Goal: Task Accomplishment & Management: Manage account settings

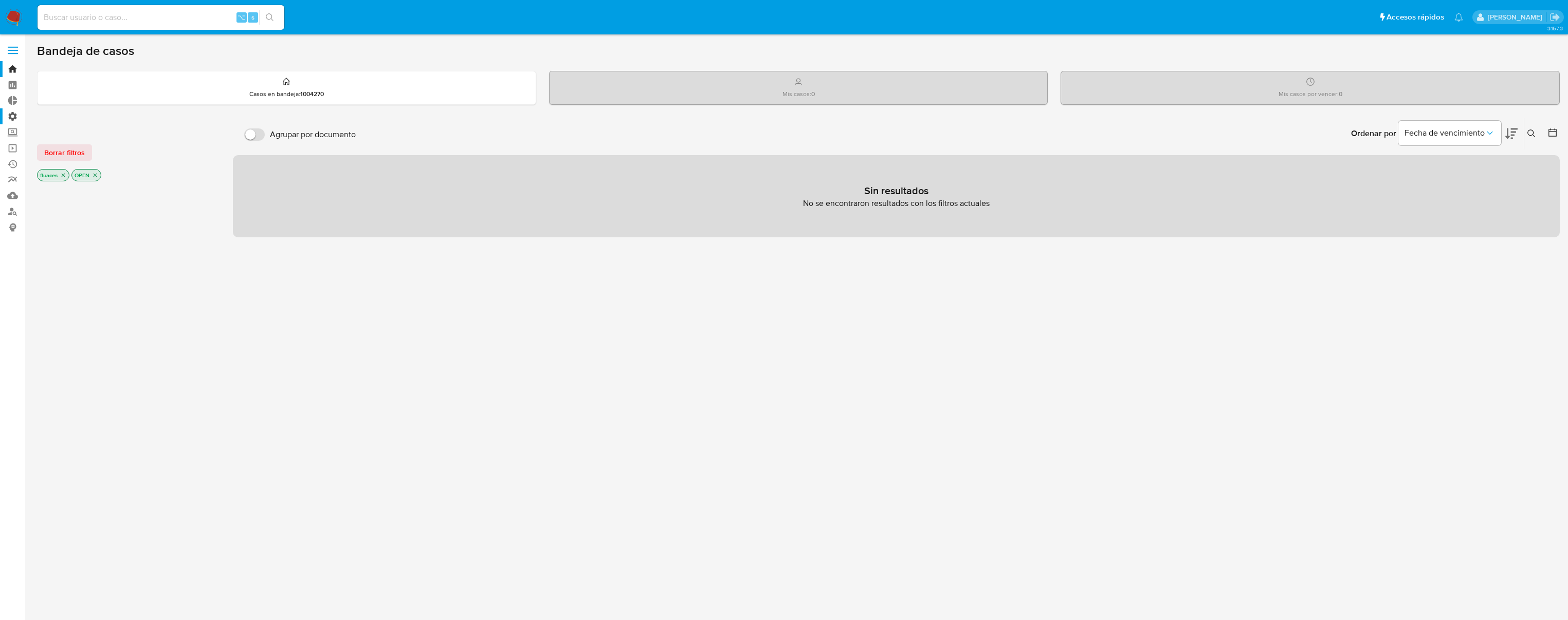
click at [13, 119] on label "Administración" at bounding box center [61, 116] width 123 height 16
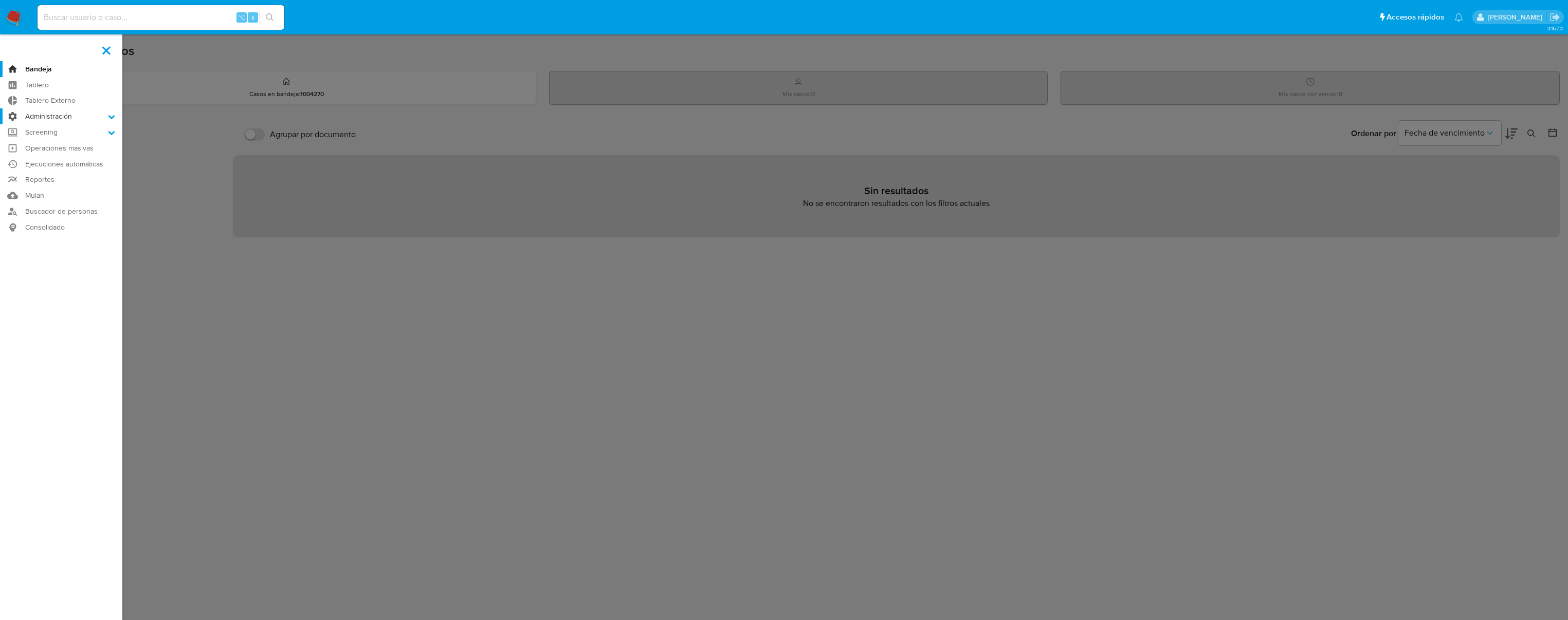
click at [0, 0] on input "Administración" at bounding box center [0, 0] width 0 height 0
click at [51, 128] on link "Reglas" at bounding box center [61, 131] width 123 height 13
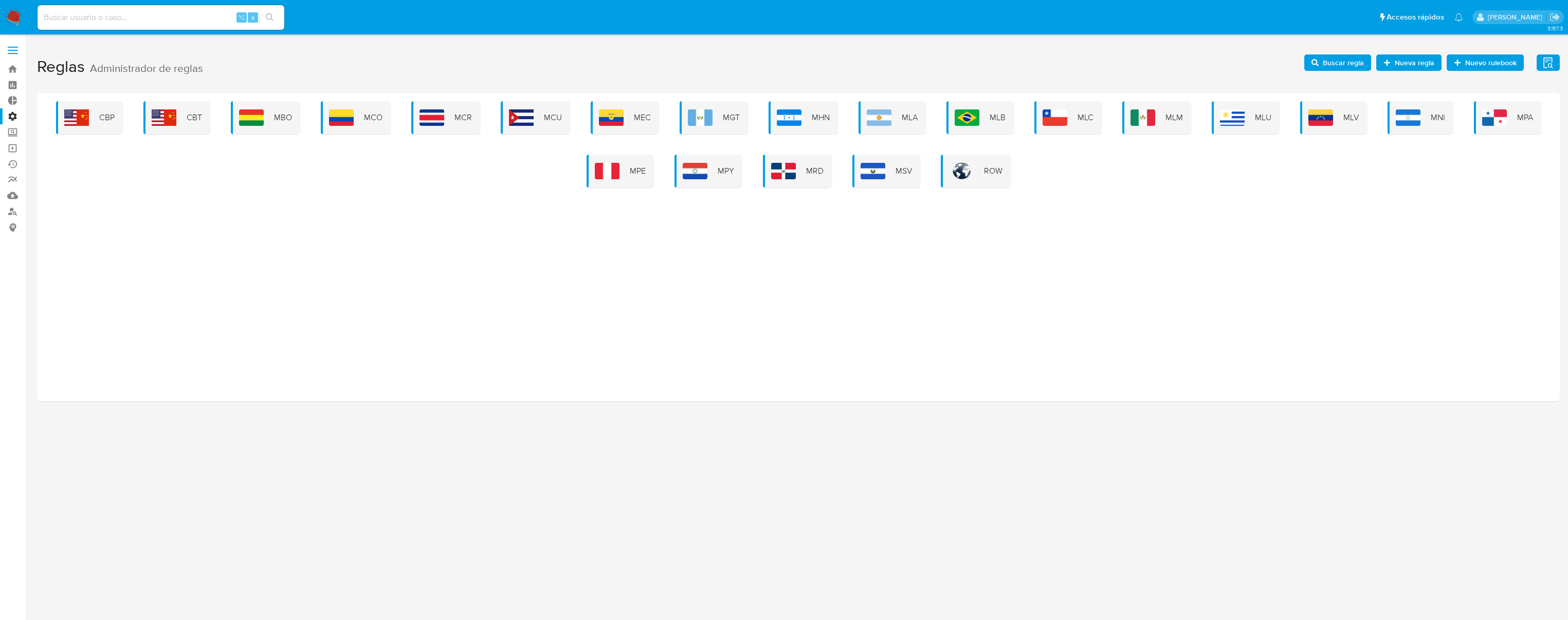
click at [934, 98] on div "CBP CBT MBO MCO MCR MCU MEC MGT MHN MLA MLB MLC MLM MLU MLV MNI MPA MPE MPY MRD…" at bounding box center [798, 247] width 1523 height 308
click at [953, 111] on div "MLB" at bounding box center [980, 117] width 67 height 33
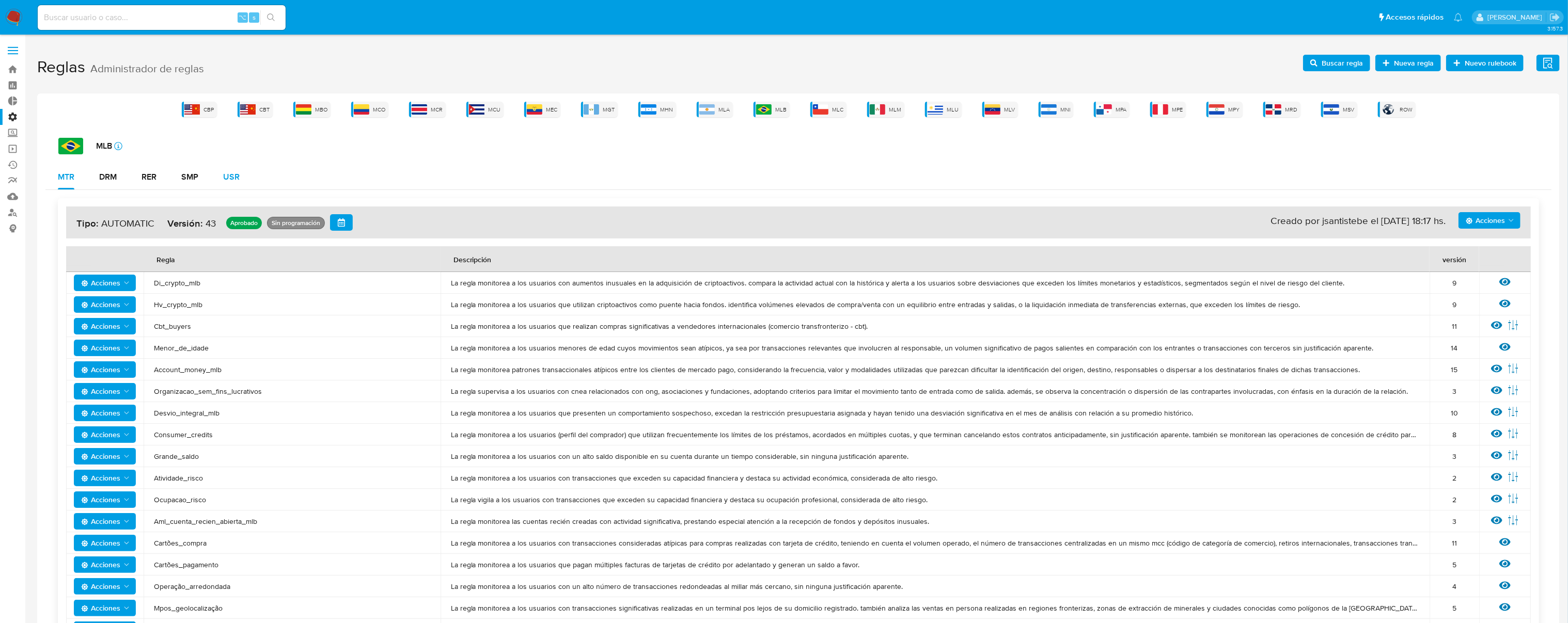
click at [224, 176] on div "USR" at bounding box center [231, 177] width 17 height 8
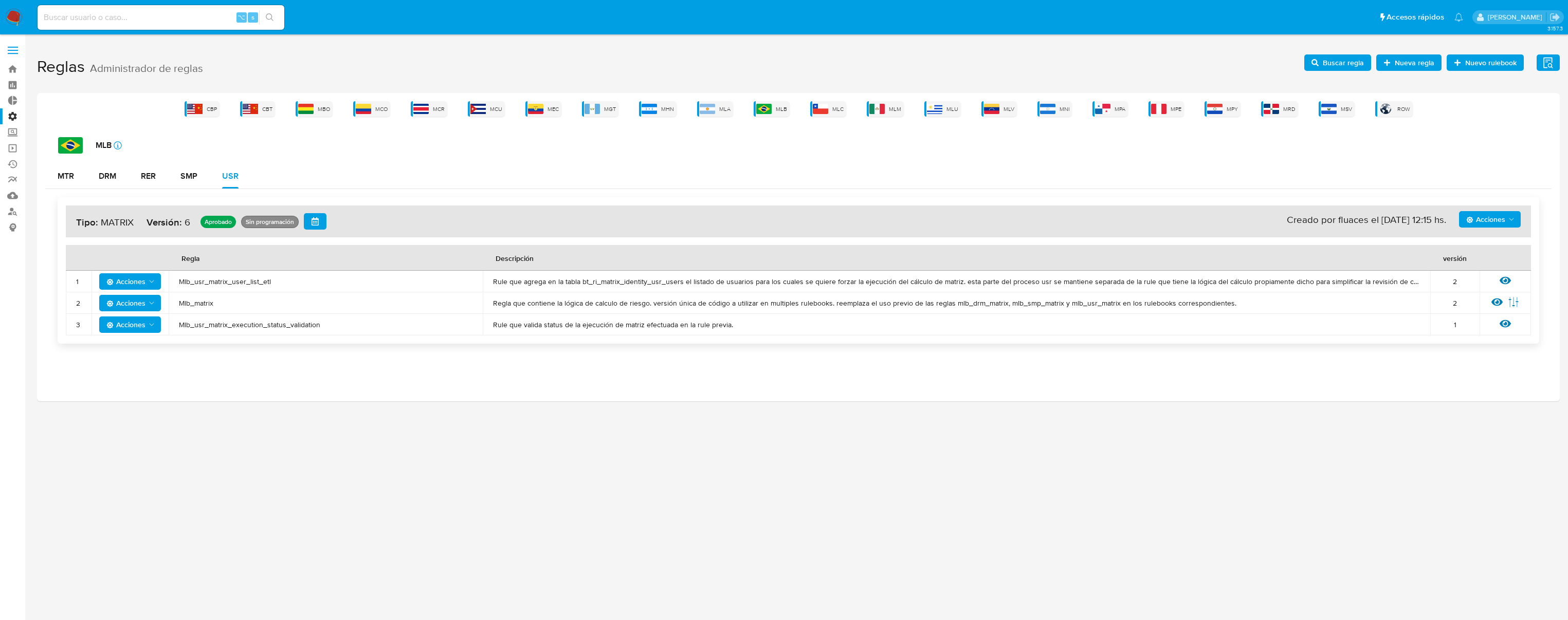
click at [221, 281] on span "Mlb_usr_matrix_user_list_etl" at bounding box center [326, 281] width 294 height 9
click at [1327, 62] on span "Buscar regla" at bounding box center [1343, 63] width 41 height 17
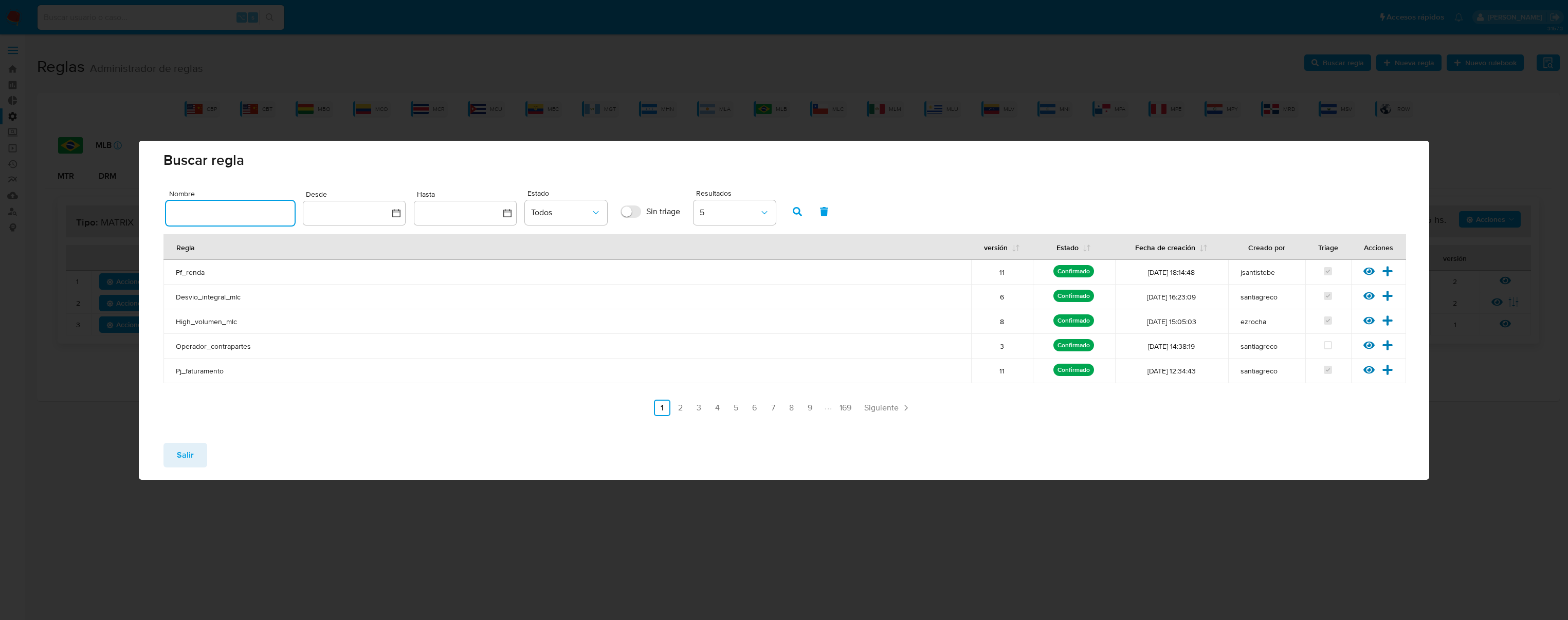
click at [238, 216] on input "text" at bounding box center [230, 213] width 128 height 13
type input "Mlb_usr_matrix_user_list_etl"
click at [793, 212] on icon "button" at bounding box center [797, 211] width 9 height 9
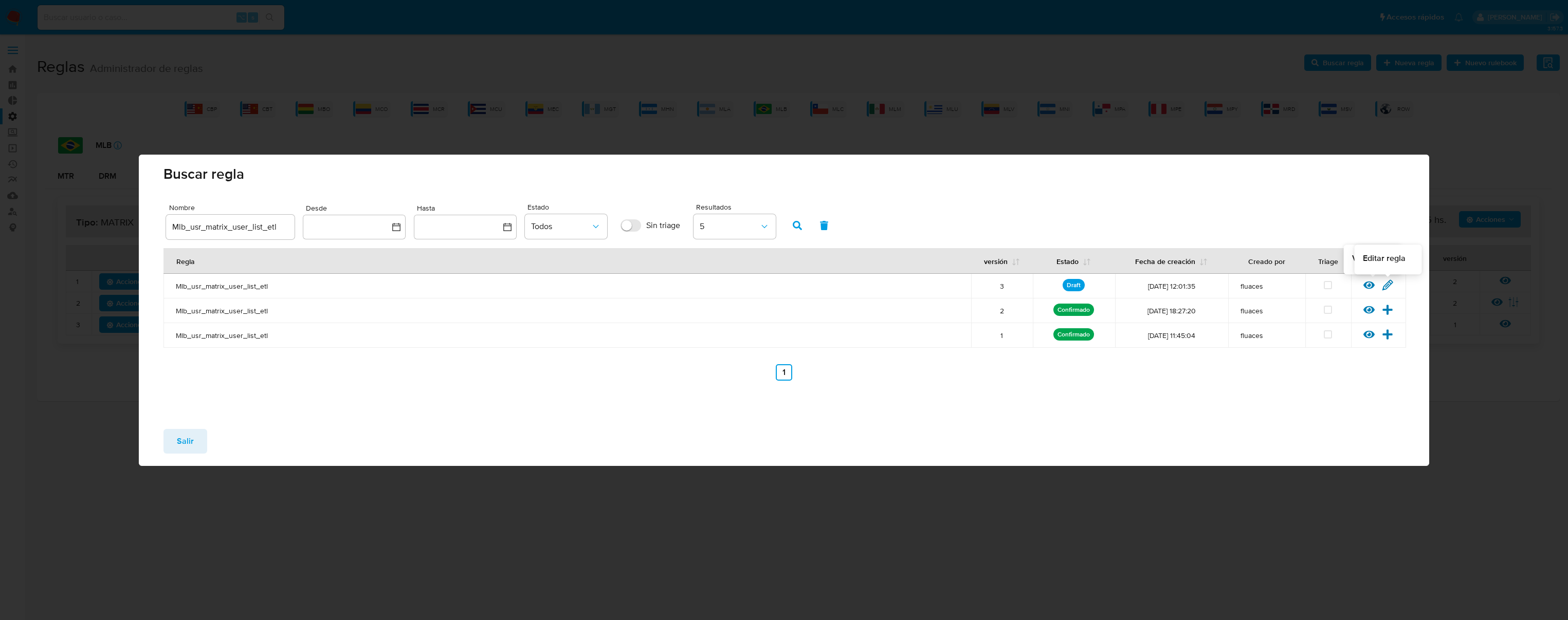
click at [1390, 286] on icon at bounding box center [1388, 285] width 11 height 11
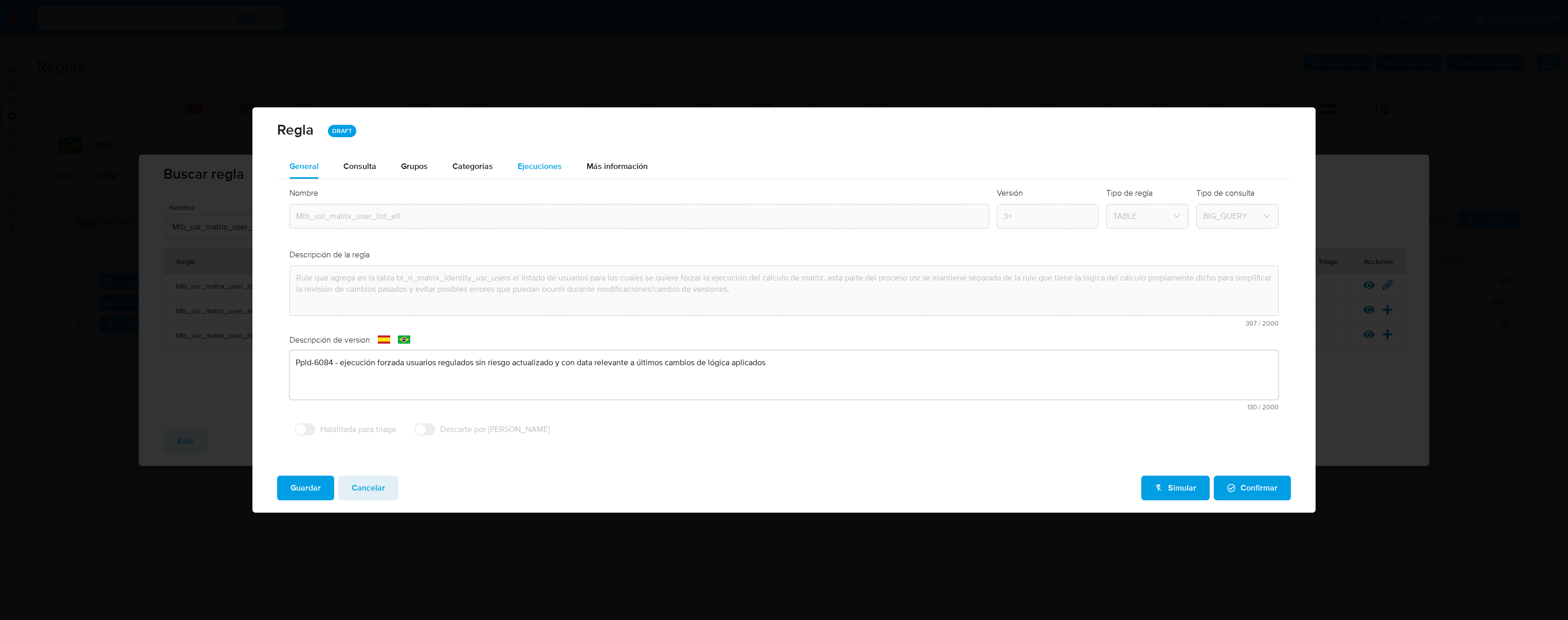
click at [545, 162] on span "Ejecuciones" at bounding box center [540, 166] width 44 height 12
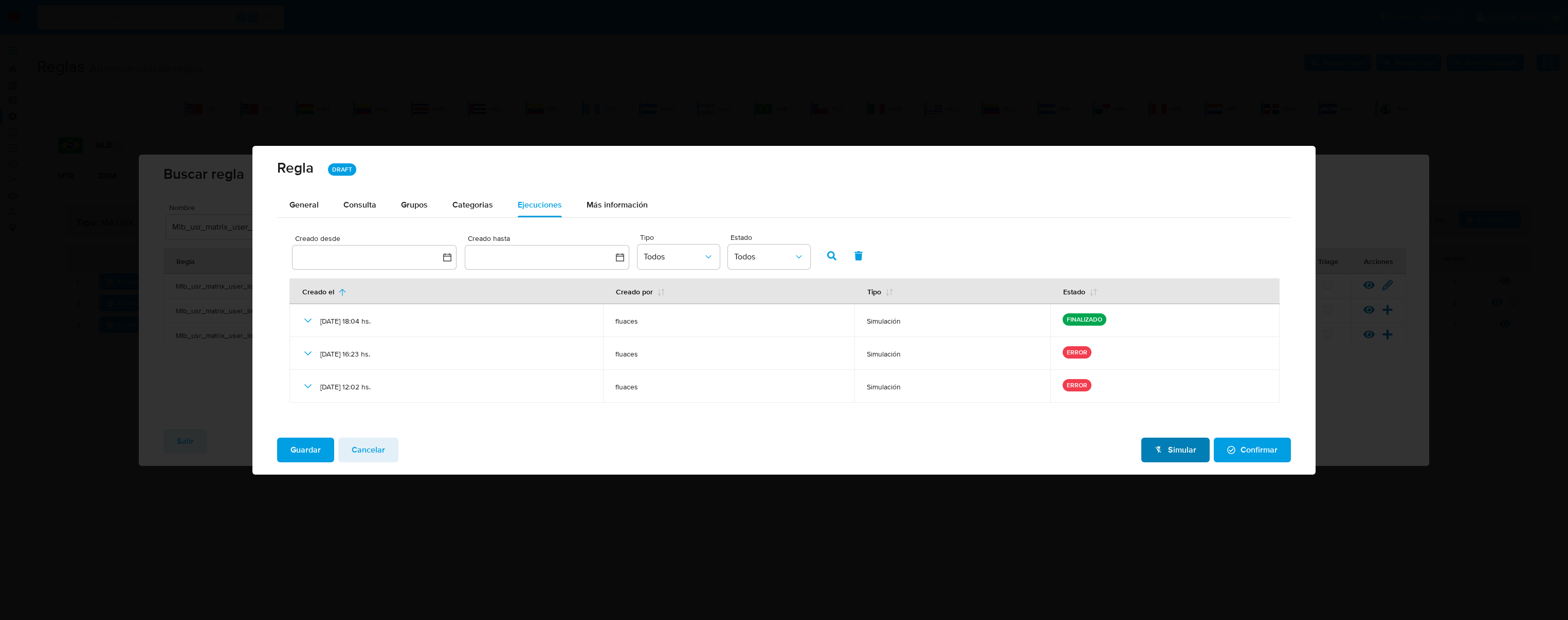
click at [1175, 450] on span "Simular" at bounding box center [1176, 450] width 42 height 23
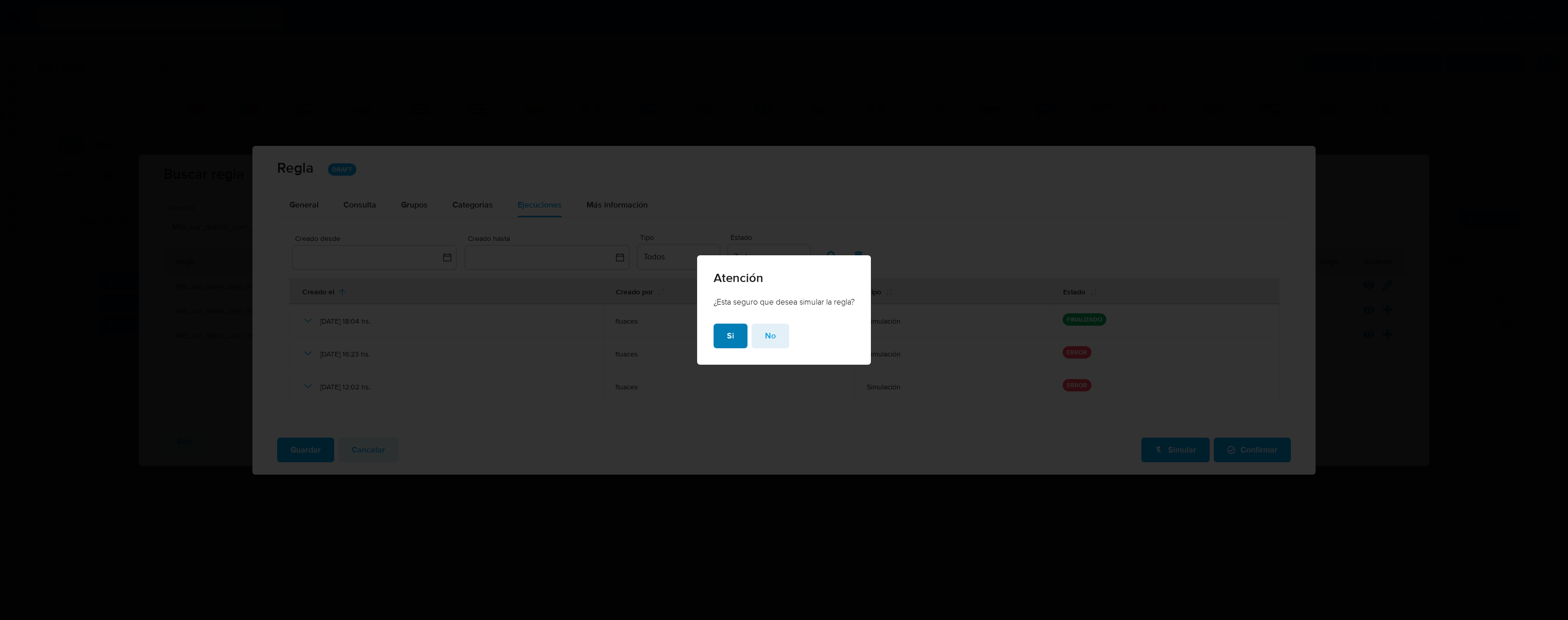
click at [727, 335] on span "Si" at bounding box center [731, 336] width 7 height 23
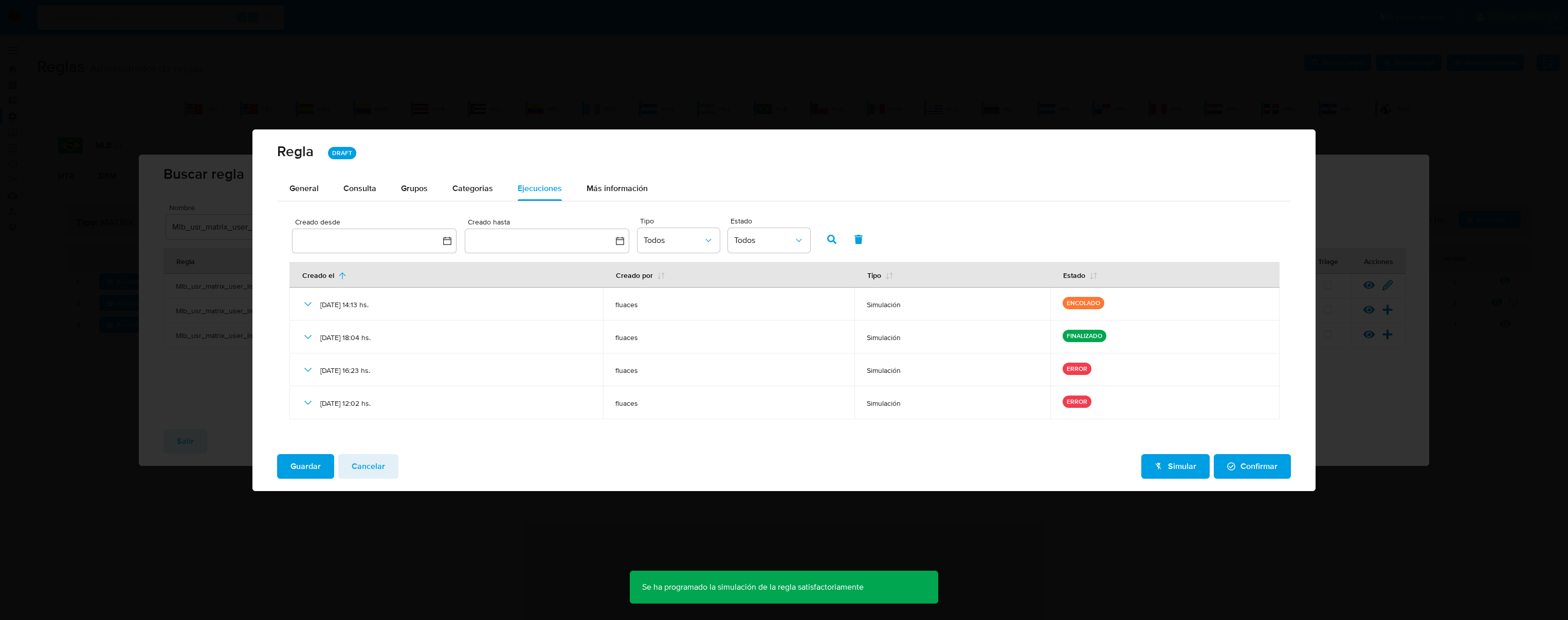
click at [370, 470] on span "Cancelar" at bounding box center [368, 466] width 33 height 23
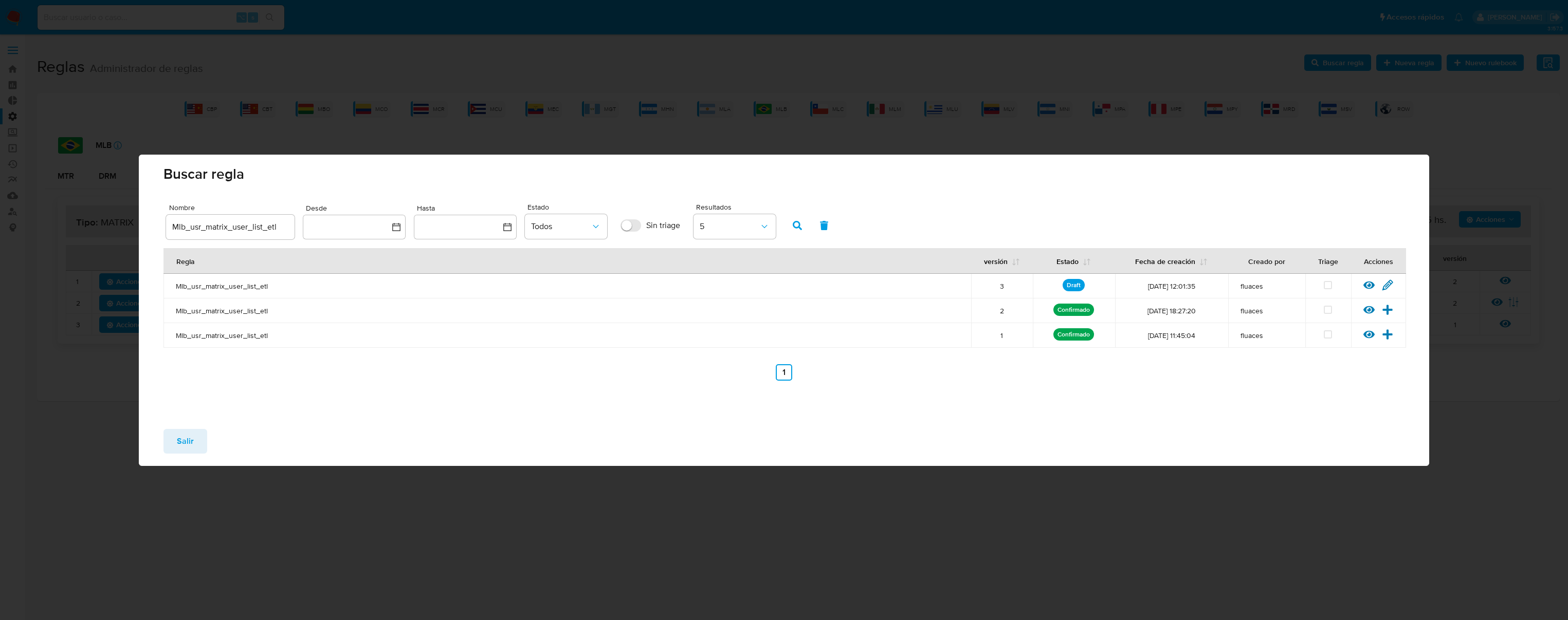
click at [182, 441] on span "Salir" at bounding box center [185, 441] width 17 height 23
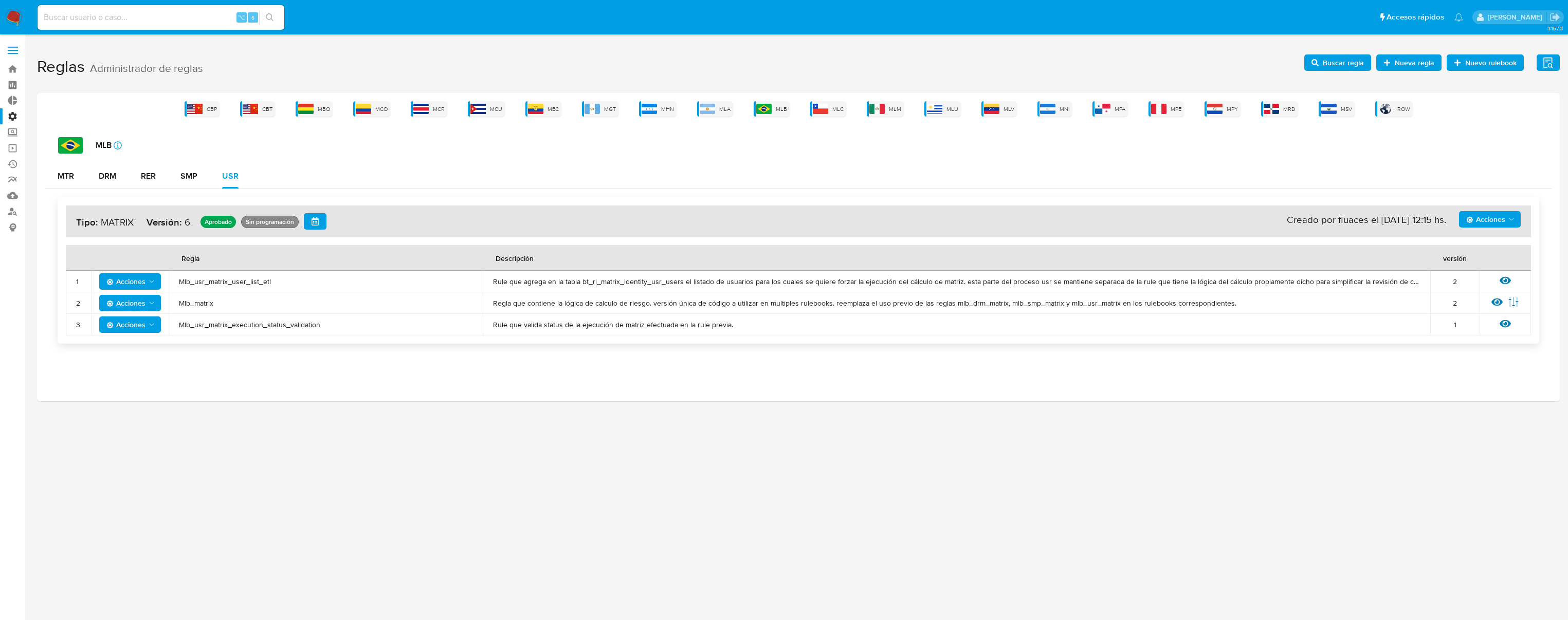
click at [205, 303] on span "Mlb_matrix" at bounding box center [326, 303] width 294 height 9
click at [1332, 64] on span "Buscar regla" at bounding box center [1343, 63] width 41 height 17
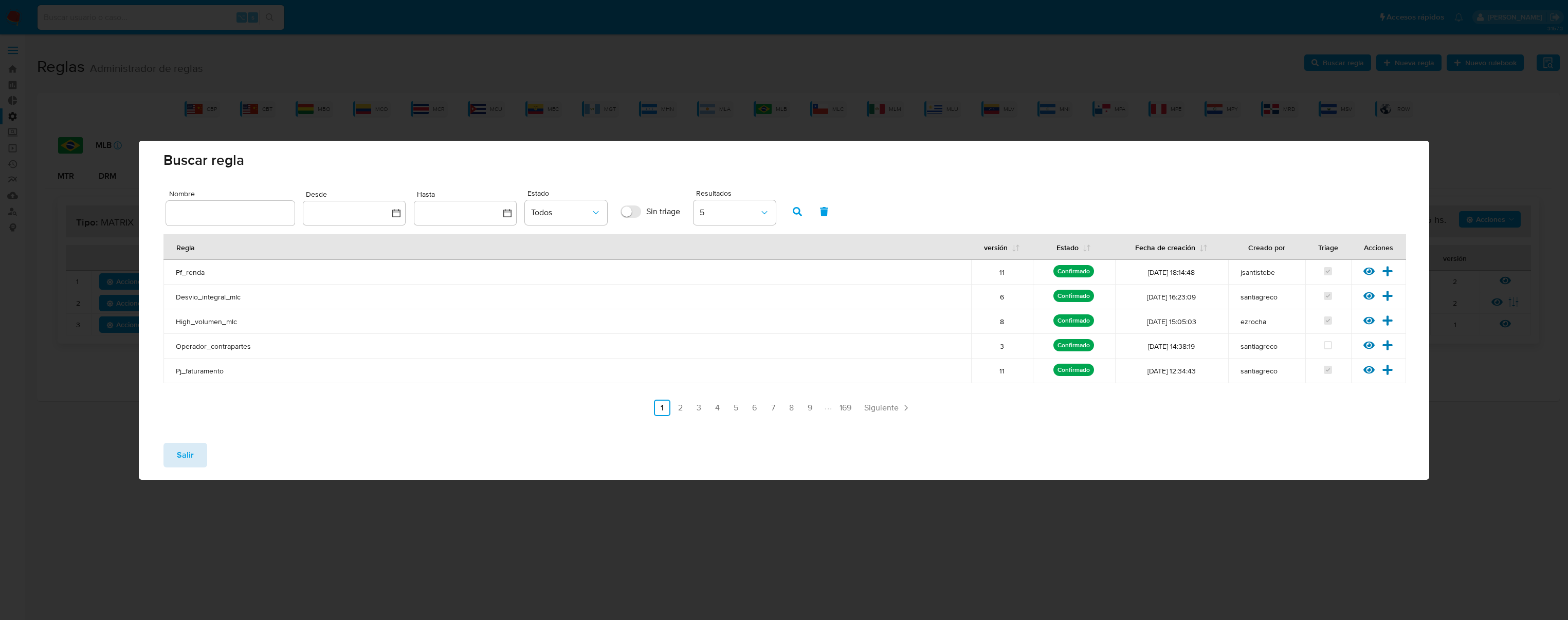
click at [178, 457] on span "Salir" at bounding box center [185, 455] width 17 height 23
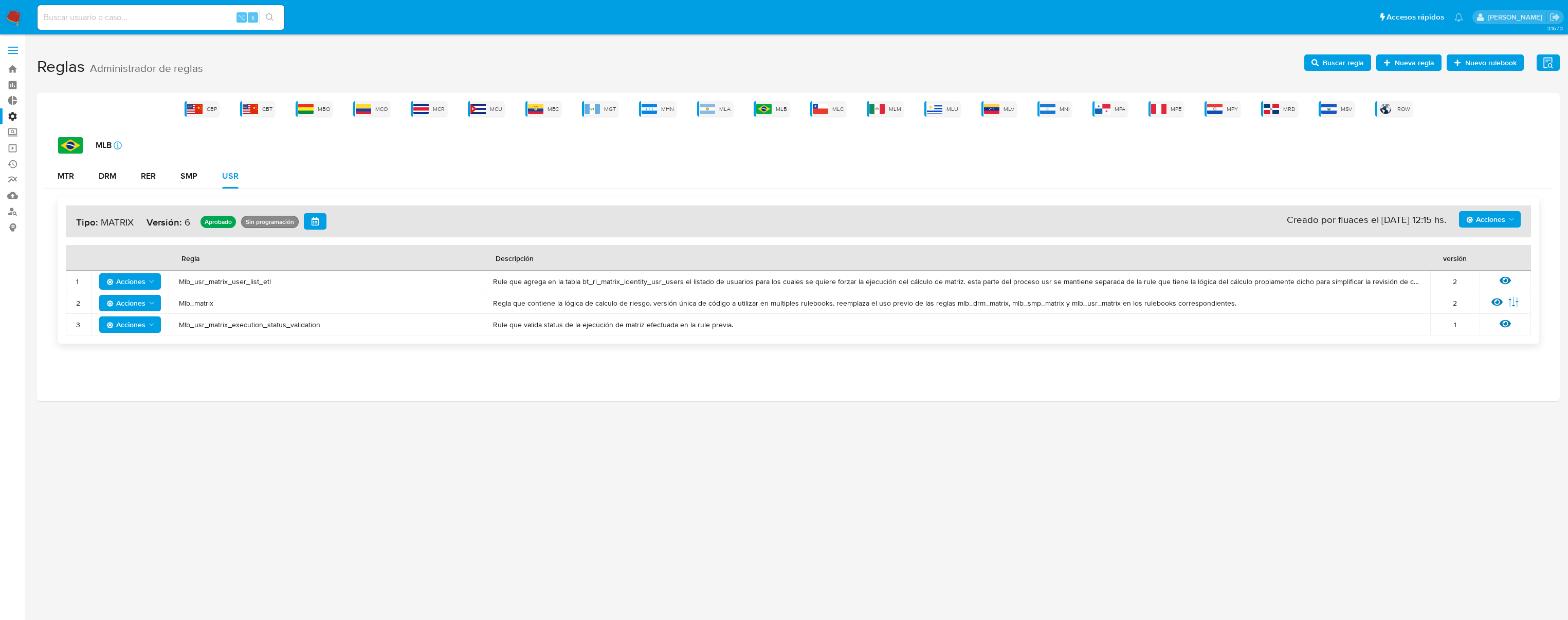
click at [217, 273] on td "Mlb_usr_matrix_user_list_etl" at bounding box center [325, 281] width 314 height 21
click at [1345, 62] on span "Buscar regla" at bounding box center [1343, 63] width 41 height 17
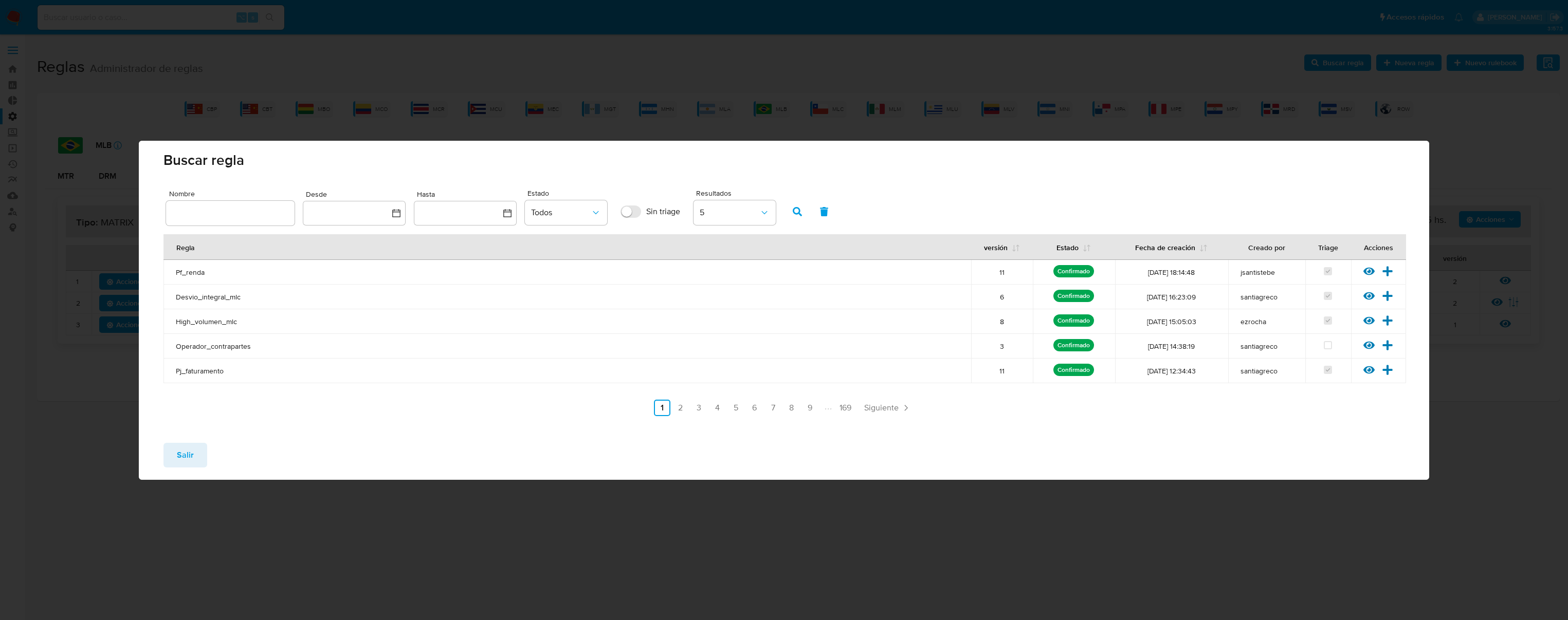
click at [293, 214] on div "Nombre Desde Hasta Estado Todos Sin triage Resultados 5" at bounding box center [785, 208] width 1237 height 42
click at [278, 211] on input "text" at bounding box center [230, 213] width 128 height 13
type input "Mlb_usr_matrix_user_list_etl"
click at [795, 205] on span "button" at bounding box center [797, 211] width 9 height 17
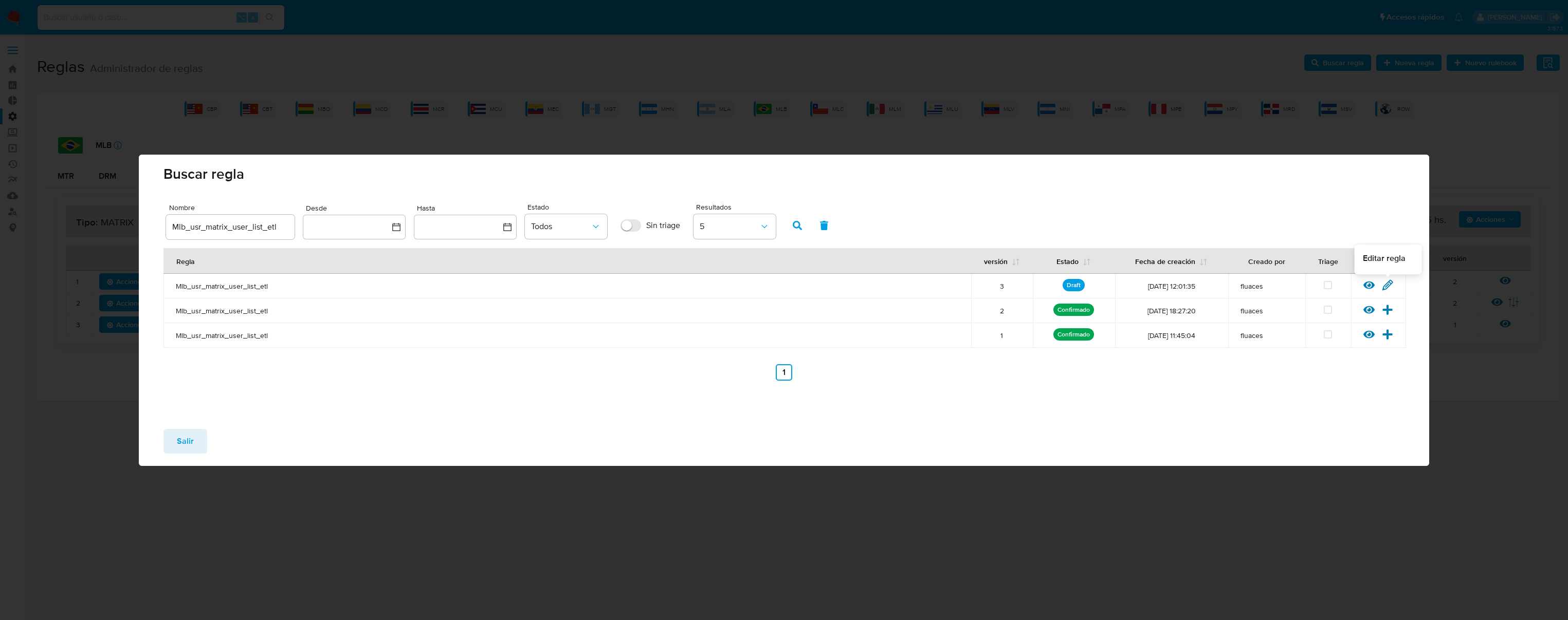
click at [1385, 285] on icon at bounding box center [1388, 285] width 11 height 11
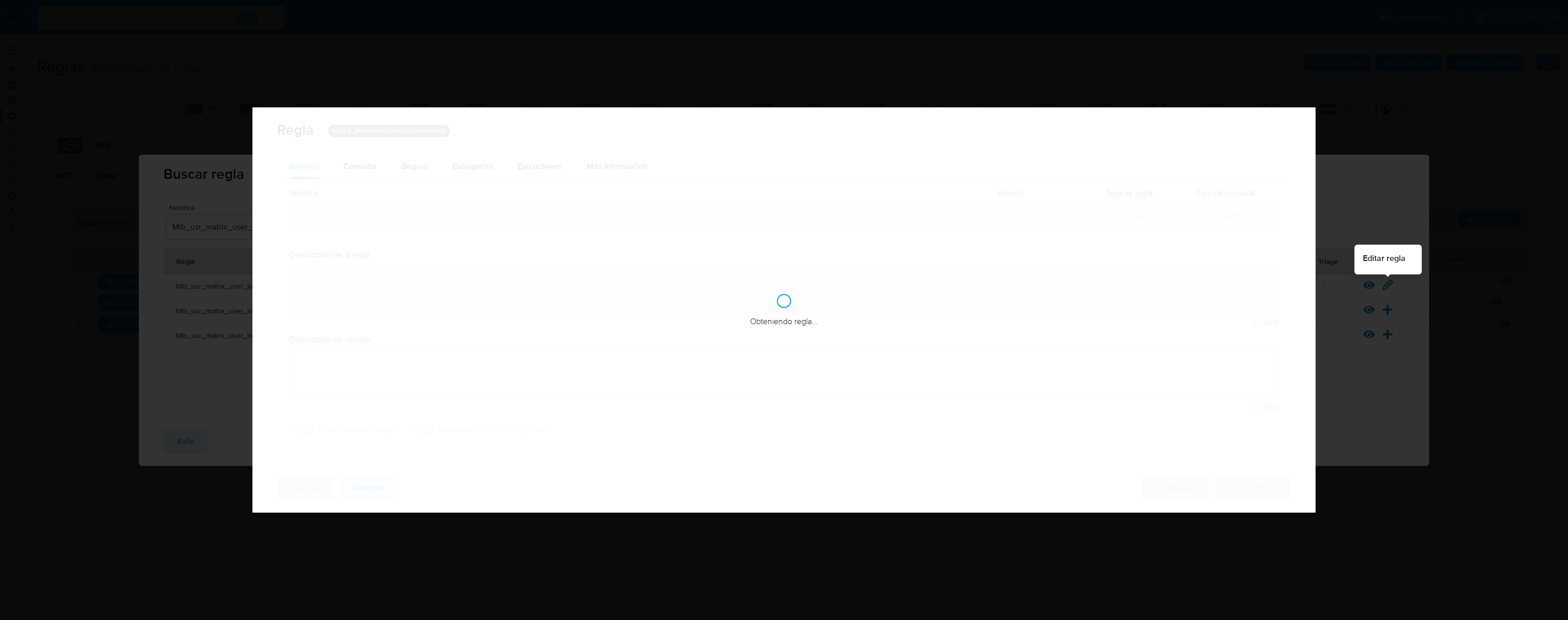
type input "Mlb_usr_matrix_user_list_etl"
type textarea "Rule que agrega en la tabla bt_ri_matrix_identity_usr_users el listado de usuar…"
type textarea "Ppld-6084 - ejecución forzada usuarios regulados sin riesgo actualizado y con d…"
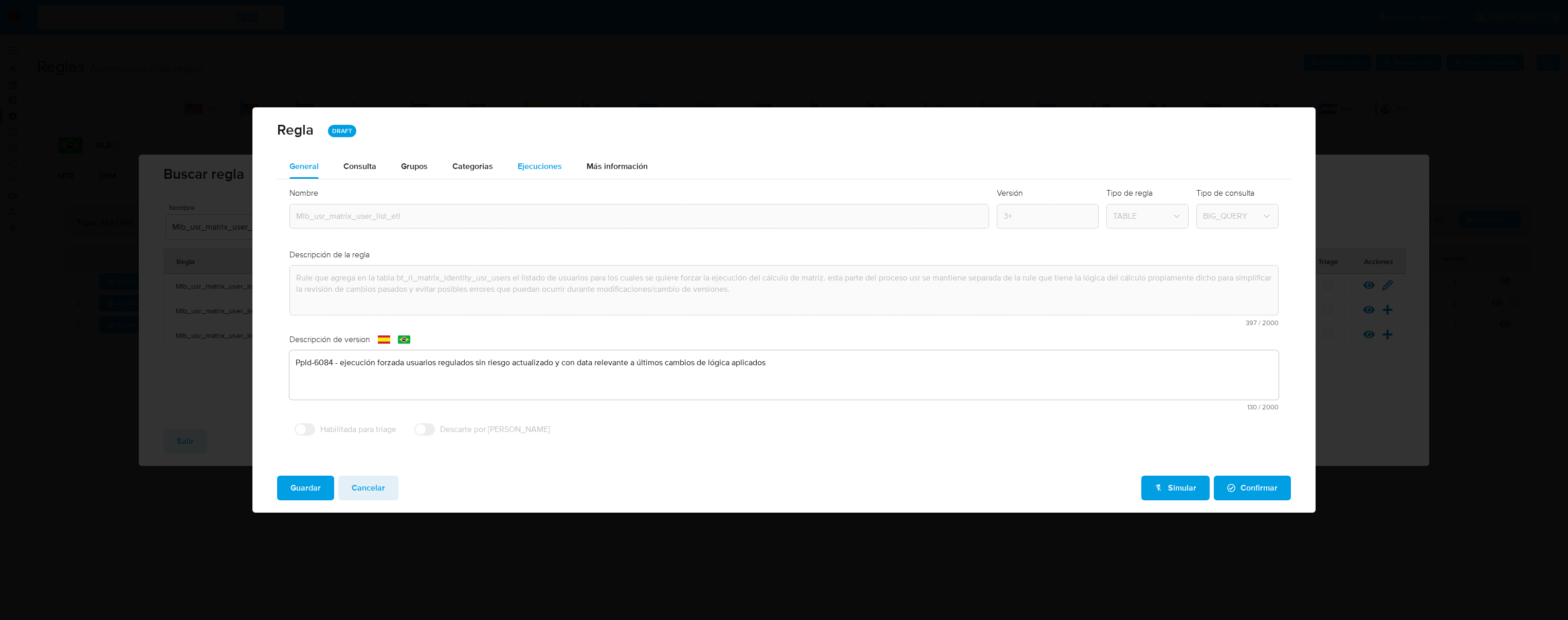
click at [545, 166] on span "Ejecuciones" at bounding box center [540, 166] width 44 height 12
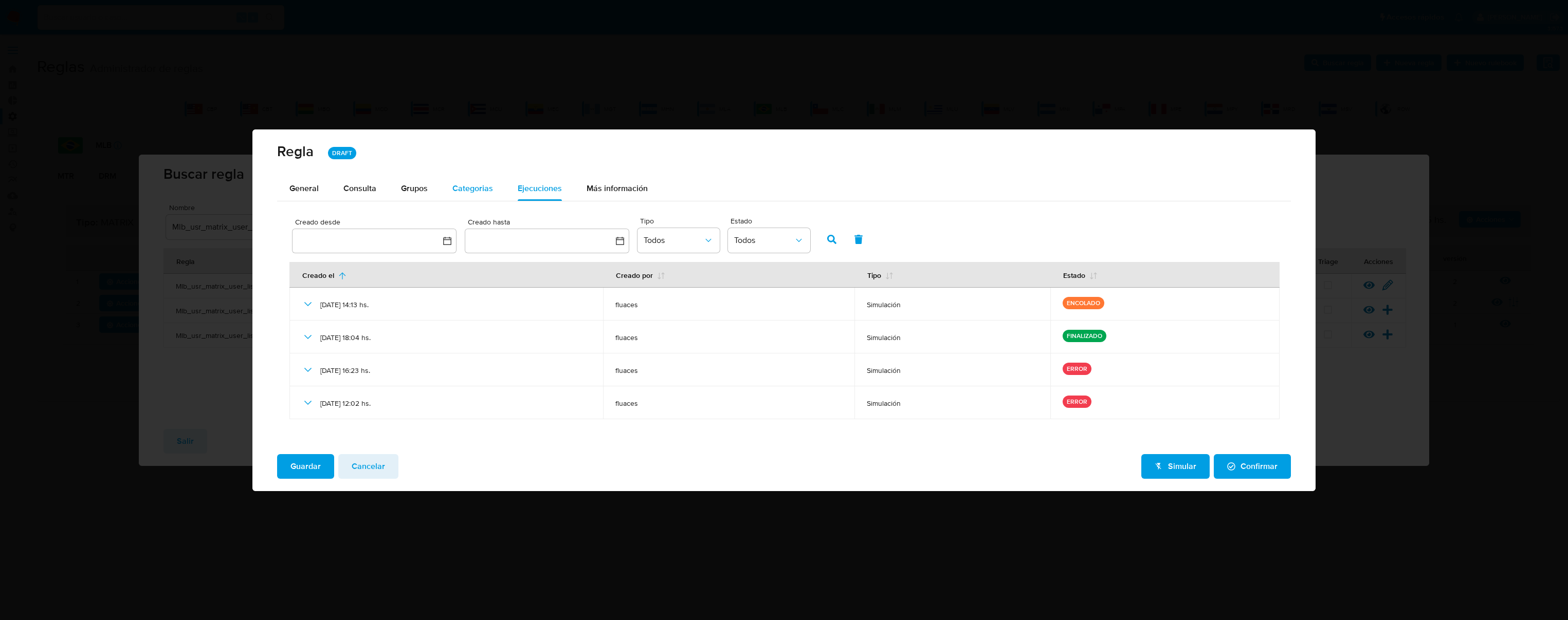
click at [460, 183] on span "Categorias" at bounding box center [473, 188] width 41 height 12
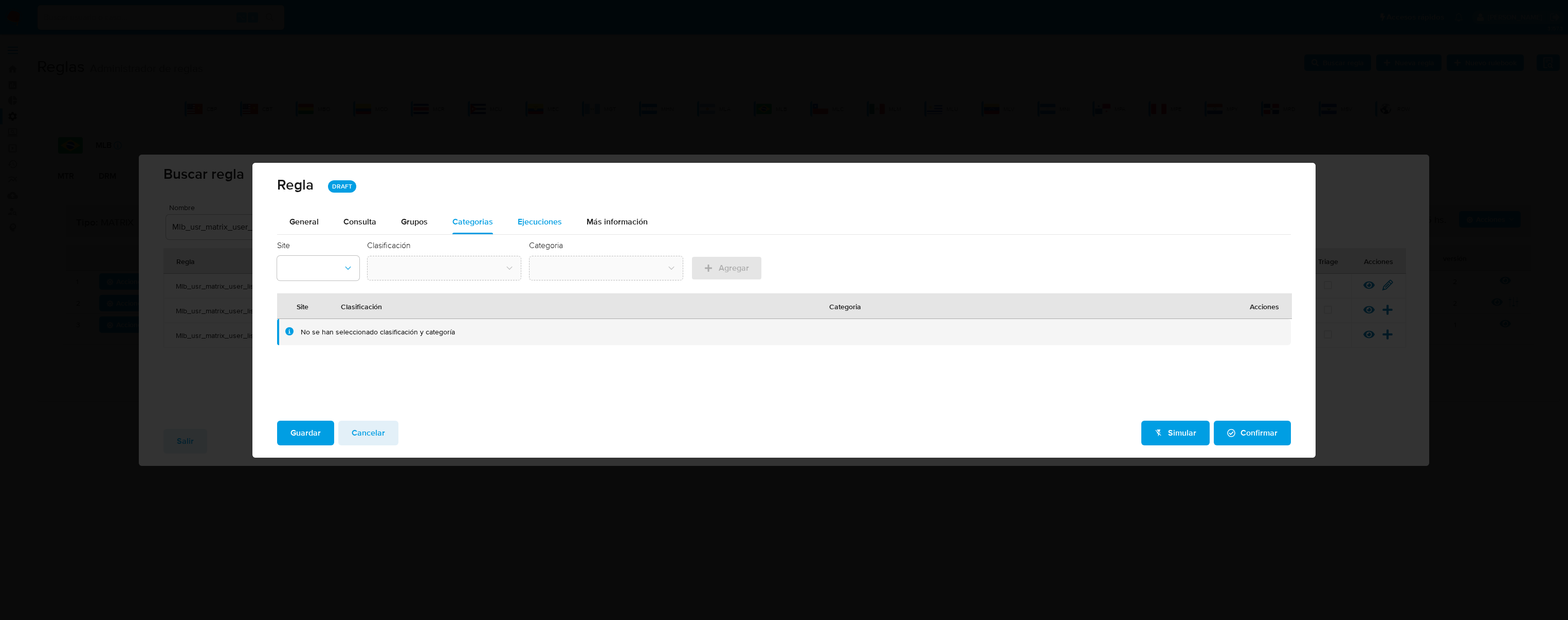
click at [531, 213] on div "Ejecuciones" at bounding box center [540, 222] width 44 height 25
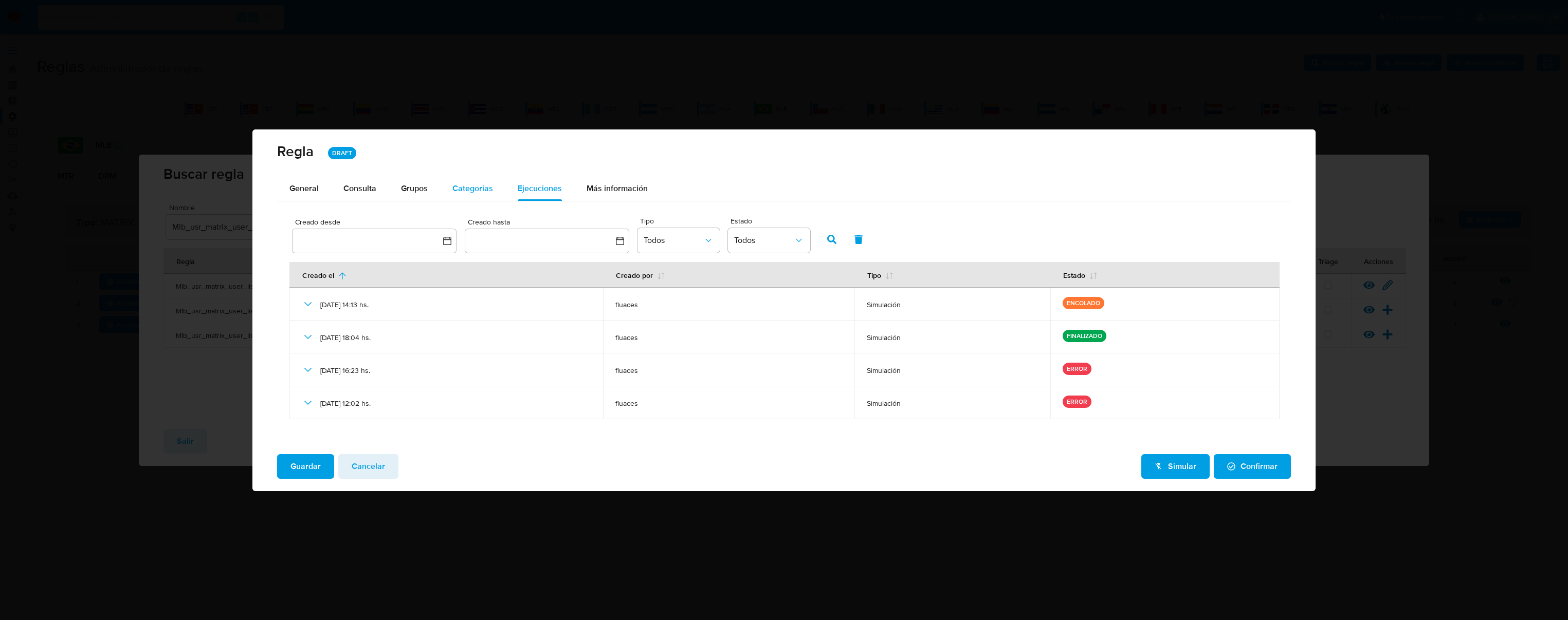
click at [475, 192] on span "Categorias" at bounding box center [473, 188] width 41 height 12
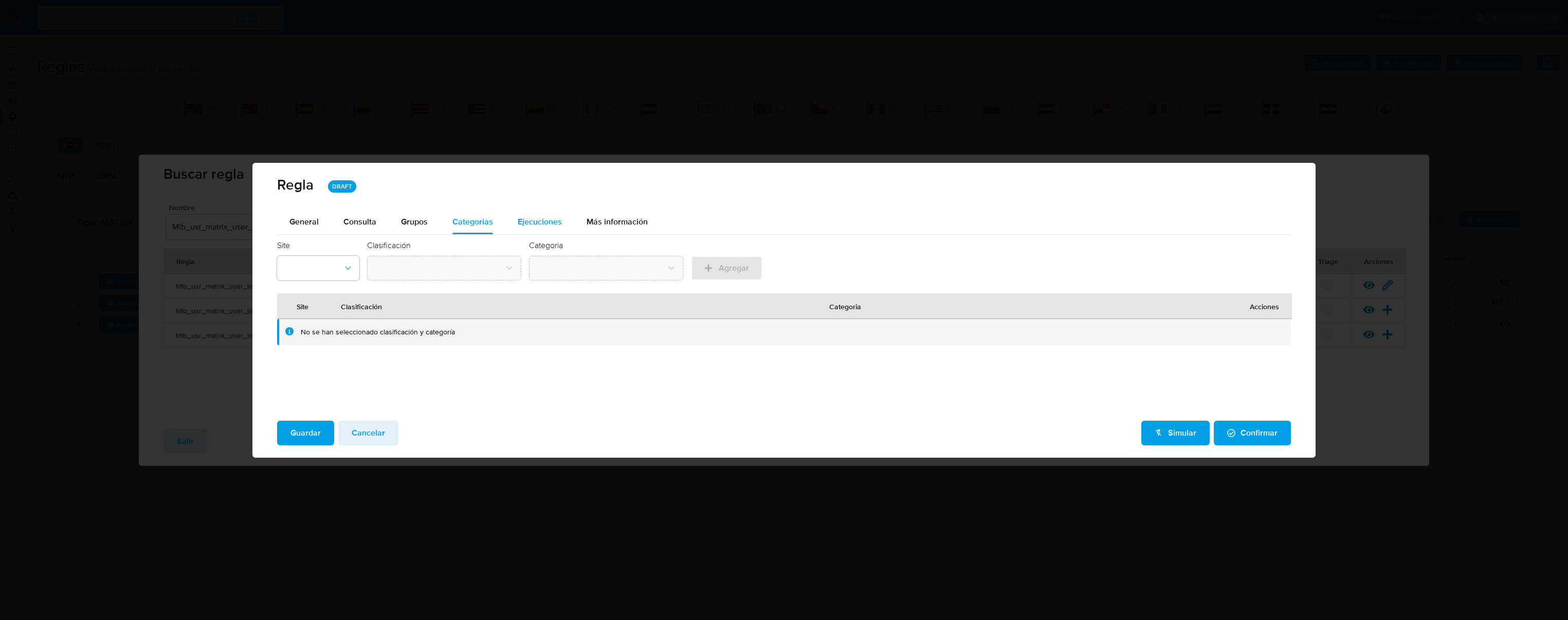
click at [537, 213] on div "Ejecuciones" at bounding box center [540, 222] width 44 height 25
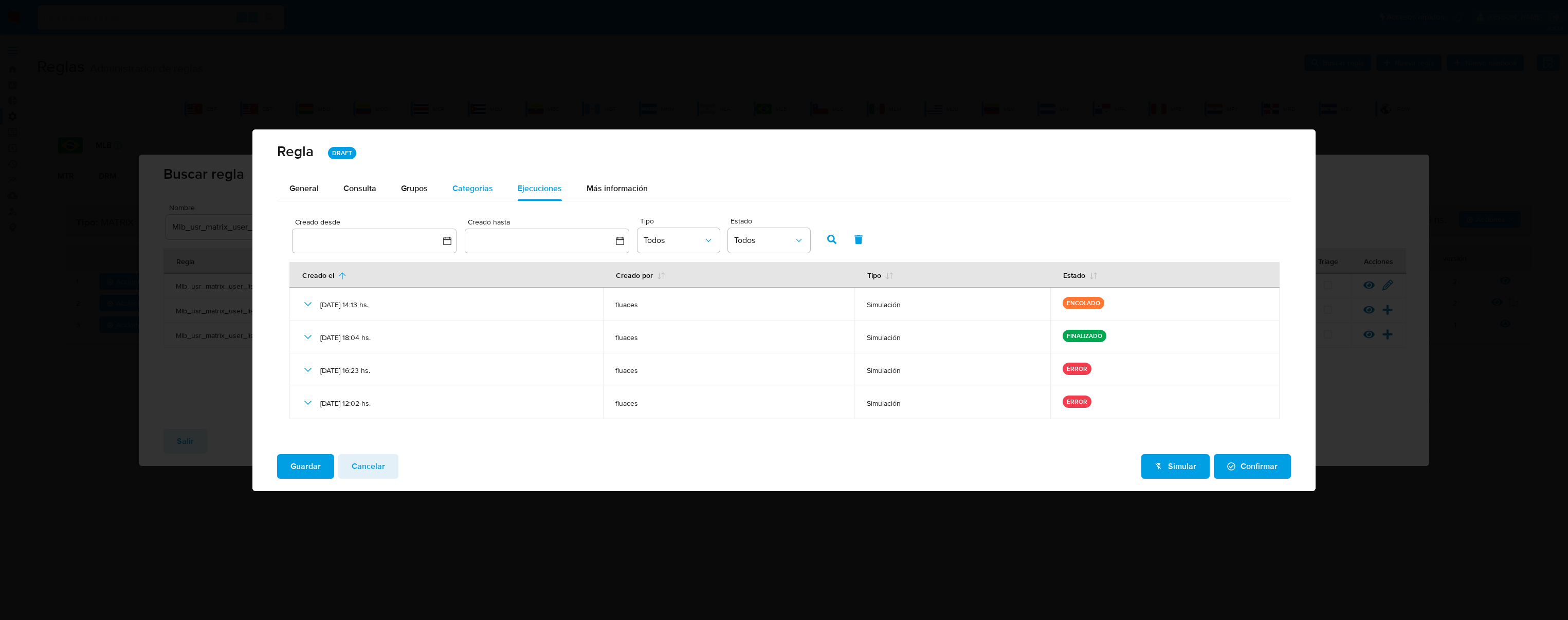
click at [464, 187] on span "Categorias" at bounding box center [473, 188] width 41 height 12
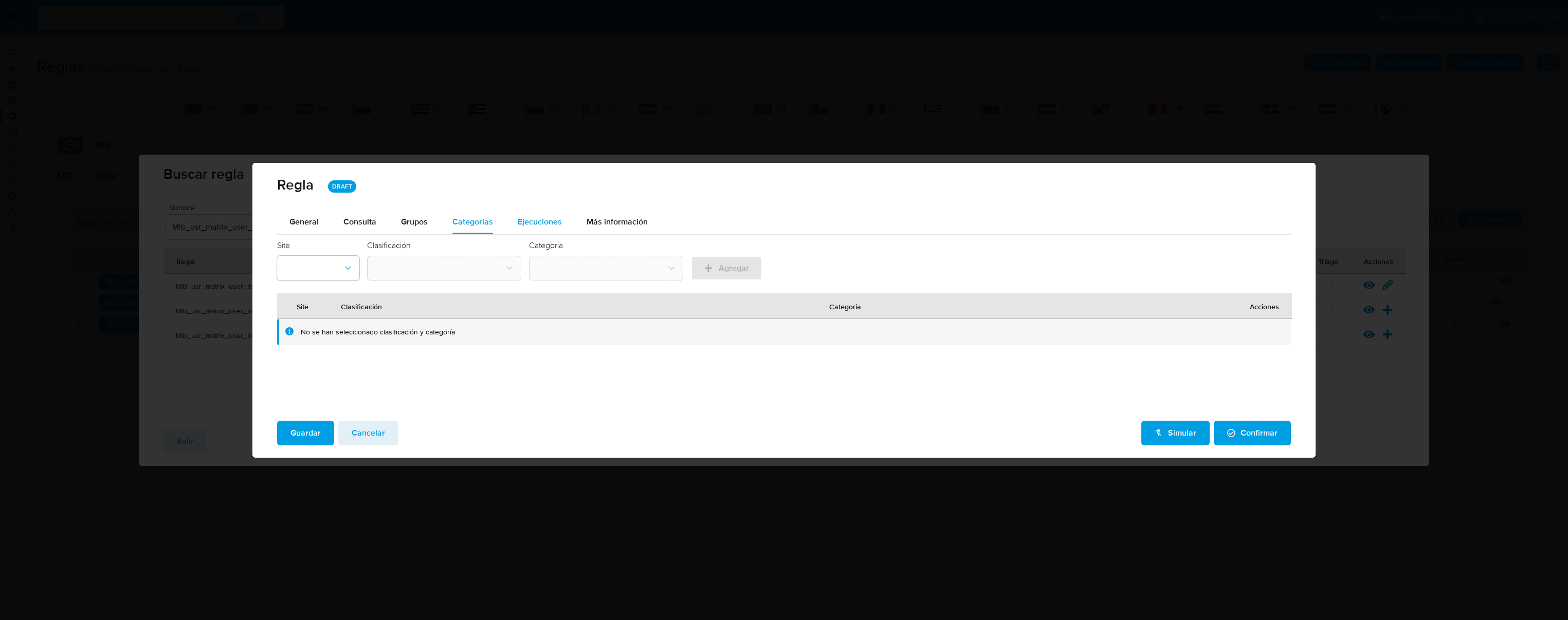
click at [529, 217] on span "Ejecuciones" at bounding box center [540, 222] width 44 height 12
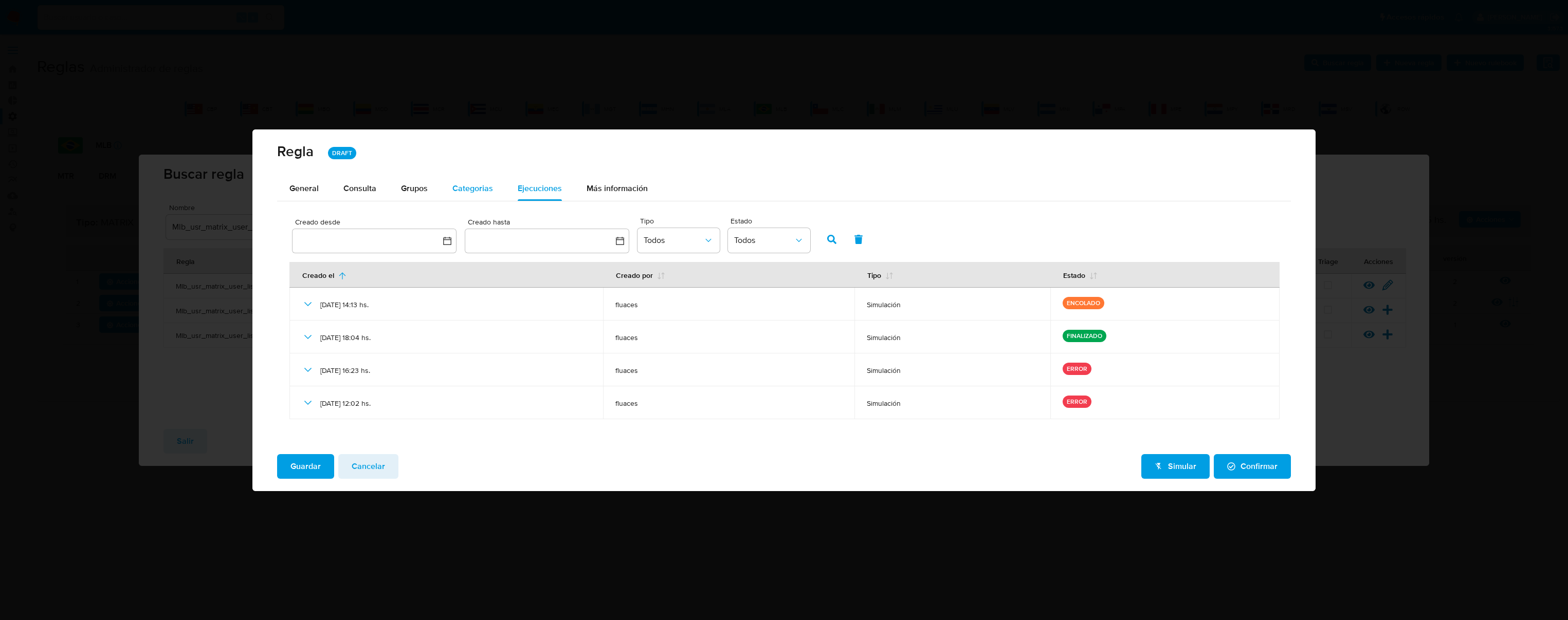
click at [482, 192] on span "Categorias" at bounding box center [473, 188] width 41 height 12
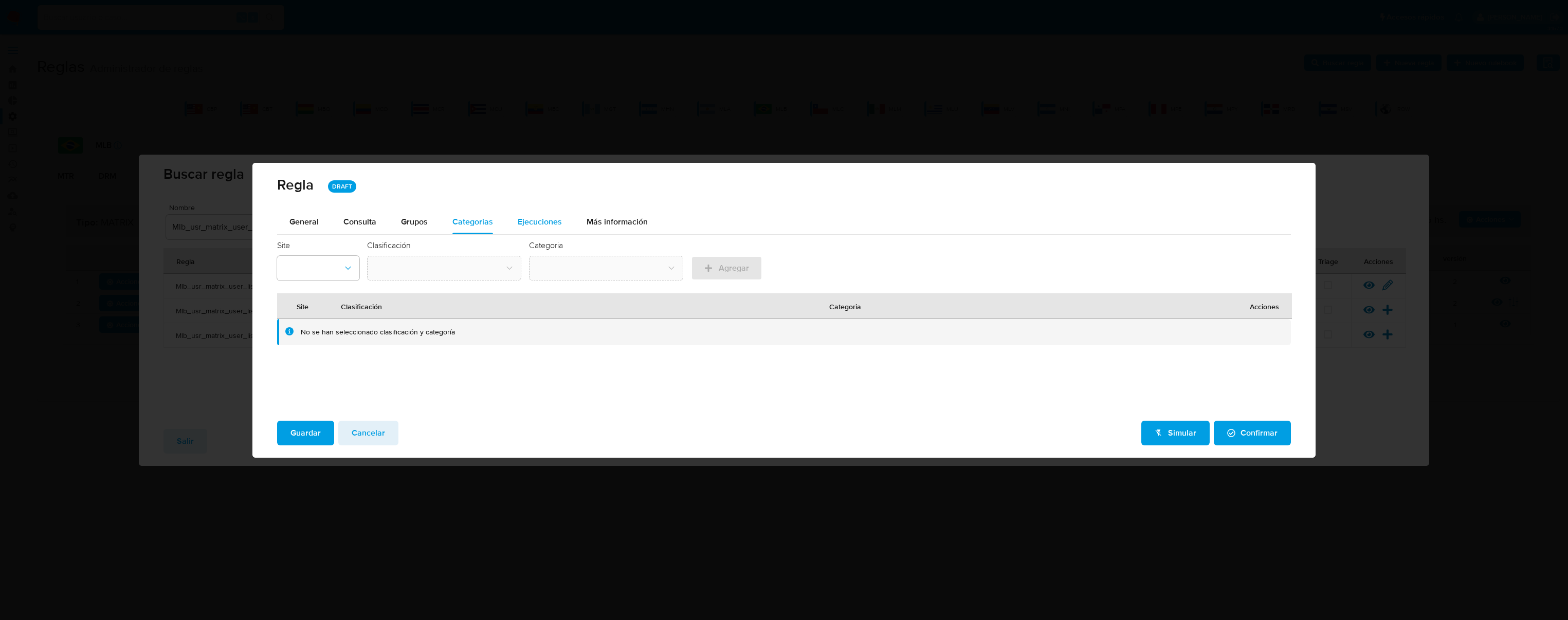
click at [534, 216] on span "Ejecuciones" at bounding box center [540, 222] width 44 height 12
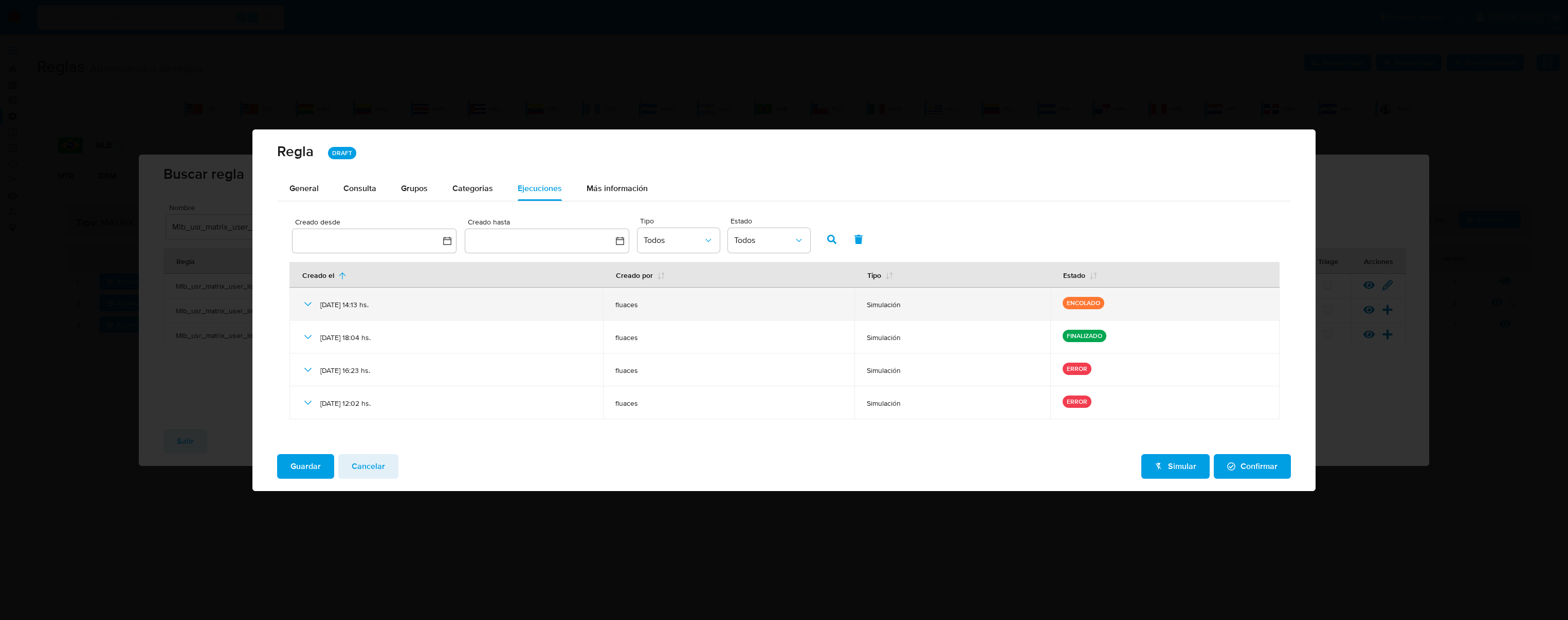
click at [307, 308] on icon at bounding box center [308, 304] width 12 height 12
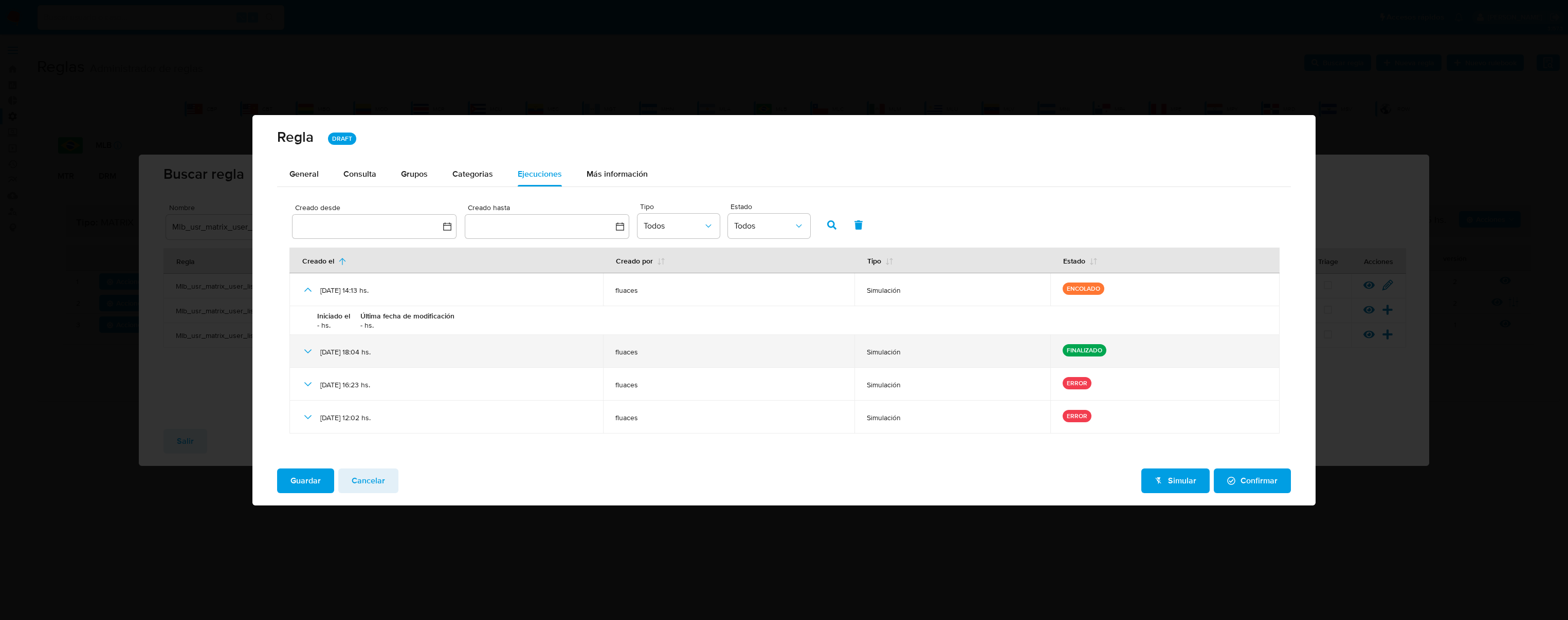
click at [311, 348] on icon at bounding box center [308, 351] width 12 height 12
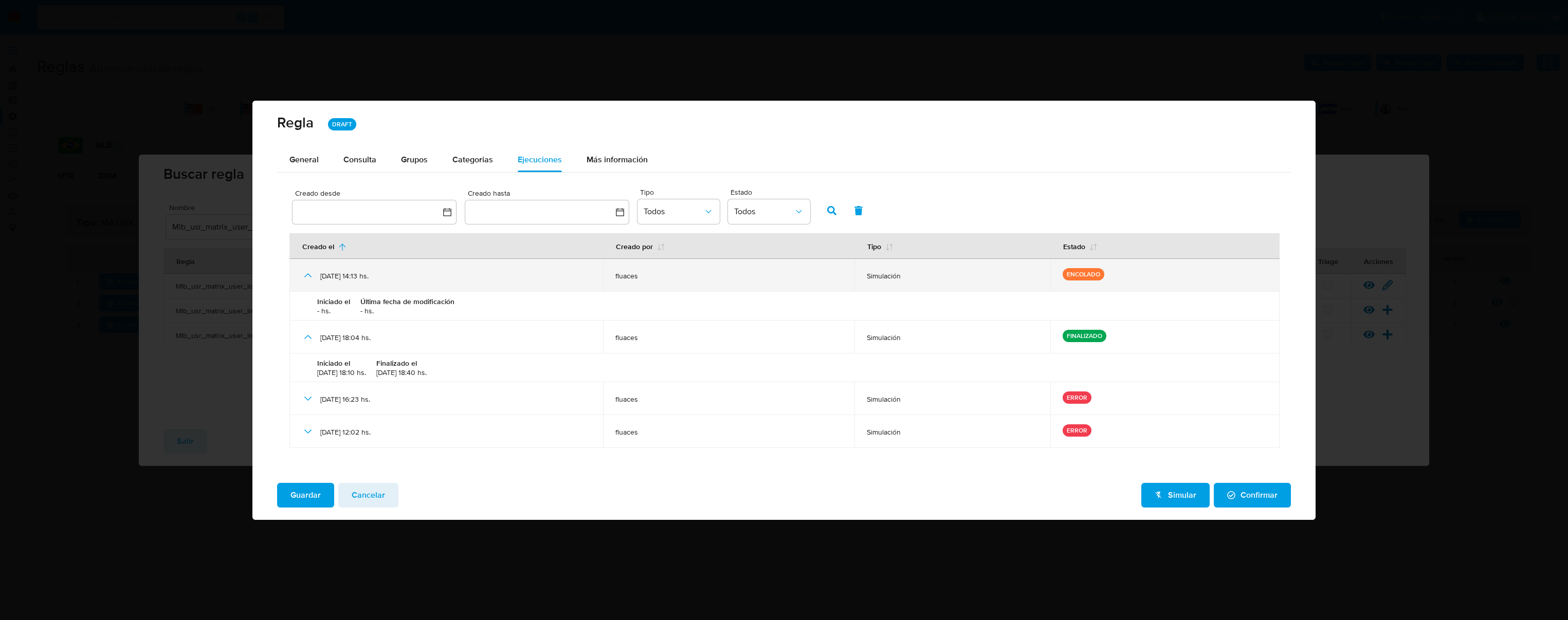
click at [307, 276] on icon at bounding box center [308, 276] width 12 height 12
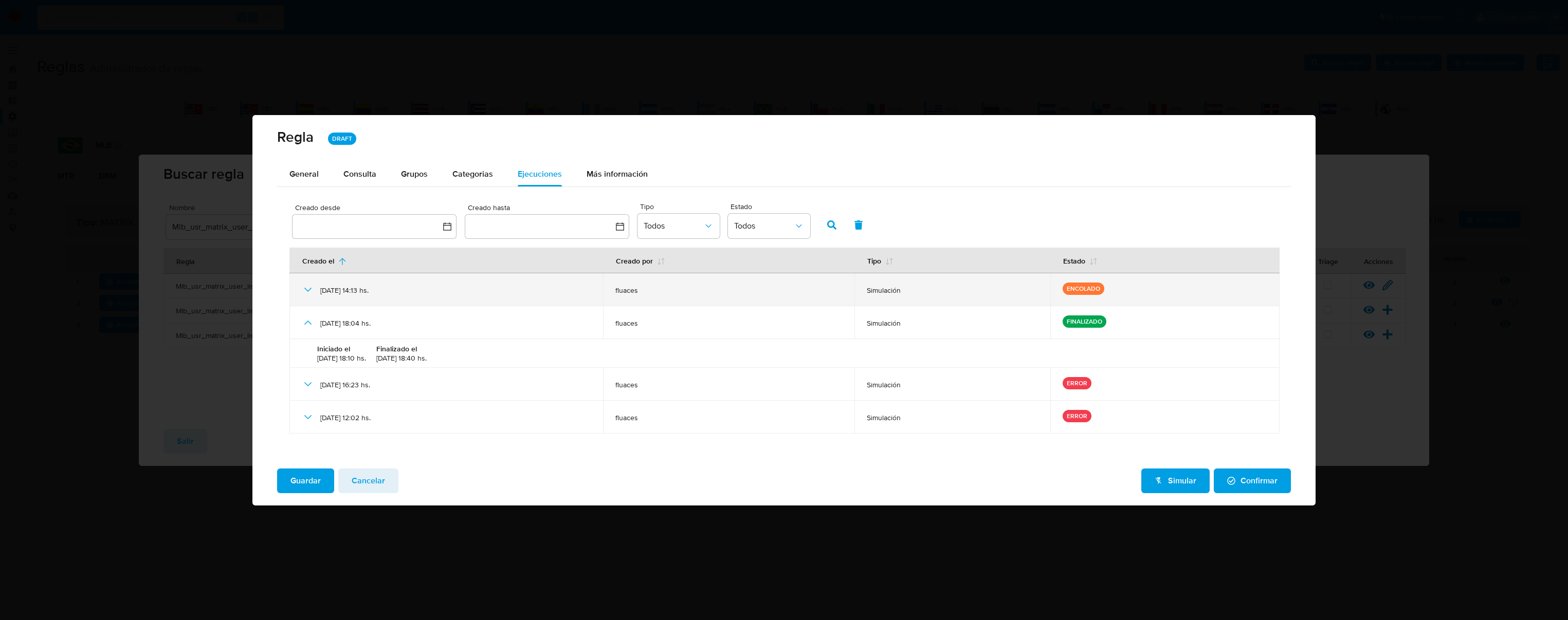
click at [306, 285] on icon at bounding box center [308, 290] width 12 height 12
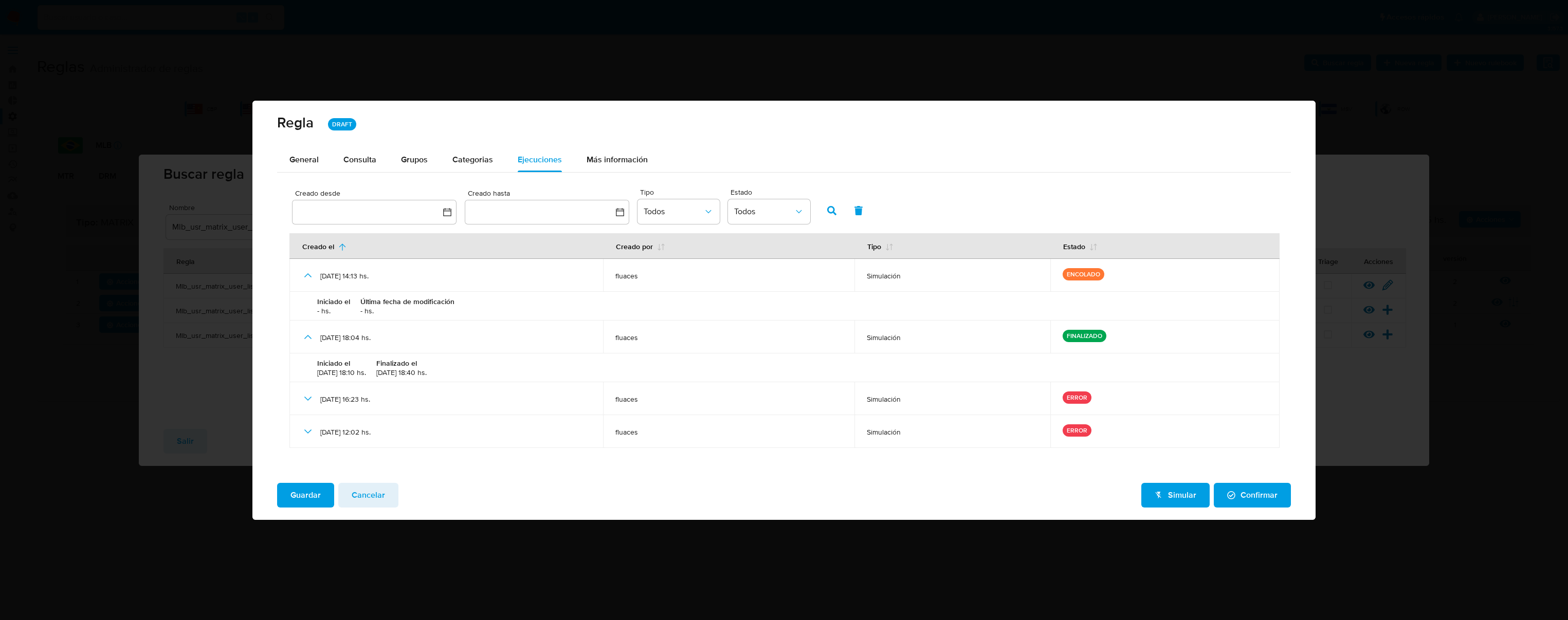
click at [458, 151] on div "Categorias" at bounding box center [473, 160] width 41 height 25
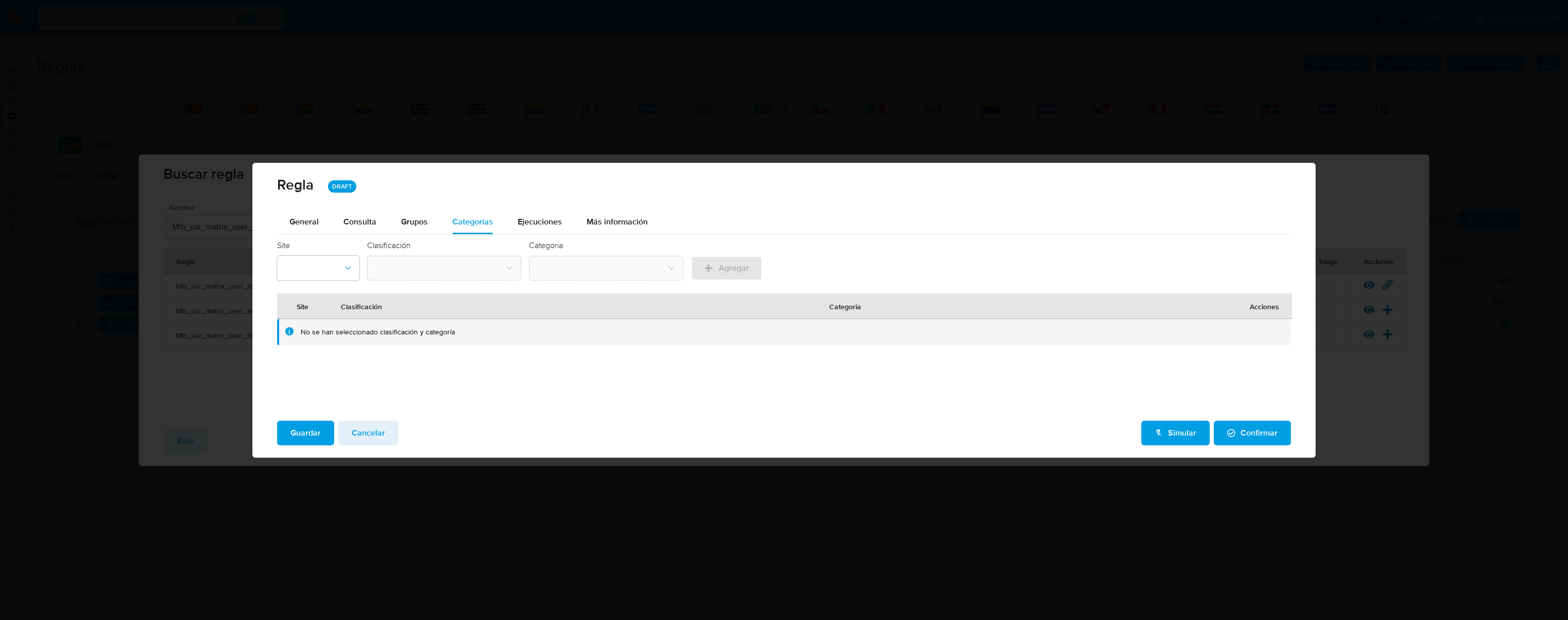
click at [543, 200] on div "[PERSON_NAME] DRAFT" at bounding box center [784, 186] width 1063 height 47
click at [541, 212] on div "Ejecuciones" at bounding box center [540, 222] width 44 height 25
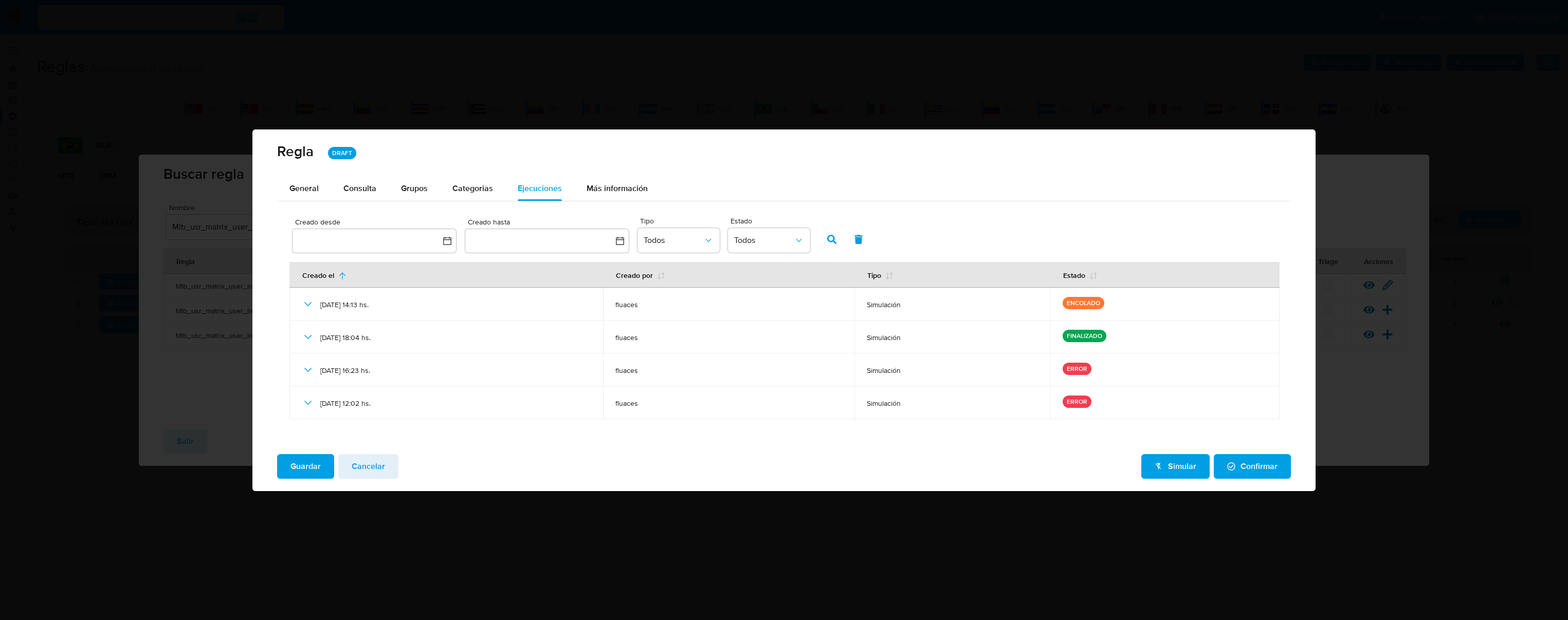
click at [627, 74] on div "[PERSON_NAME] DRAFT General Consulta Parametros Grupos Categorias Ejecuciones M…" at bounding box center [784, 310] width 1568 height 620
click at [389, 479] on button "Cancelar" at bounding box center [368, 467] width 60 height 25
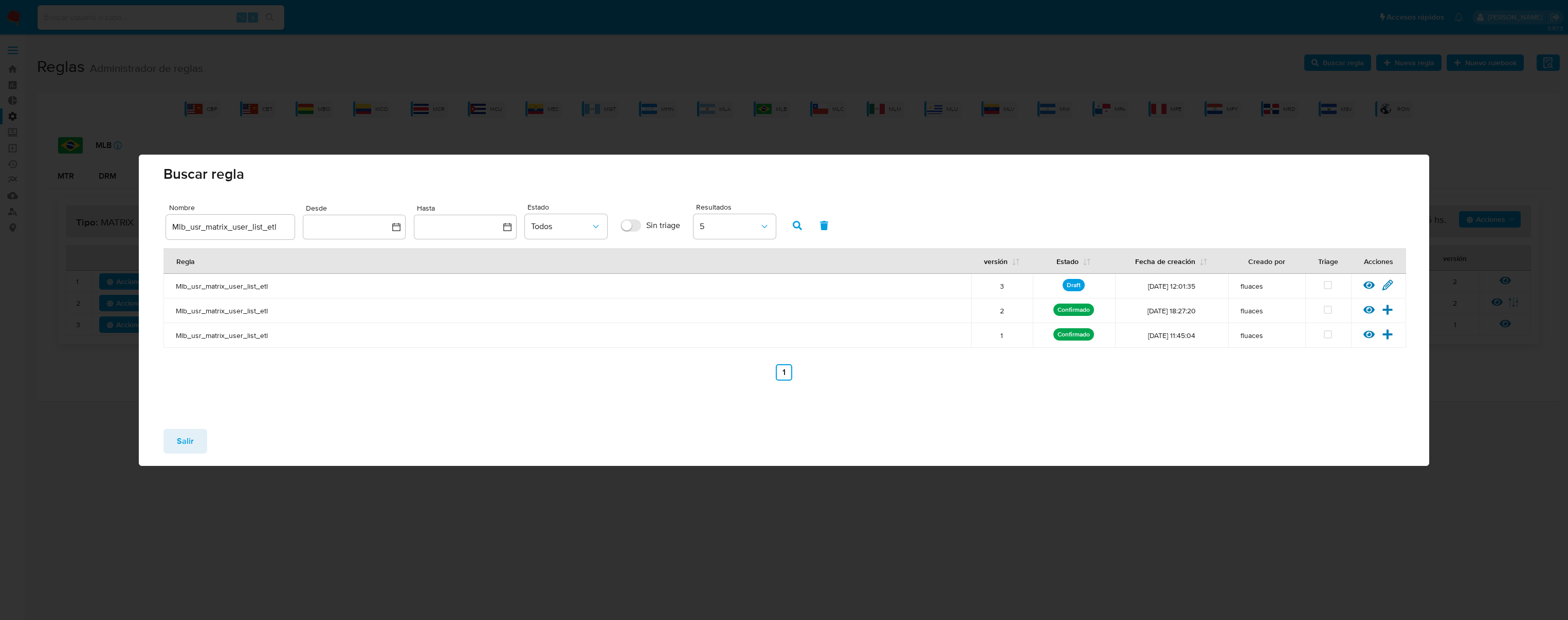
click at [198, 441] on button "Salir" at bounding box center [185, 441] width 44 height 25
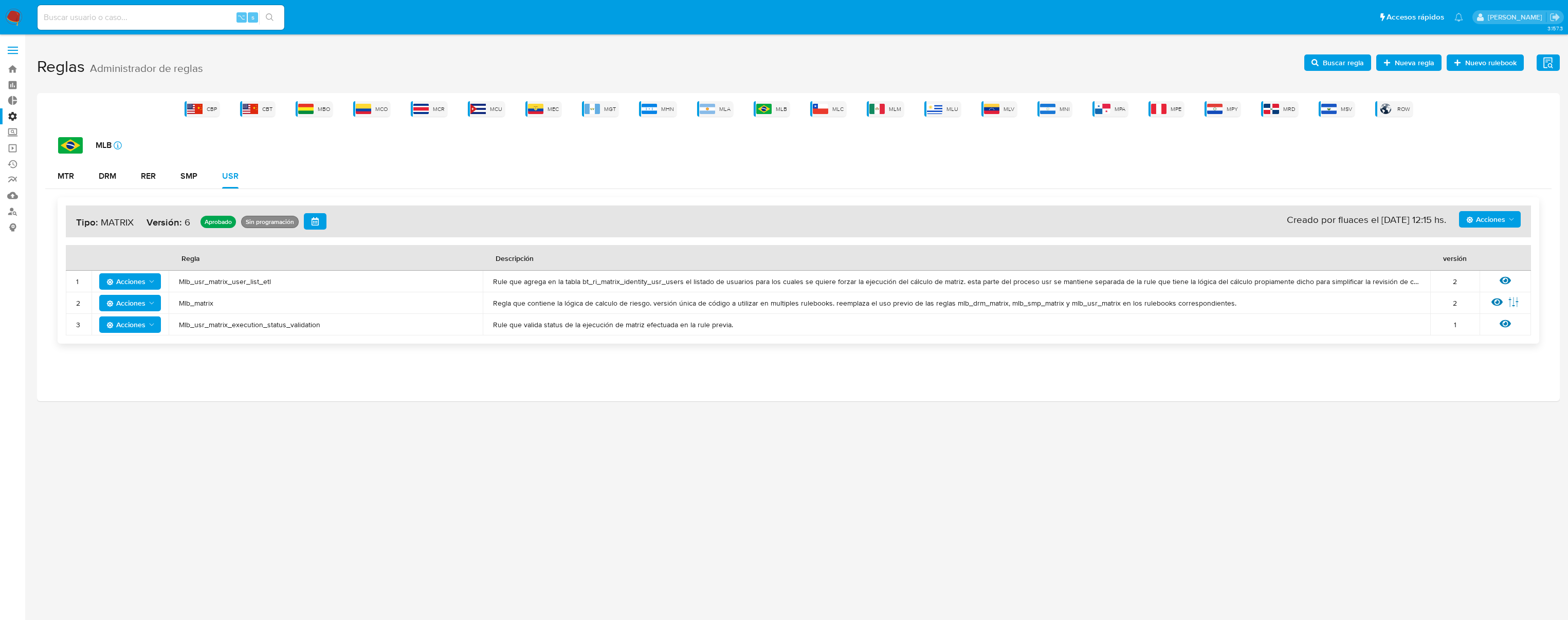
click at [707, 116] on div "CBP CBT MBO MCO MCR MCU MEC MGT MHN MLA MLB MLC MLM MLU MLV MNI MPA MPE MPY MRD…" at bounding box center [798, 247] width 1523 height 308
click at [709, 113] on img at bounding box center [708, 109] width 15 height 10
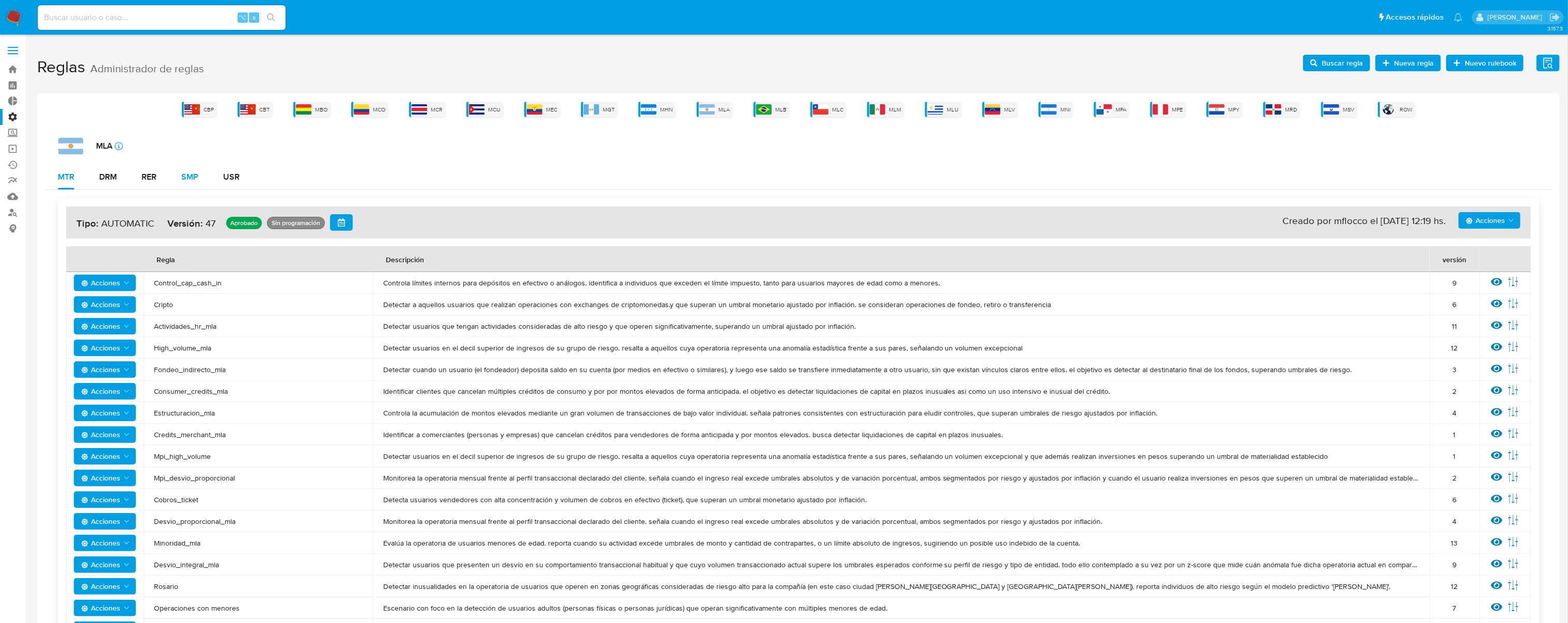
click at [189, 175] on div "SMP" at bounding box center [189, 177] width 17 height 8
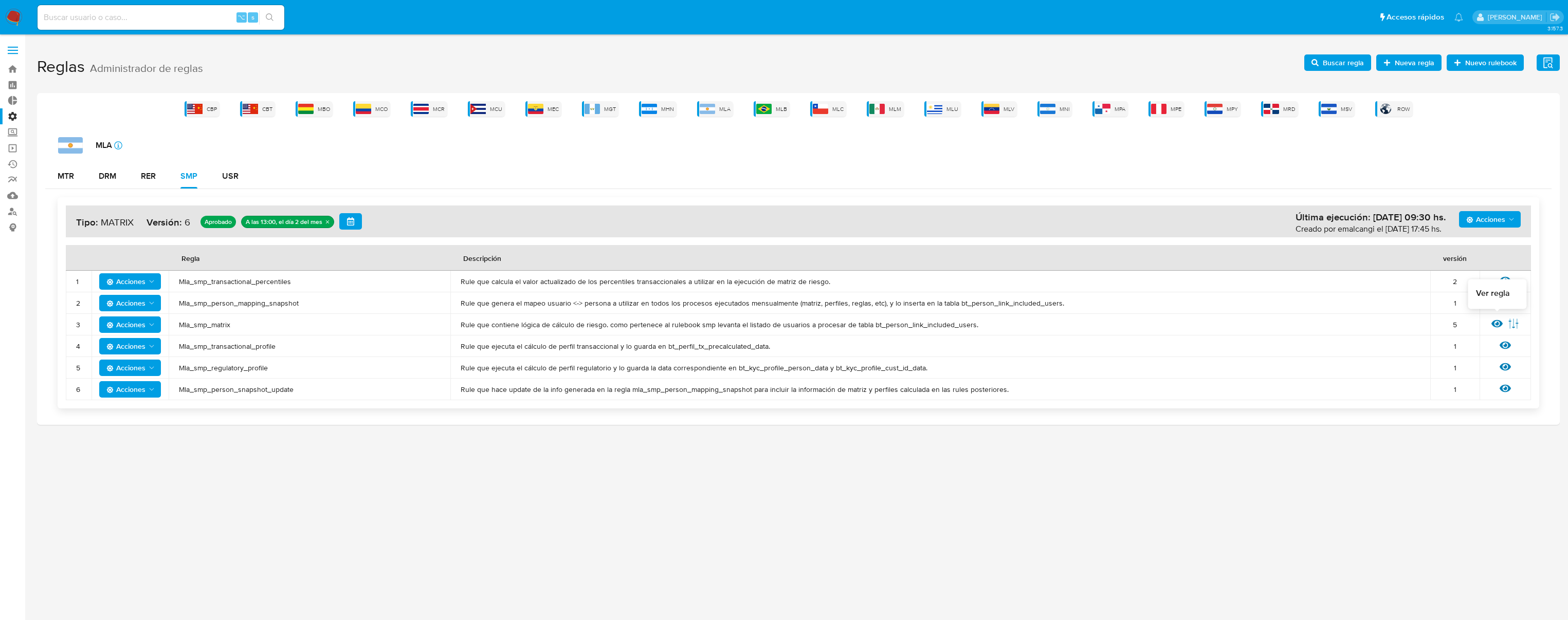
click at [1494, 319] on icon at bounding box center [1497, 324] width 11 height 11
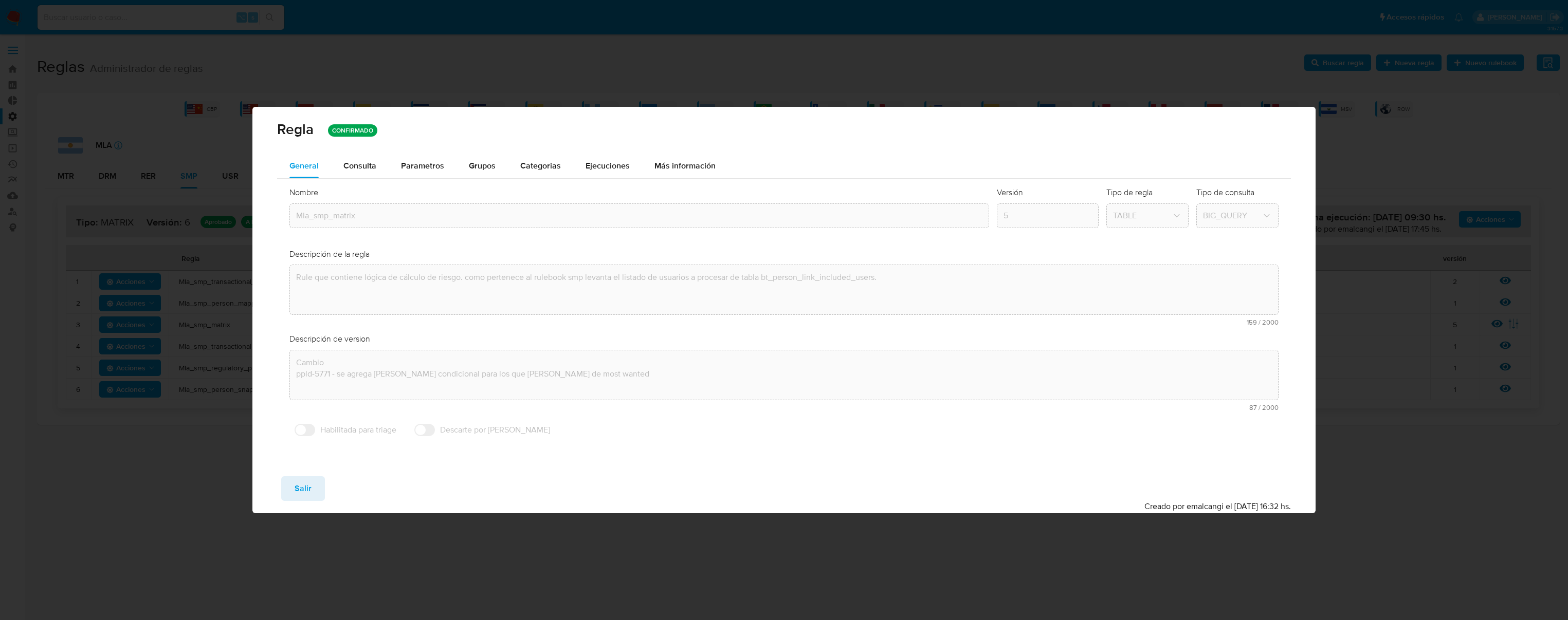
drag, startPoint x: 385, startPoint y: 166, endPoint x: 1264, endPoint y: 198, distance: 879.6
click at [385, 166] on button "Consulta" at bounding box center [360, 166] width 58 height 25
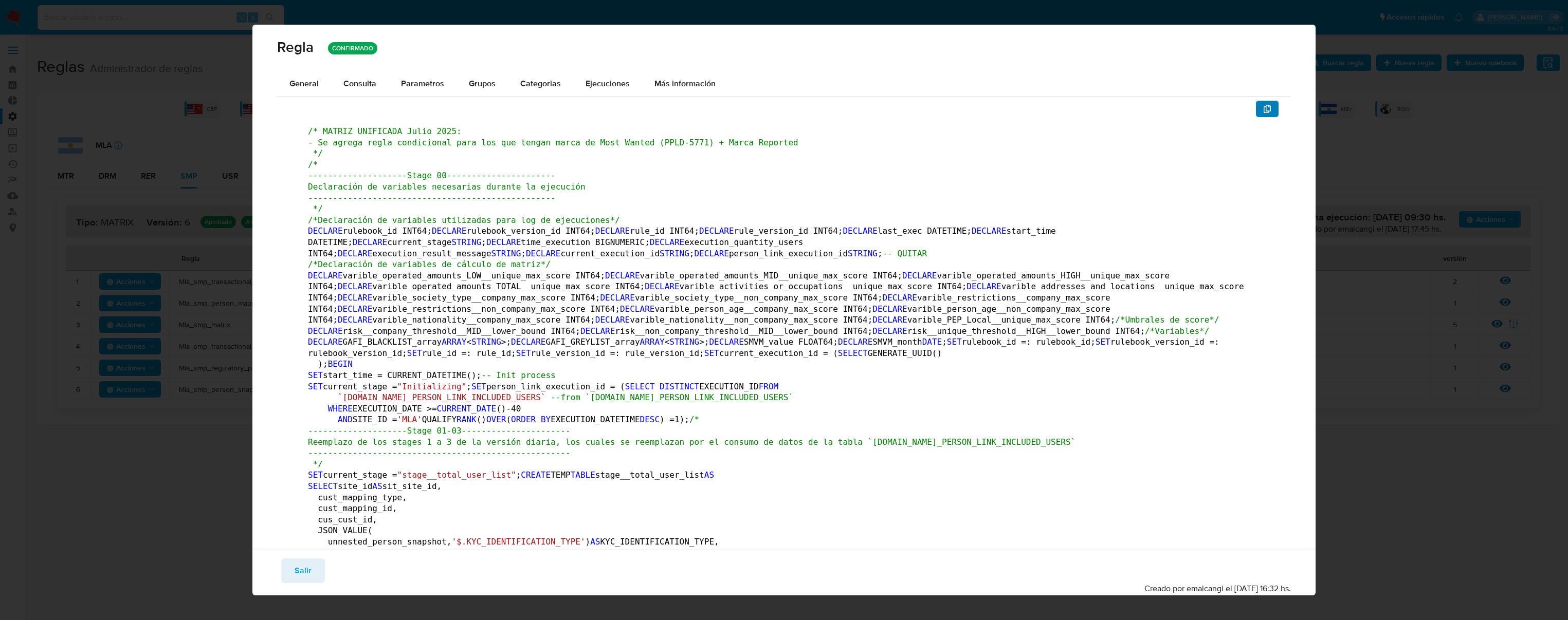
click at [1266, 114] on button "button" at bounding box center [1267, 109] width 23 height 17
click at [304, 565] on span "Salir" at bounding box center [303, 571] width 17 height 23
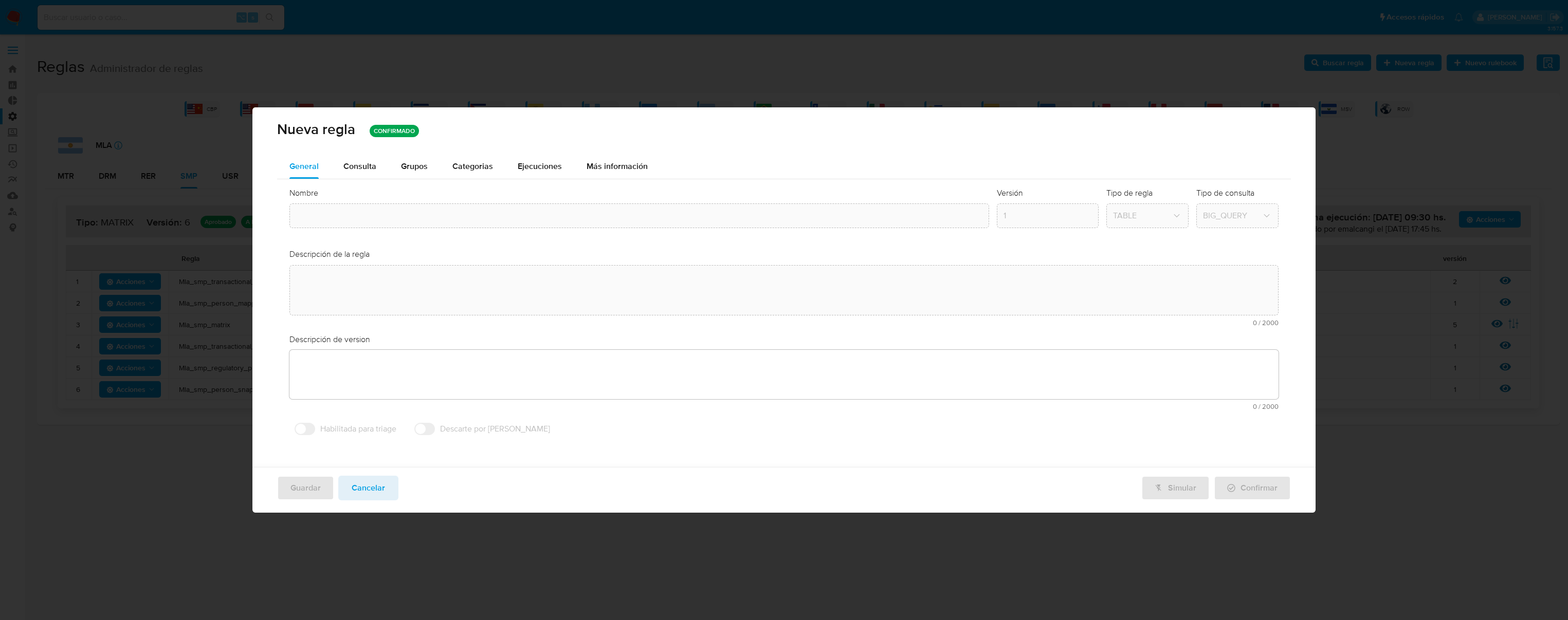
type textarea "Rule que contiene lógica de cálculo de riesgo. como pertenece al rulebook smp l…"
type textarea "Cambio ppld-5771 - se agrega [PERSON_NAME] condicional para los que [PERSON_NAM…"
type input "Mla_smp_matrix"
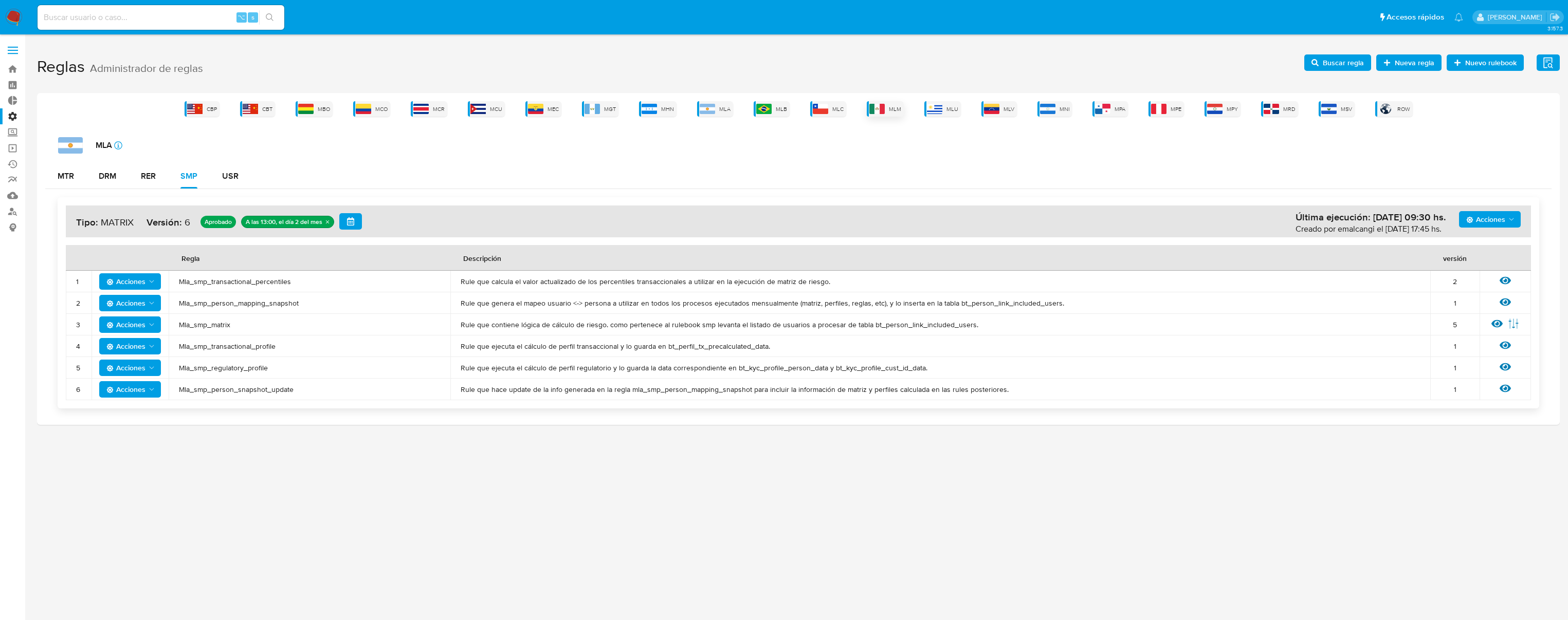
click at [889, 109] on div "MLM" at bounding box center [885, 109] width 37 height 15
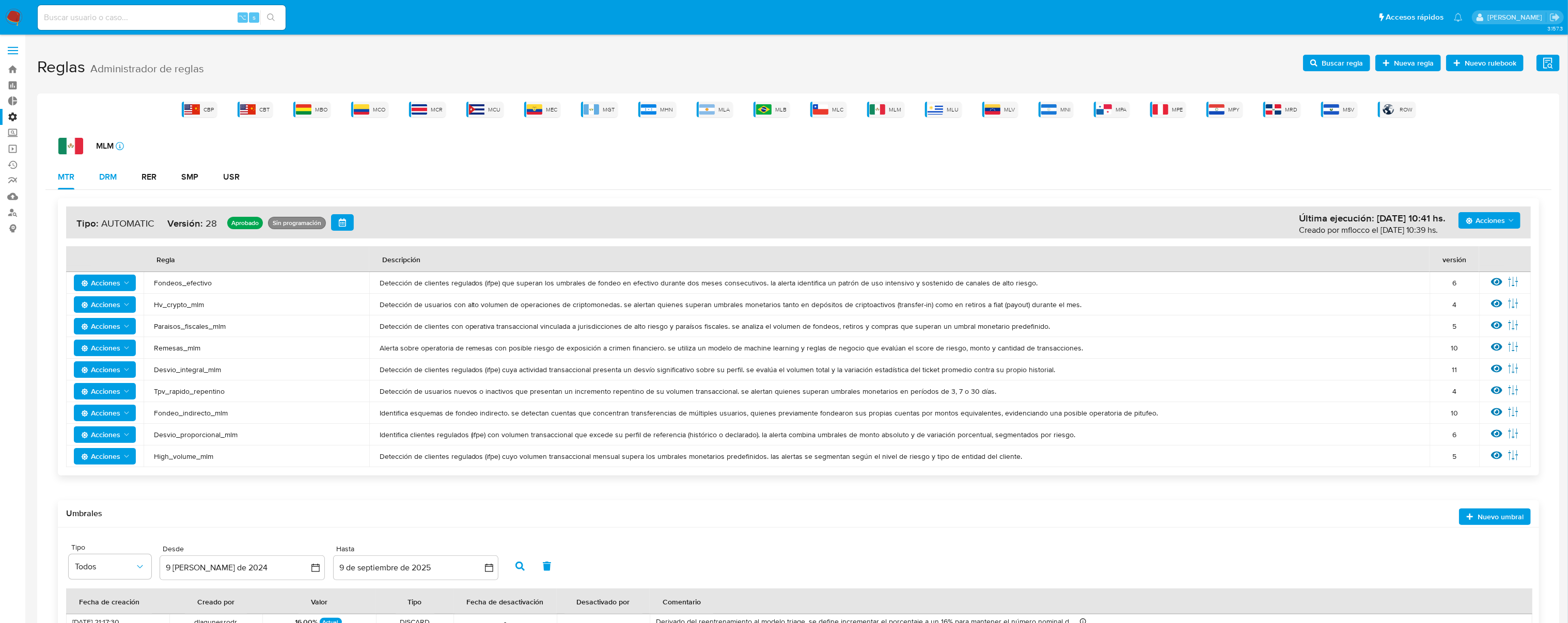
click at [118, 175] on button "DRM" at bounding box center [108, 178] width 42 height 25
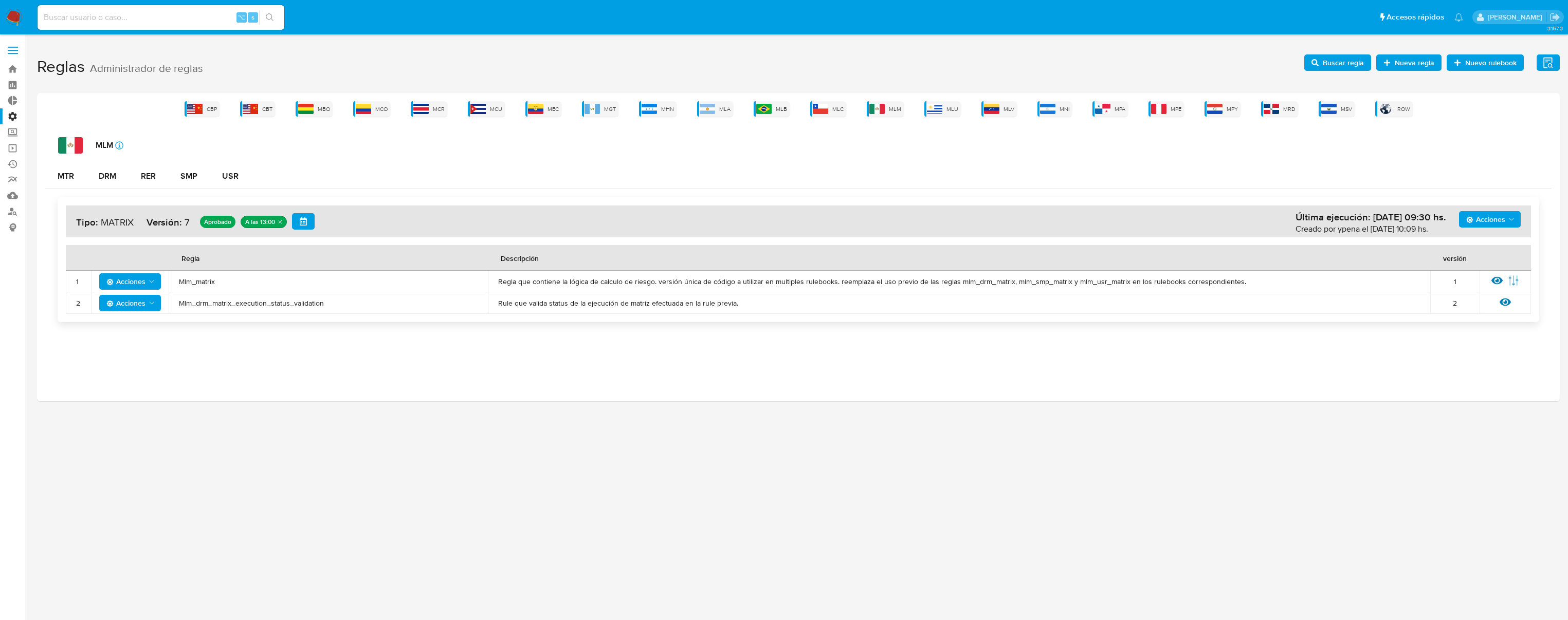
click at [1497, 278] on icon at bounding box center [1497, 281] width 11 height 8
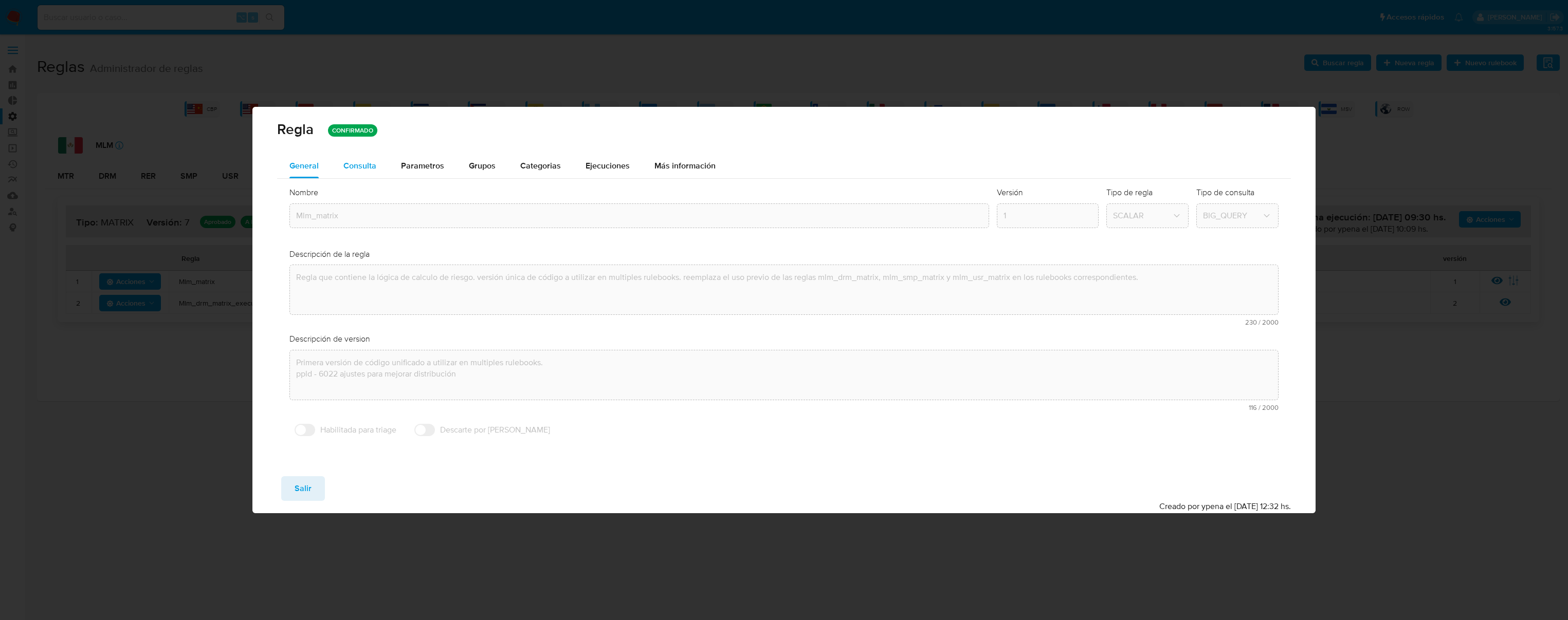
click at [372, 160] on span "Consulta" at bounding box center [359, 166] width 33 height 12
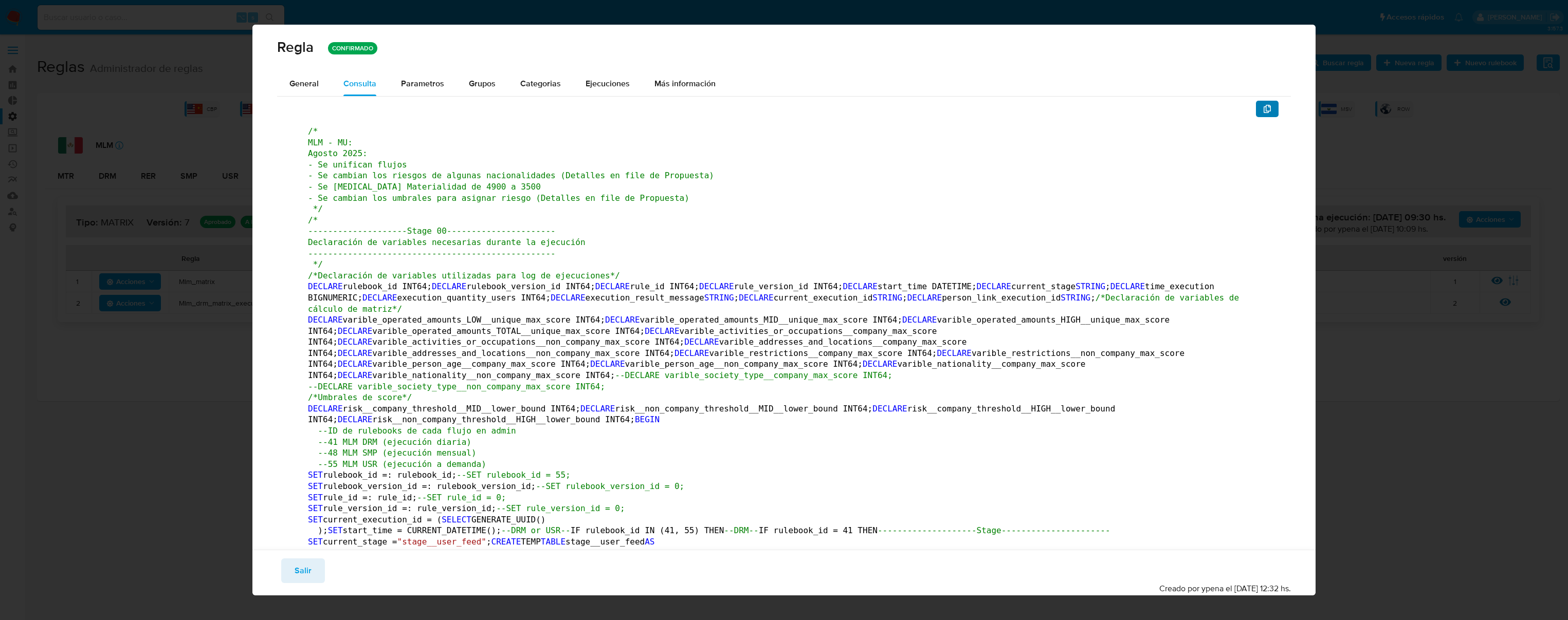
click at [1264, 114] on span "button" at bounding box center [1268, 109] width 8 height 15
click at [305, 573] on span "Salir" at bounding box center [303, 571] width 17 height 23
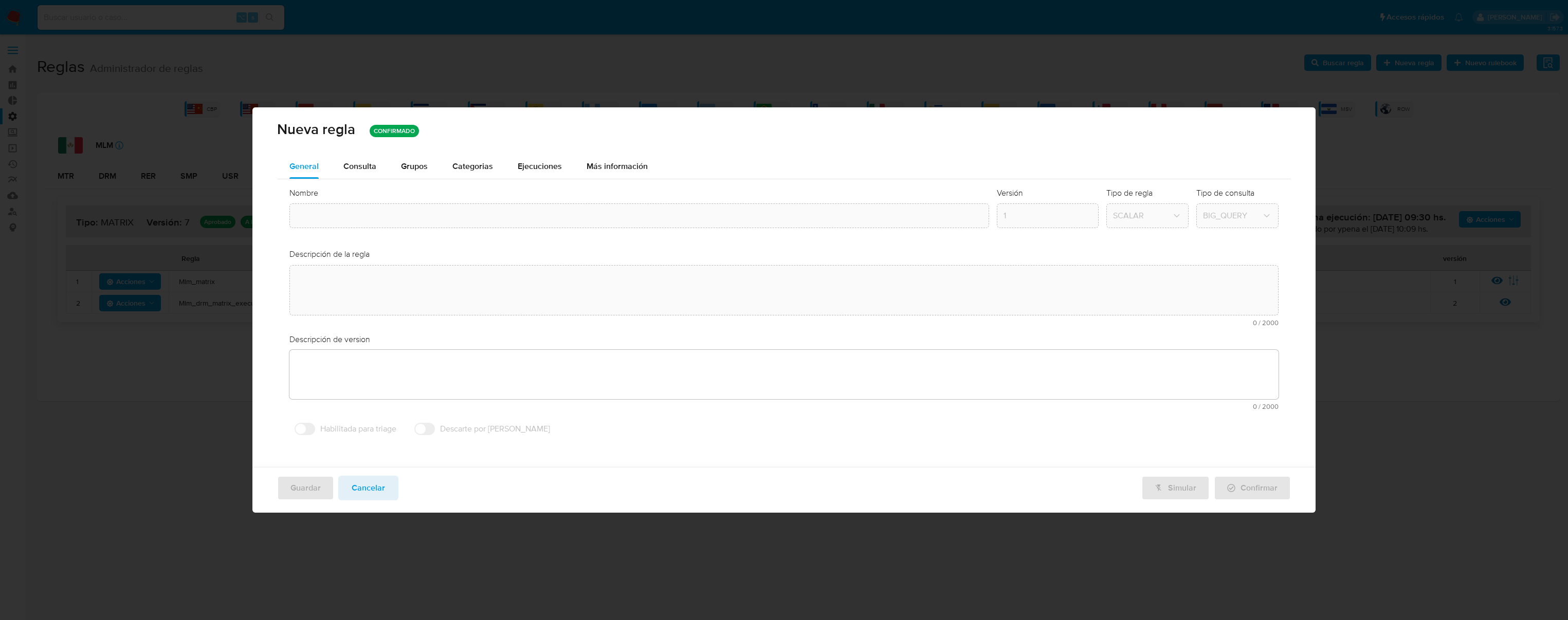
type textarea "Regla que contiene la lógica de calculo de riesgo. versión única de código a ut…"
type textarea "Primera versión de código unificado a utilizar en multiples rulebooks. ppld - 6…"
type input "Mlm_matrix"
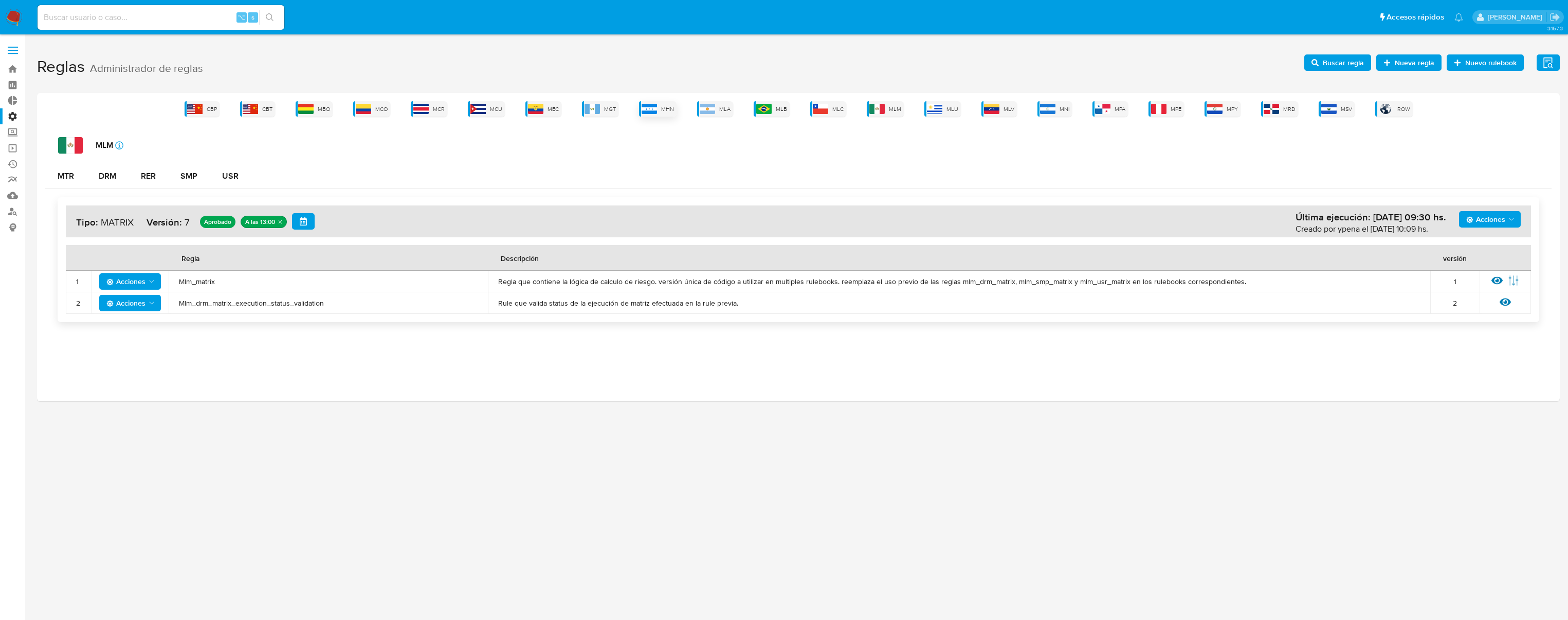
drag, startPoint x: 373, startPoint y: 150, endPoint x: 661, endPoint y: 113, distance: 290.4
click at [666, 114] on div "CBP CBT MBO MCO MCR MCU MEC MGT MHN MLA MLB MLC MLM MLU MLV MNI MPA MPE MPY MRD…" at bounding box center [798, 247] width 1523 height 308
click at [774, 108] on div "MLB" at bounding box center [772, 109] width 36 height 15
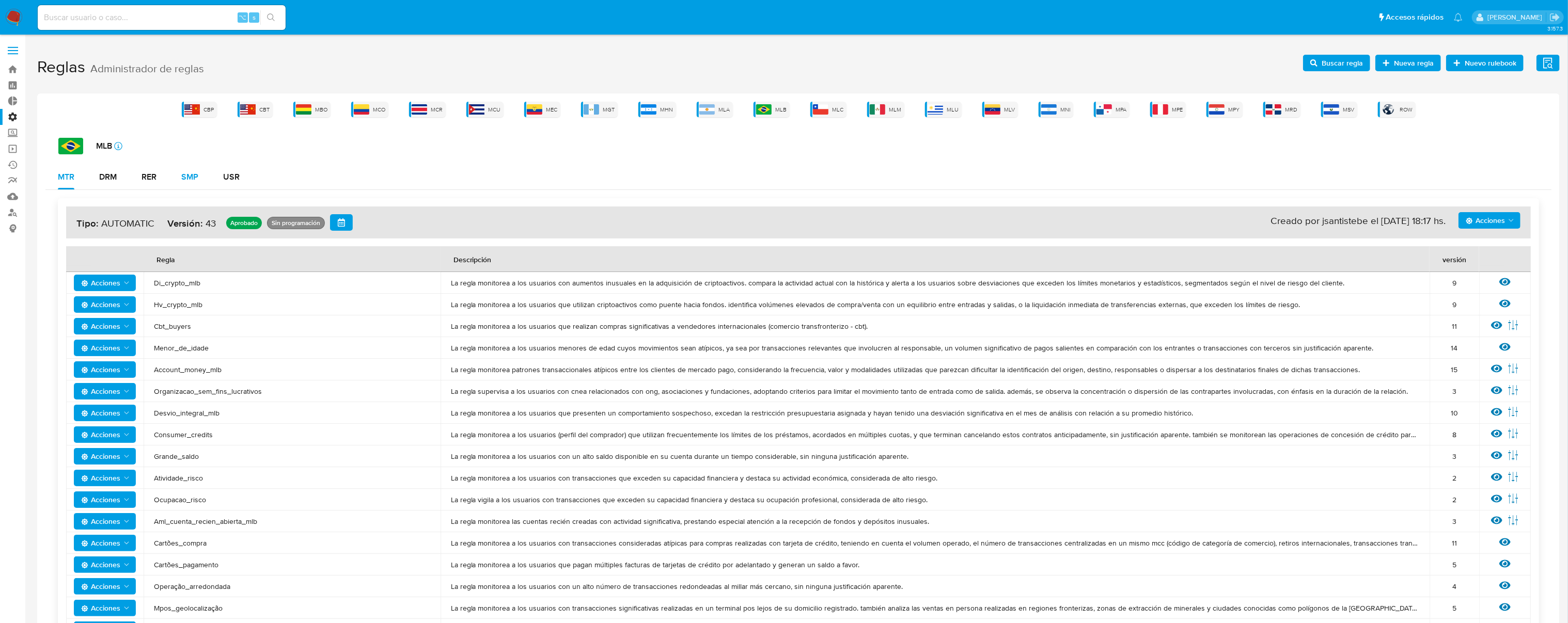
click at [181, 177] on button "SMP" at bounding box center [190, 178] width 42 height 25
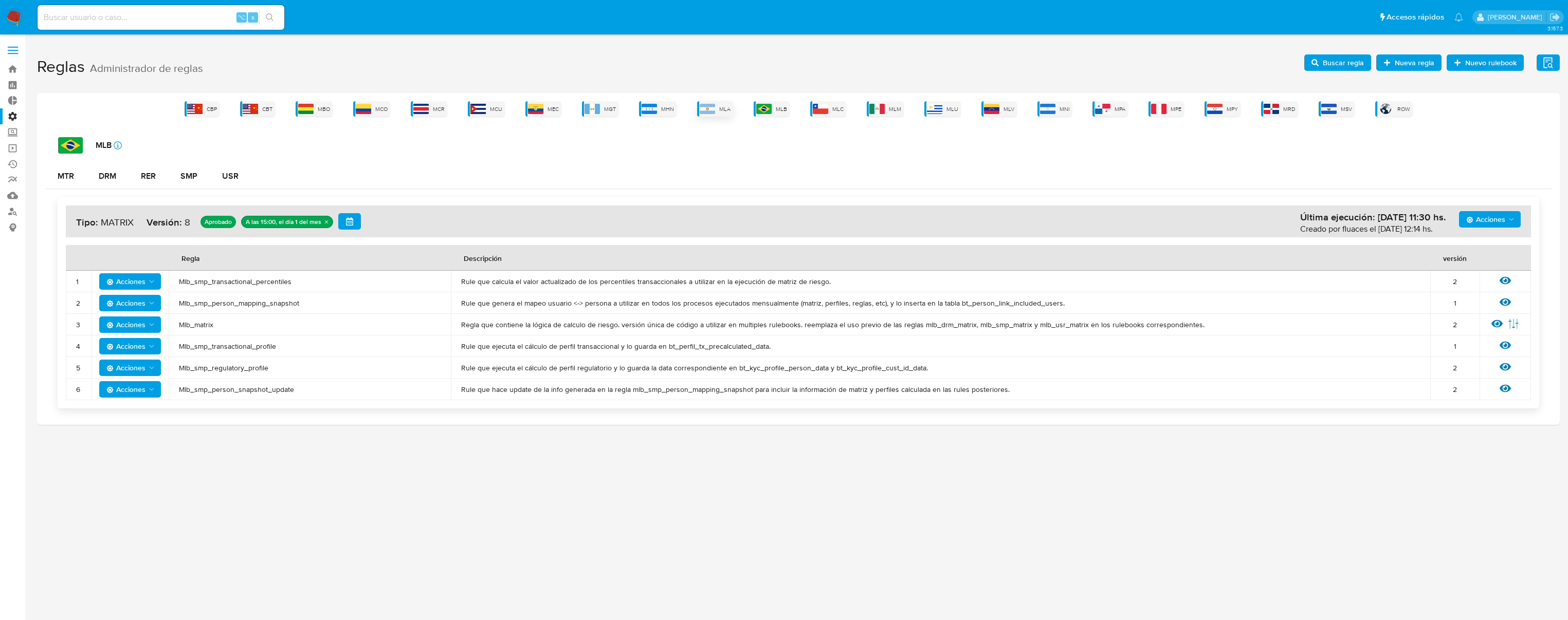
click at [713, 110] on img at bounding box center [708, 109] width 15 height 10
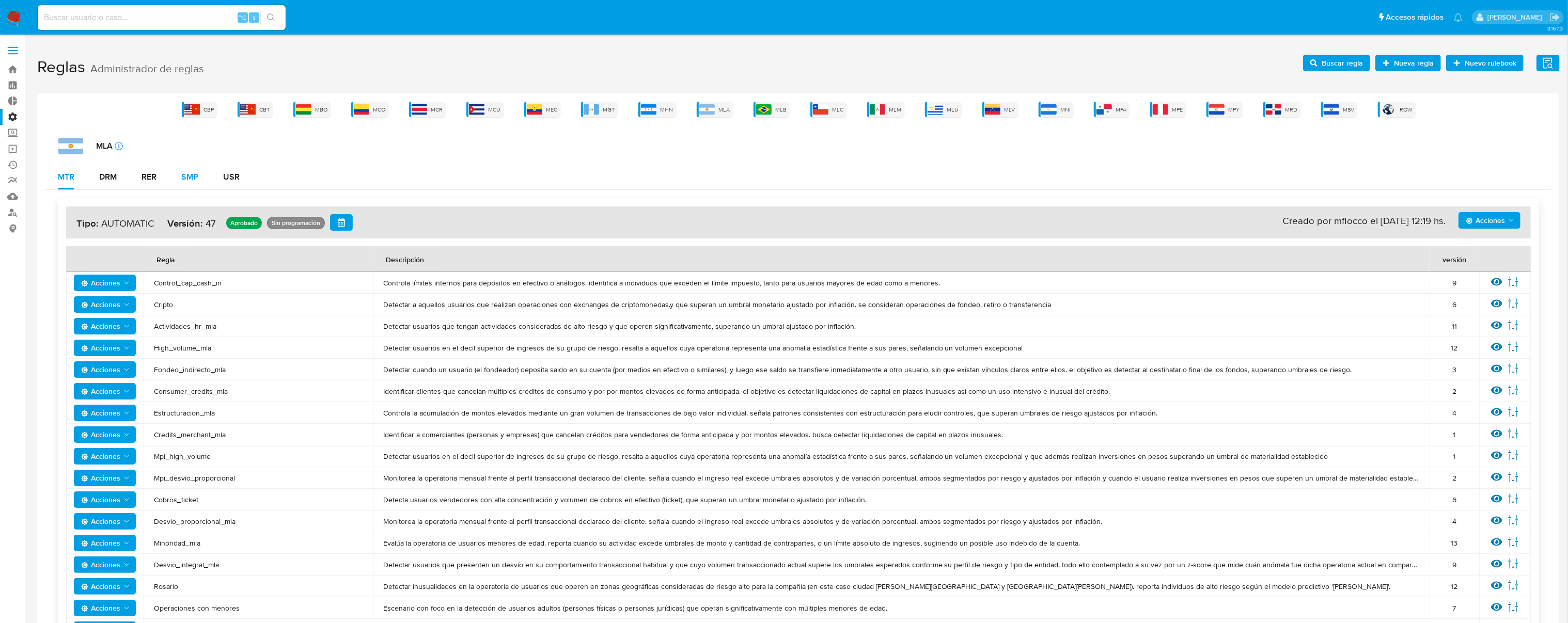
click at [193, 187] on div "SMP" at bounding box center [189, 178] width 17 height 25
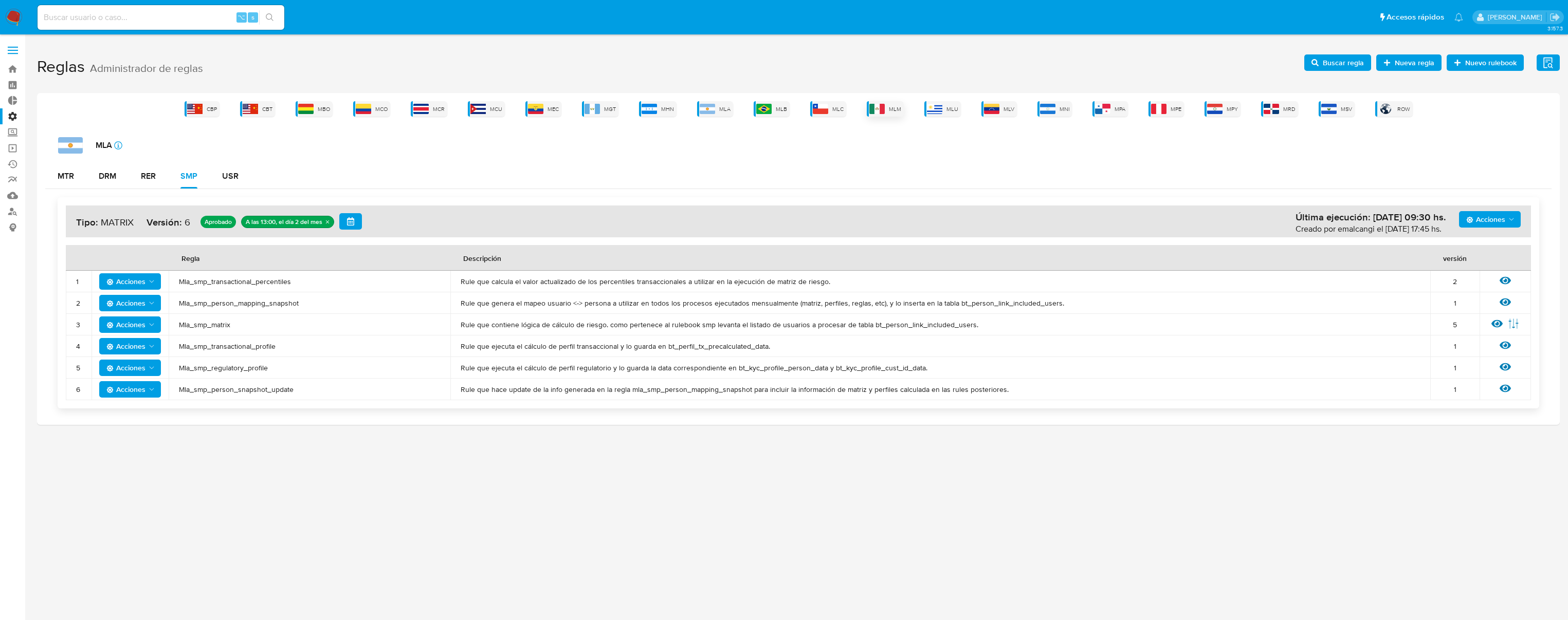
click at [889, 112] on div "MLM" at bounding box center [885, 109] width 37 height 15
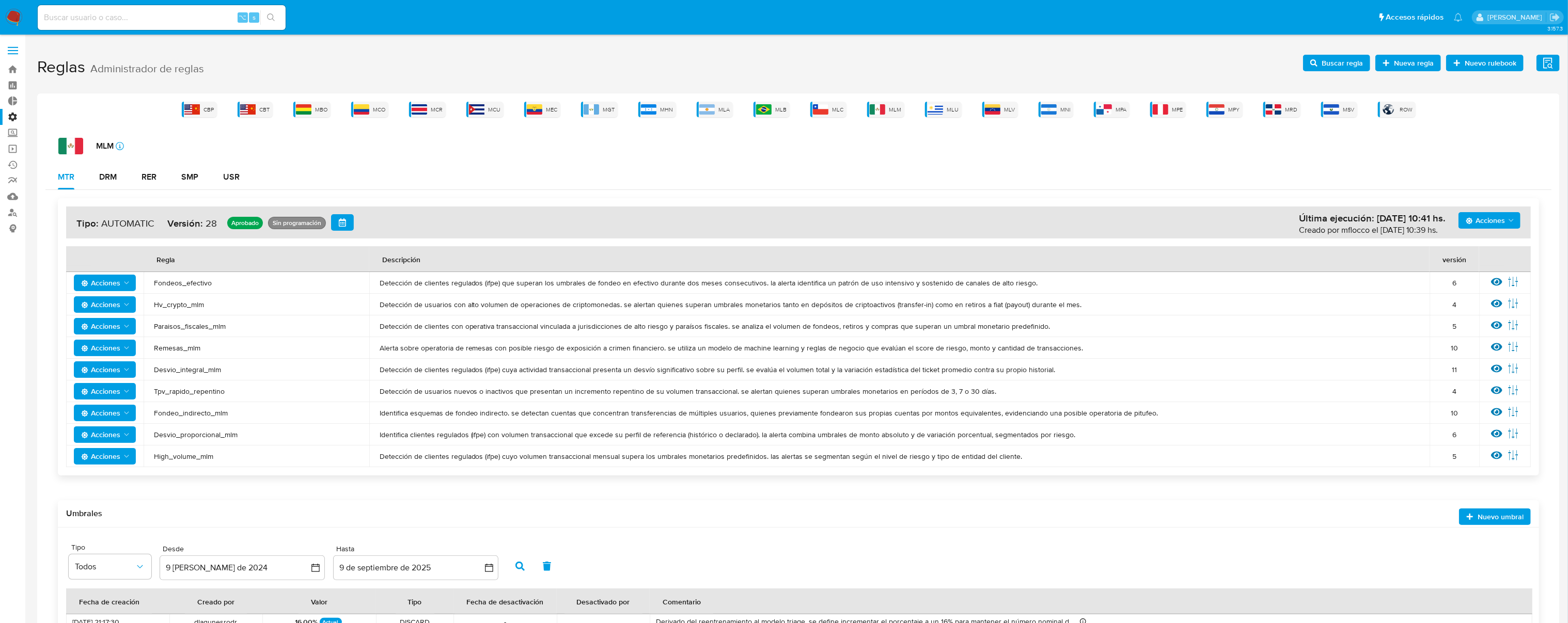
click at [193, 192] on div "Acciones Última ejecución: [DATE] 10:41 hs. Creado por mflocco el [DATE] 10:39 …" at bounding box center [798, 430] width 1506 height 481
click at [192, 183] on div "SMP" at bounding box center [189, 178] width 17 height 25
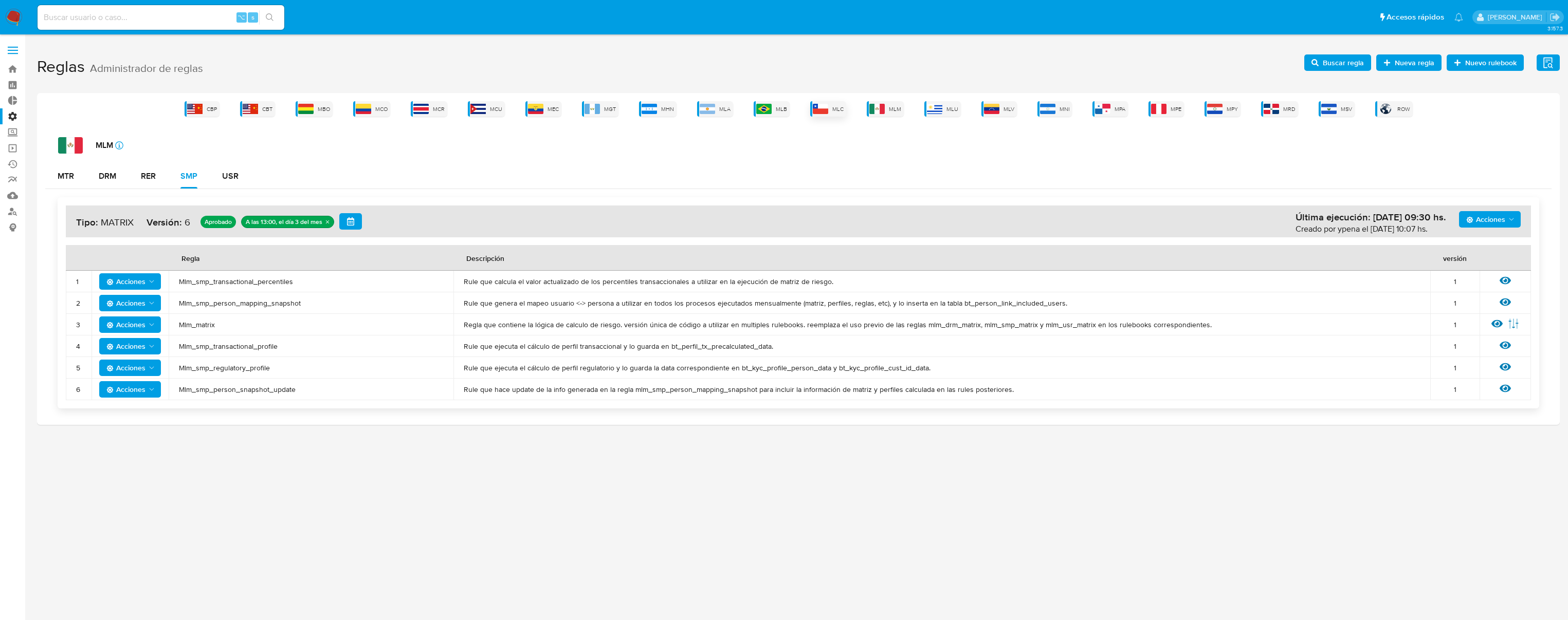
click at [837, 112] on span "MLC" at bounding box center [838, 109] width 11 height 8
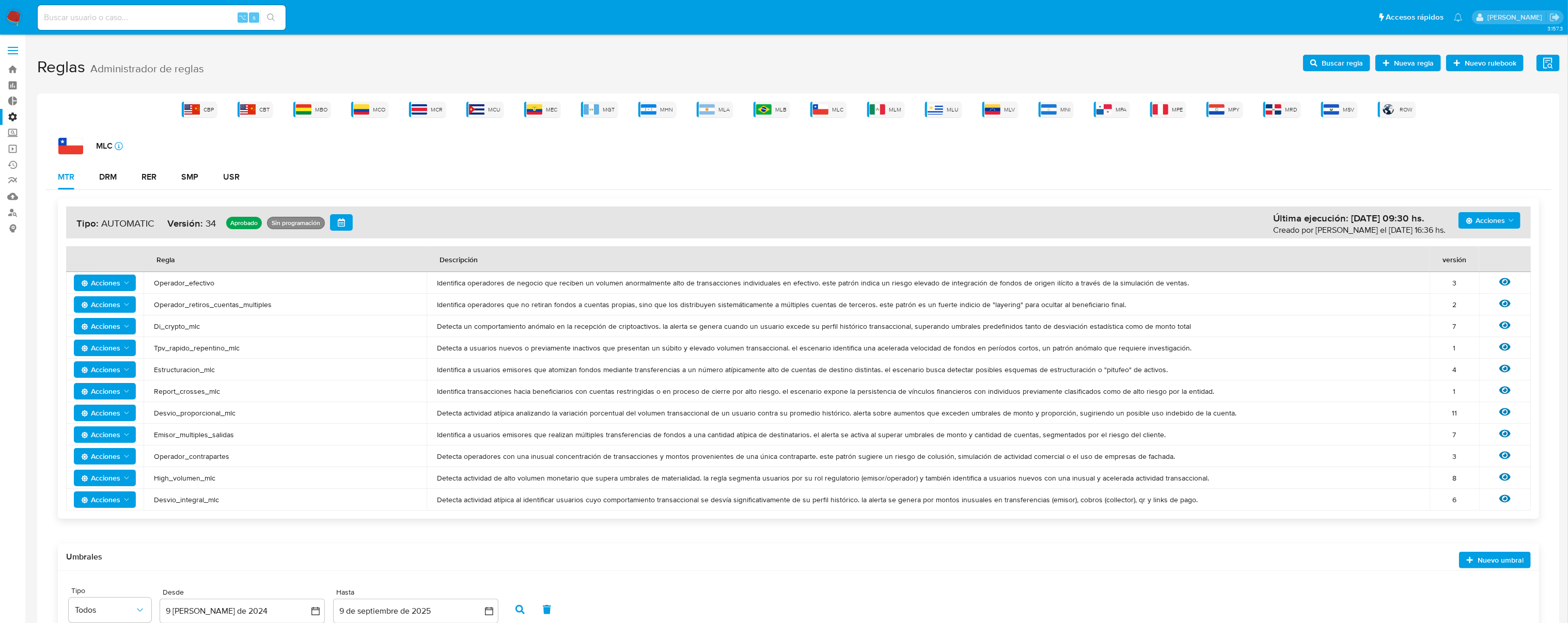
drag, startPoint x: 187, startPoint y: 213, endPoint x: 188, endPoint y: 205, distance: 8.1
click at [187, 210] on div "Acciones Última ejecución: [DATE] 09:30 hs. Creado por santiagreco el [DATE] 16…" at bounding box center [798, 358] width 1481 height 321
click at [196, 177] on div "SMP" at bounding box center [189, 177] width 17 height 8
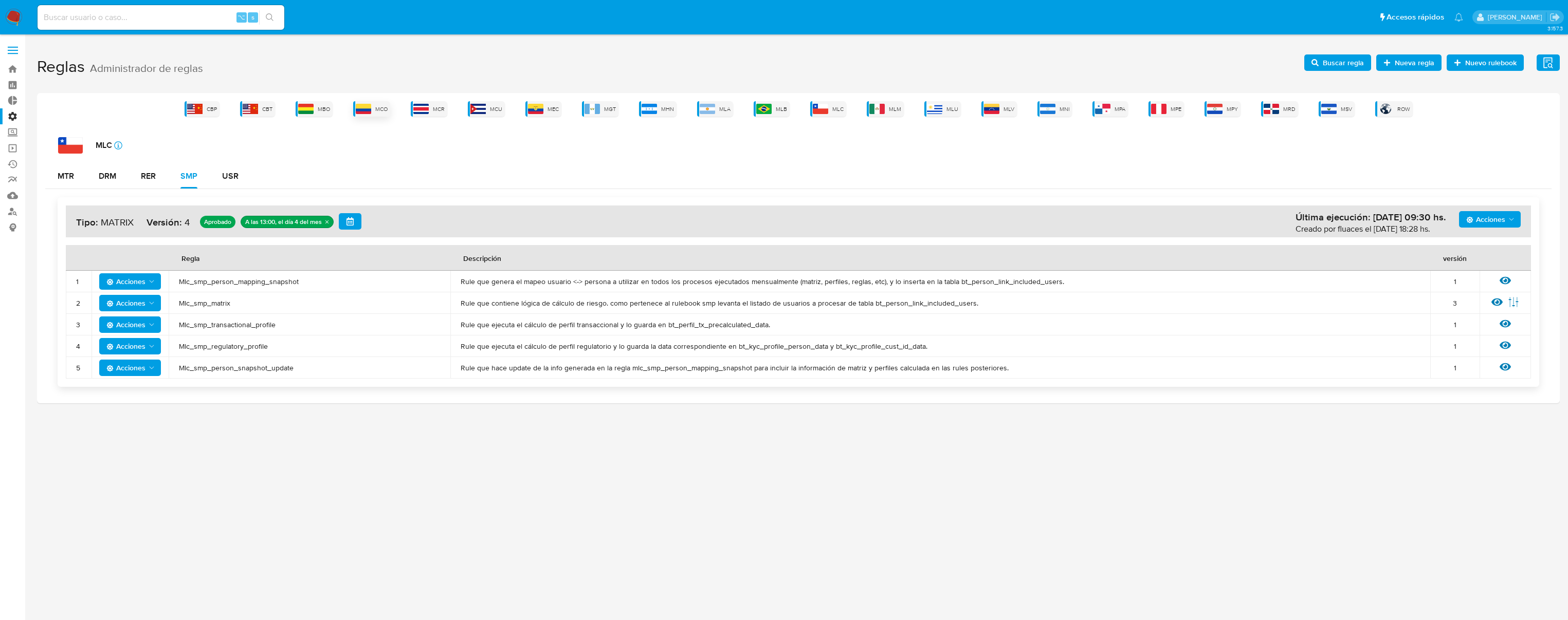
click at [369, 106] on img at bounding box center [363, 109] width 15 height 10
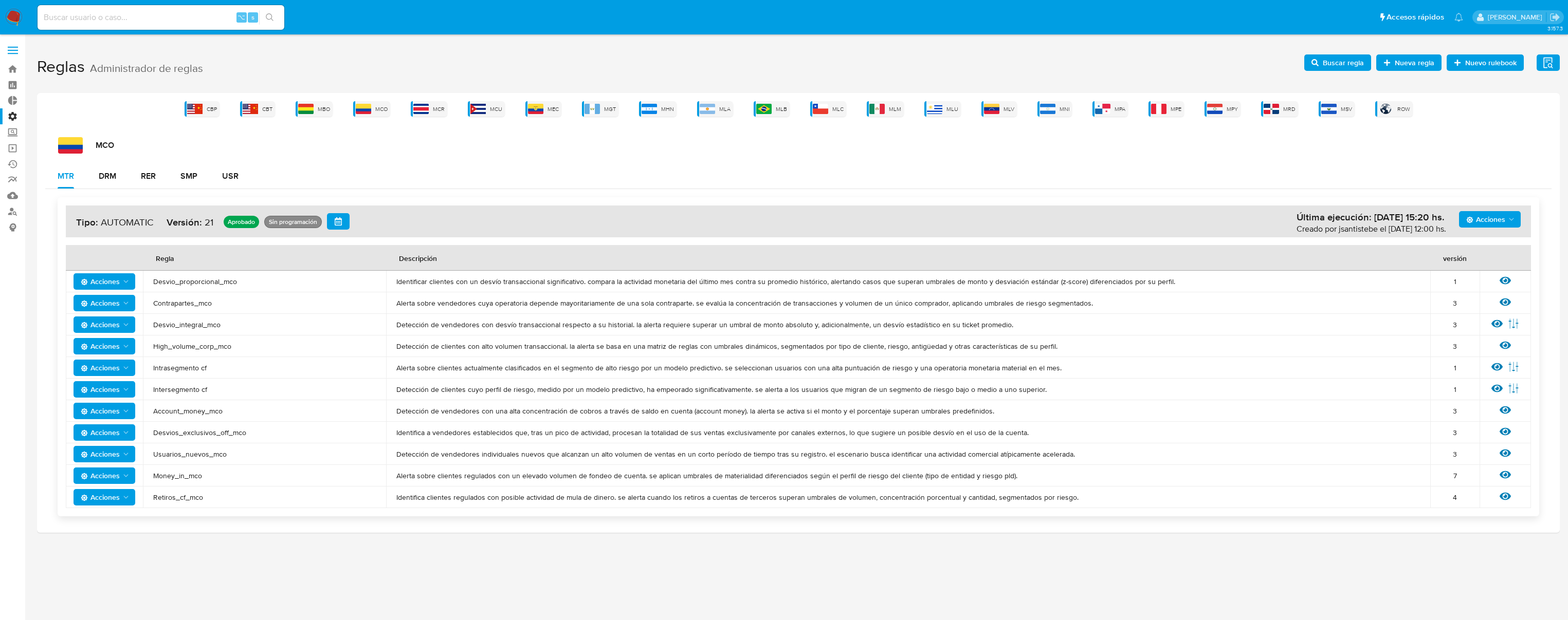
click at [195, 197] on div "Acciones Última ejecución: [DATE] 15:20 hs. Creado por jsantistebe el [DATE] 12…" at bounding box center [798, 357] width 1506 height 335
click at [201, 182] on button "SMP" at bounding box center [189, 177] width 42 height 25
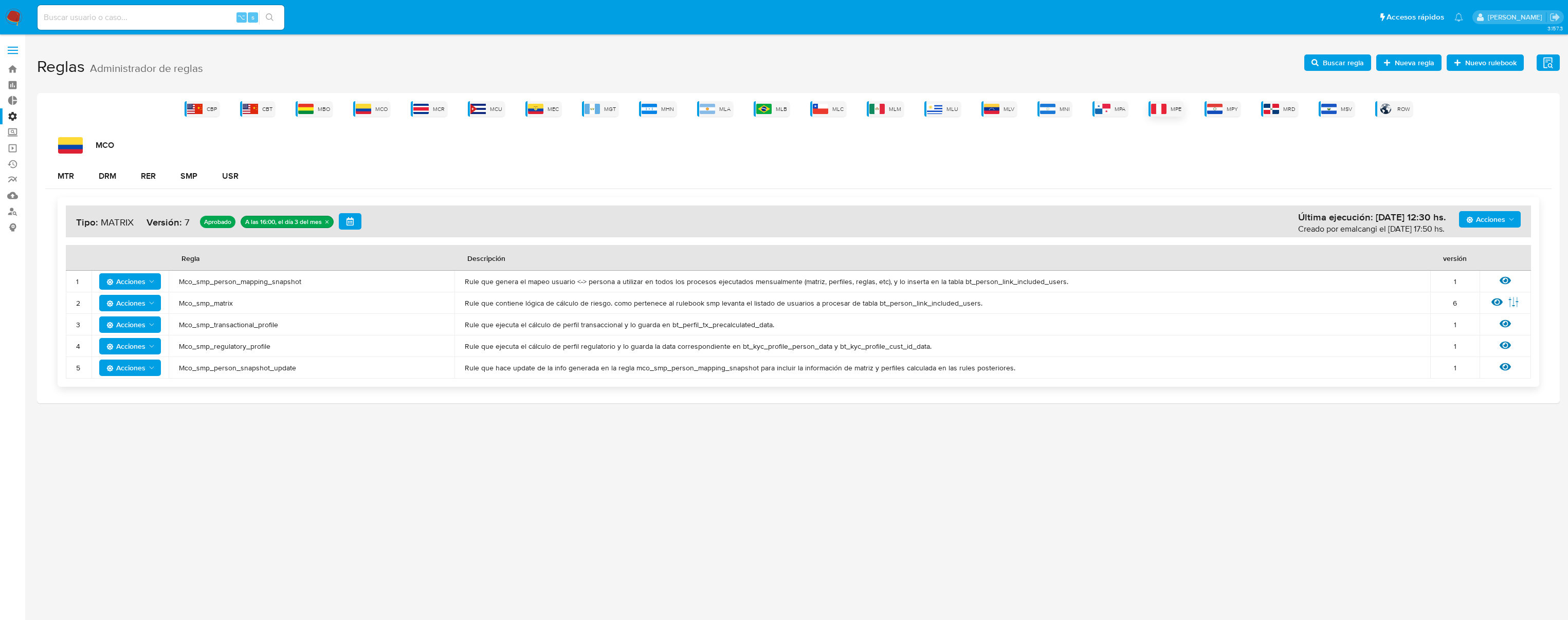
click at [1171, 111] on span "MPE" at bounding box center [1176, 109] width 11 height 8
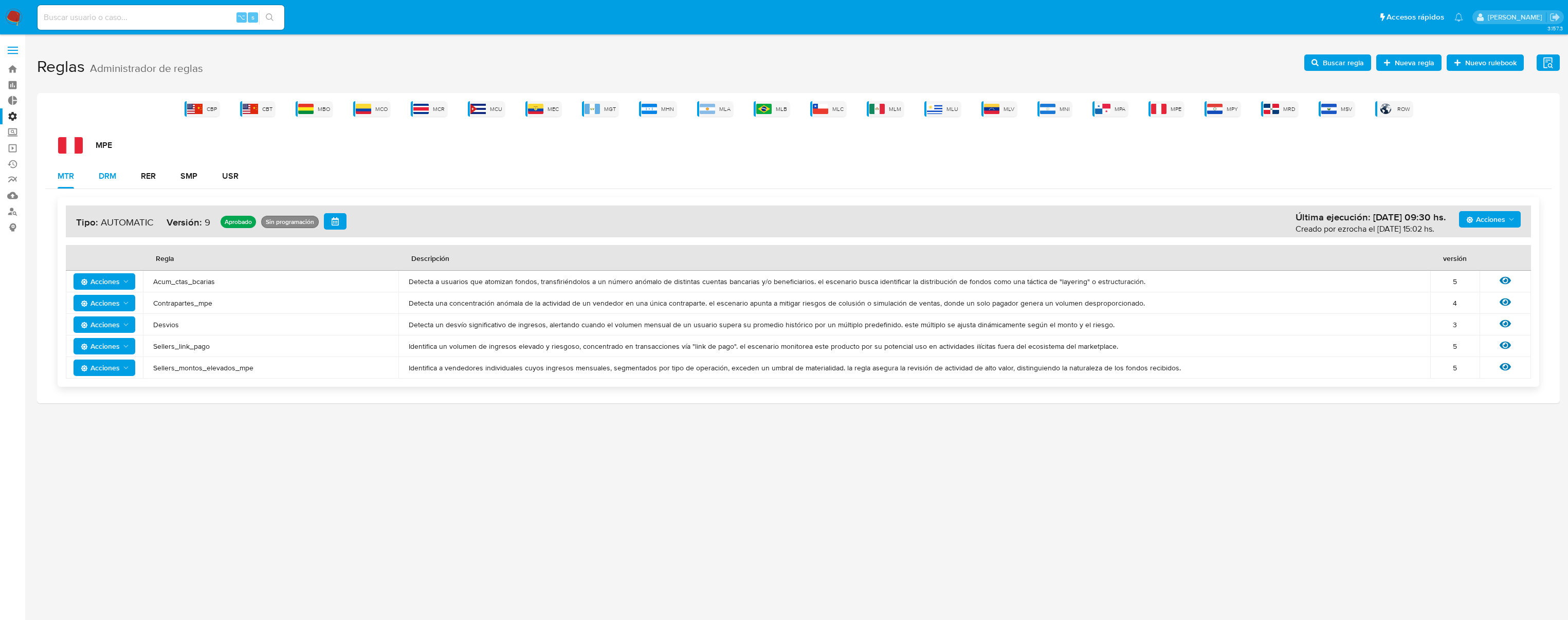
click at [116, 179] on div "DRM" at bounding box center [107, 176] width 17 height 8
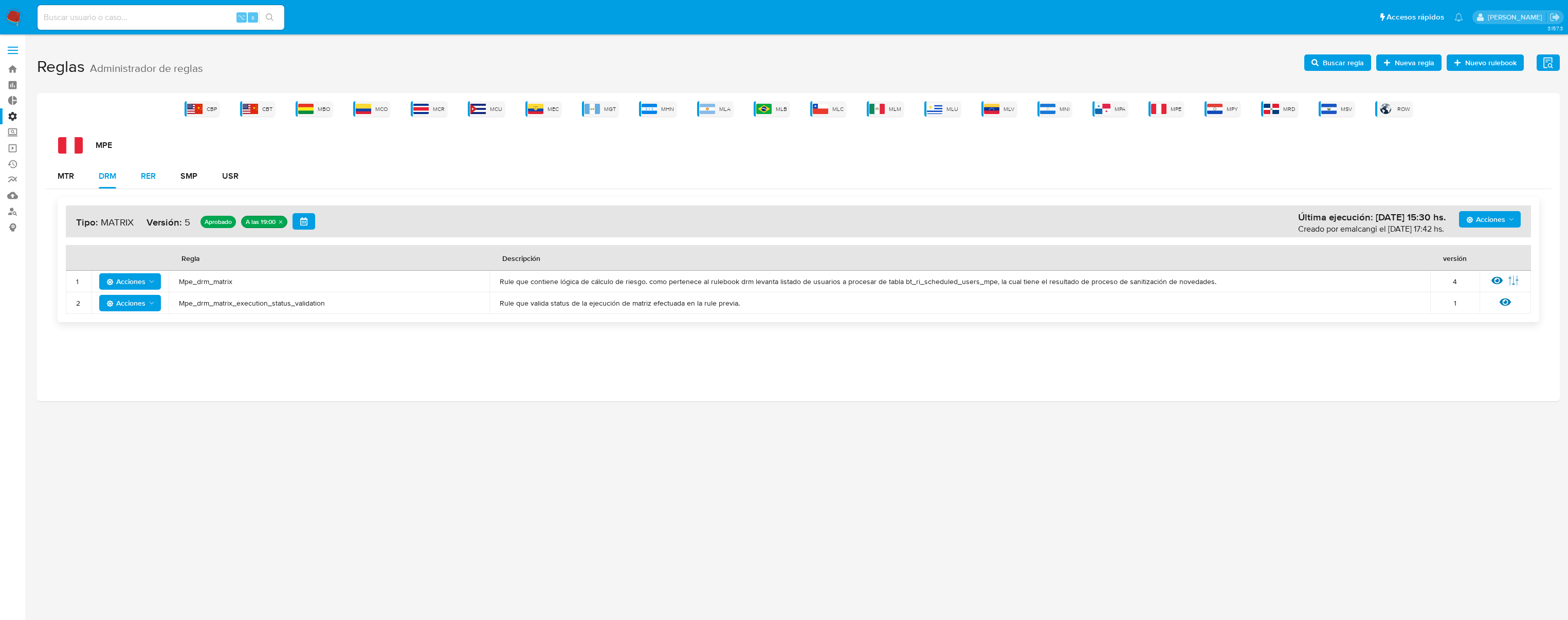
click at [159, 164] on button "RER" at bounding box center [148, 177] width 40 height 25
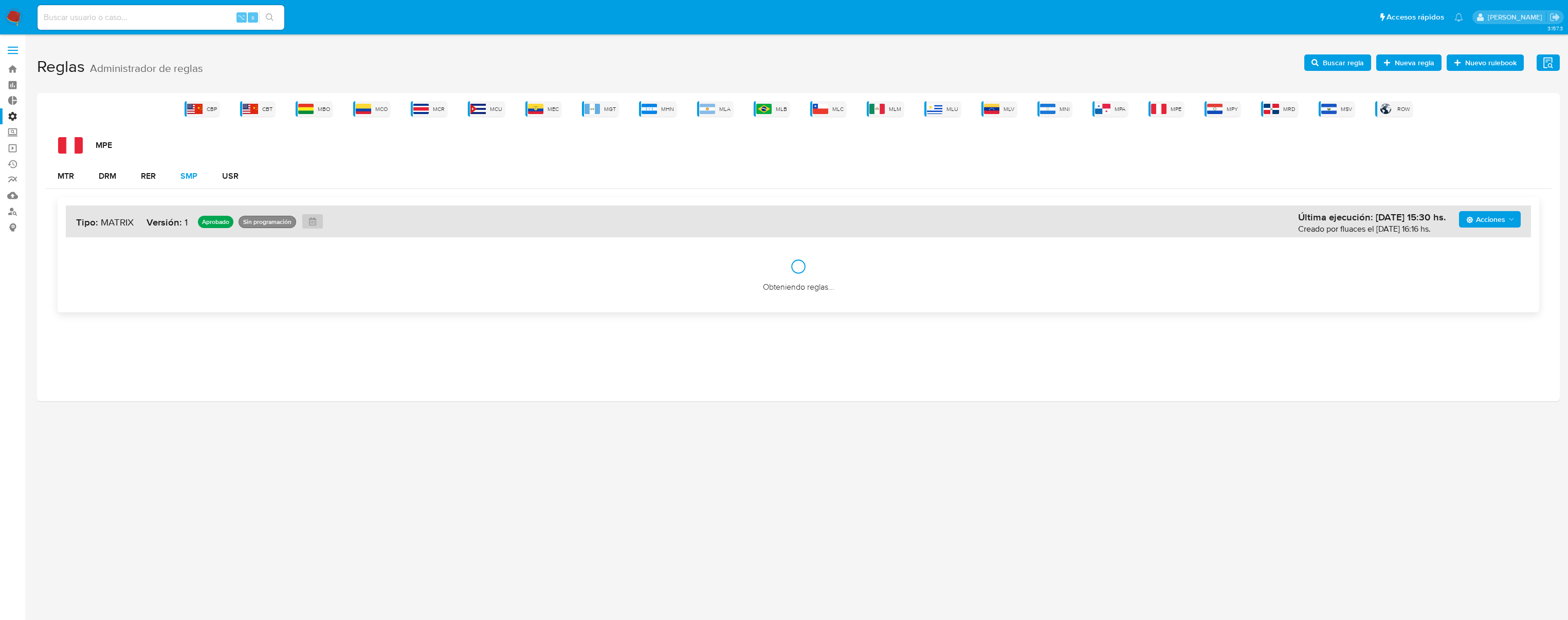
click at [178, 170] on button "SMP" at bounding box center [189, 177] width 42 height 25
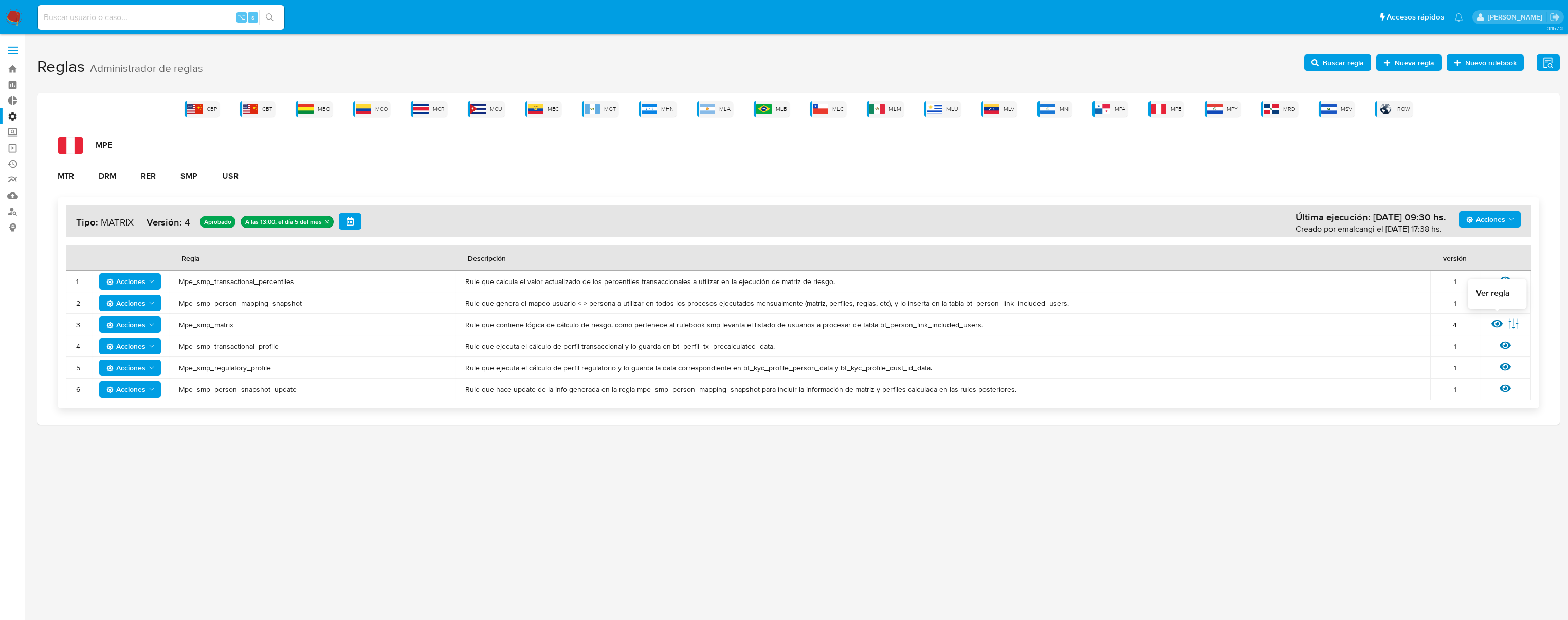
click at [1495, 321] on icon at bounding box center [1497, 324] width 11 height 11
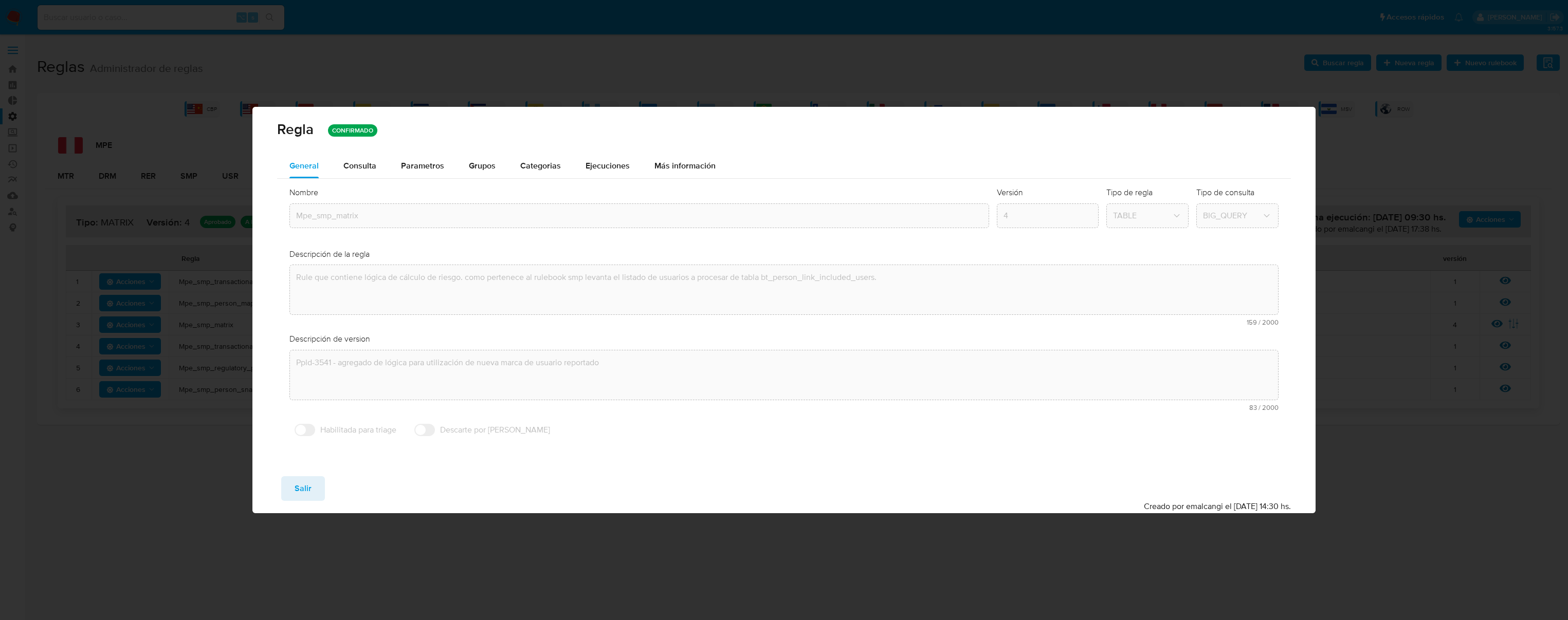
drag, startPoint x: 644, startPoint y: 227, endPoint x: 342, endPoint y: 254, distance: 303.2
click at [644, 227] on div "Mpe_smp_matrix" at bounding box center [640, 216] width 700 height 25
click at [363, 161] on span "Consulta" at bounding box center [359, 166] width 33 height 12
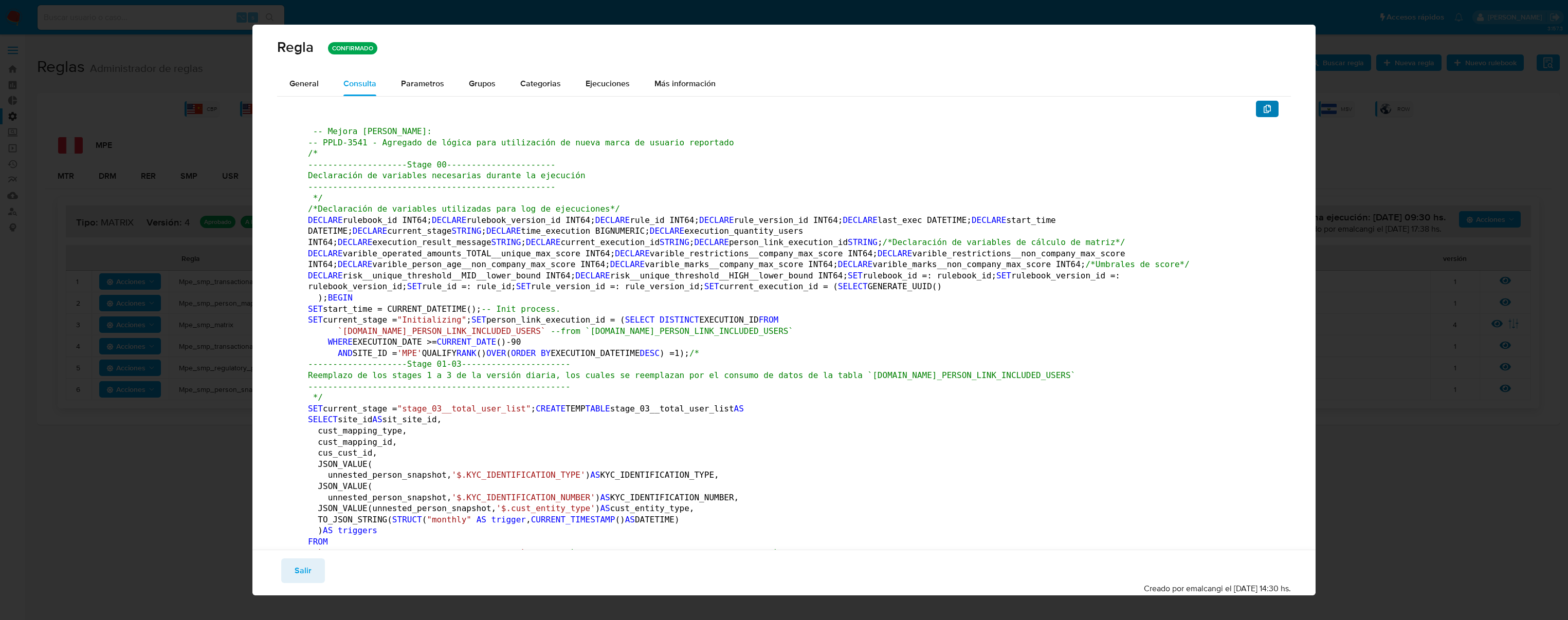
click at [1264, 114] on span "button" at bounding box center [1268, 109] width 8 height 15
click at [304, 562] on span "Salir" at bounding box center [303, 571] width 17 height 23
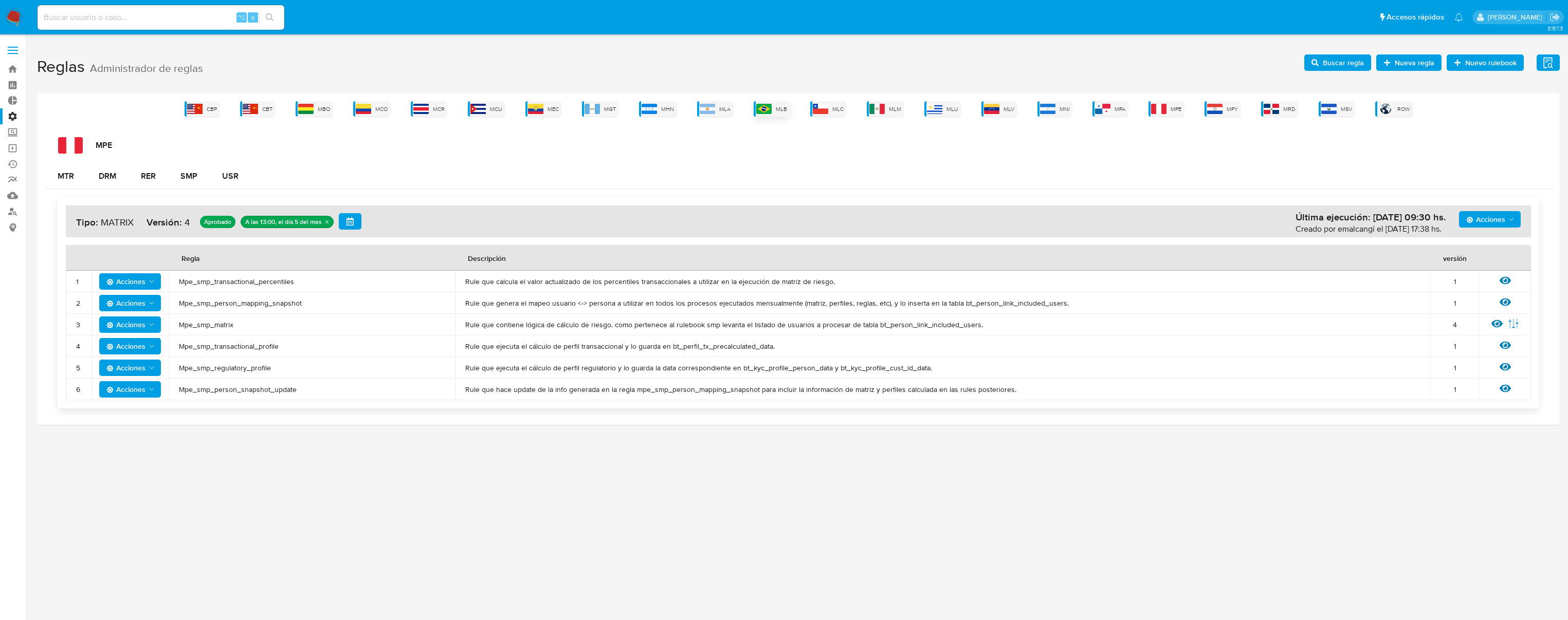
click at [764, 107] on img at bounding box center [764, 109] width 15 height 10
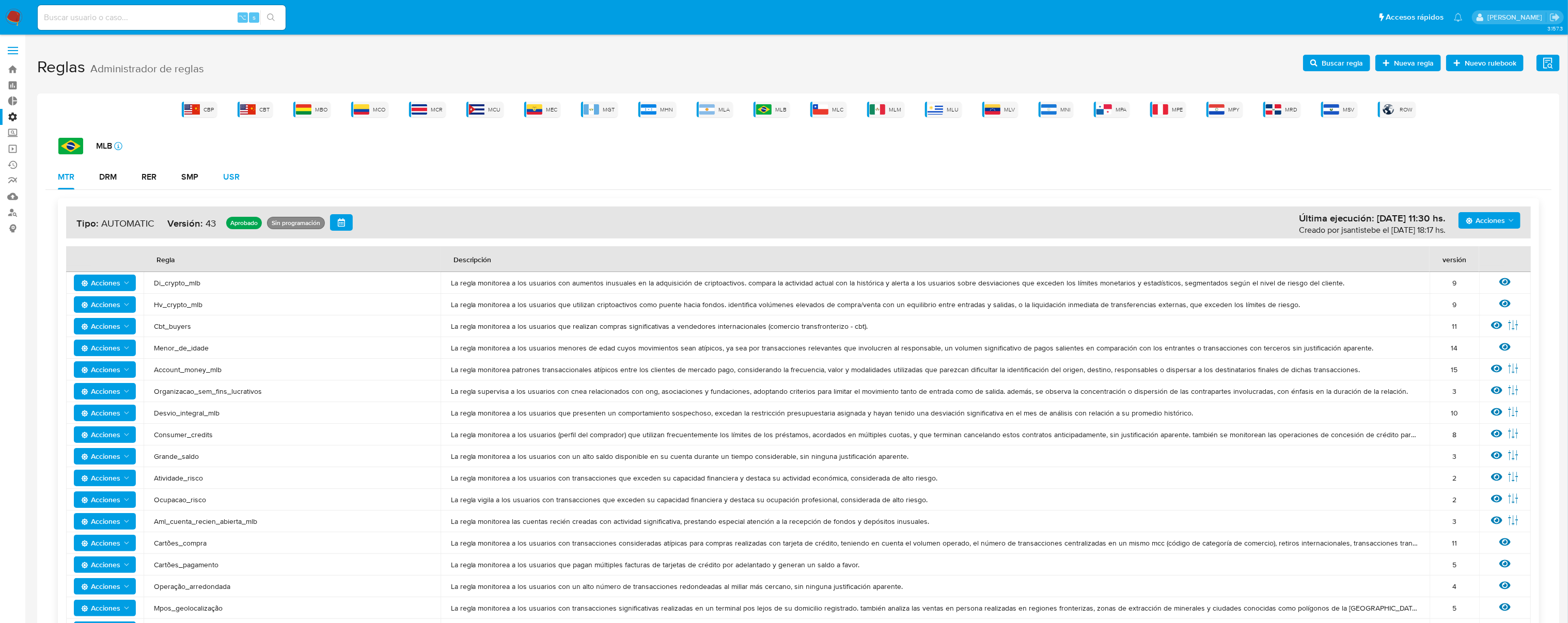
click at [225, 182] on div "USR" at bounding box center [231, 178] width 17 height 25
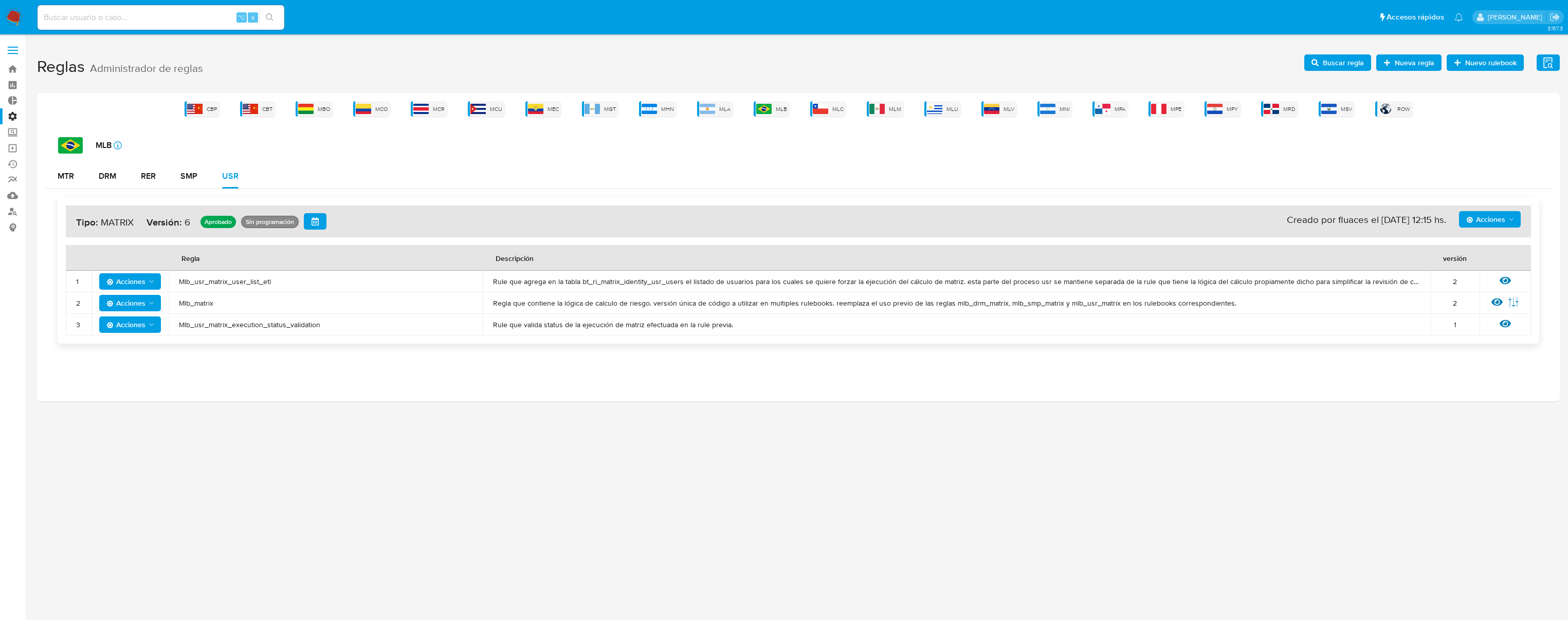
click at [231, 281] on span "Mlb_usr_matrix_user_list_etl" at bounding box center [326, 281] width 294 height 9
click at [1340, 45] on div "3.157.3" at bounding box center [798, 327] width 1523 height 572
click at [1336, 62] on span "Buscar regla" at bounding box center [1343, 63] width 41 height 17
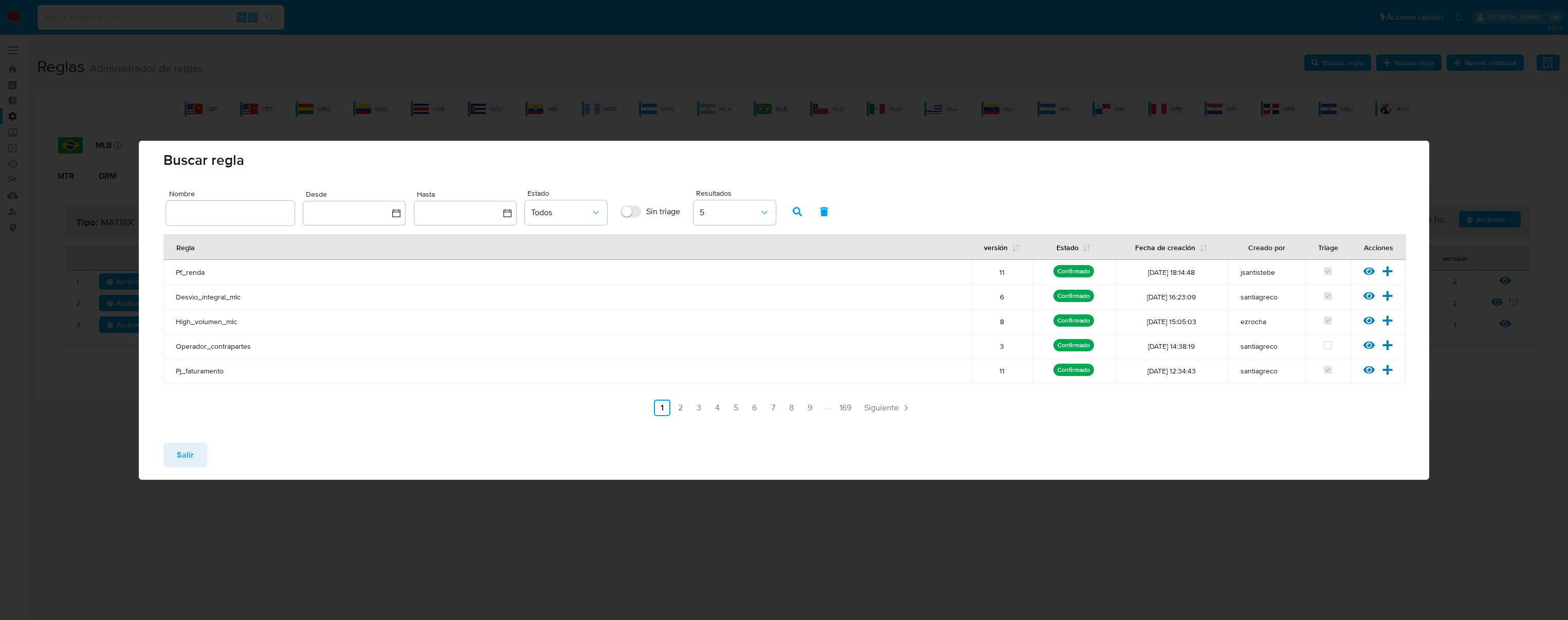
click at [225, 210] on input "text" at bounding box center [230, 213] width 128 height 13
type input "Mlb_usr_matrix_user_list_etl"
click at [808, 214] on button "button" at bounding box center [797, 212] width 27 height 25
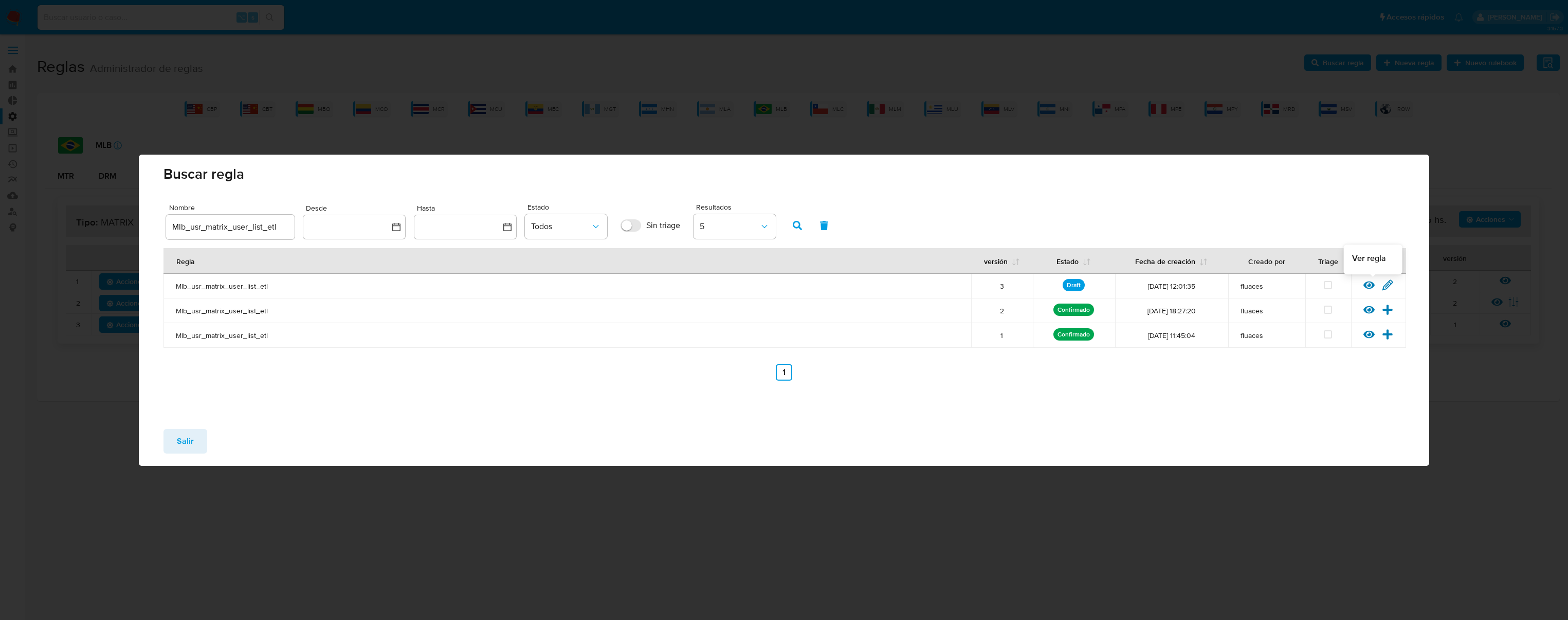
click at [1388, 285] on icon at bounding box center [1388, 285] width 10 height 10
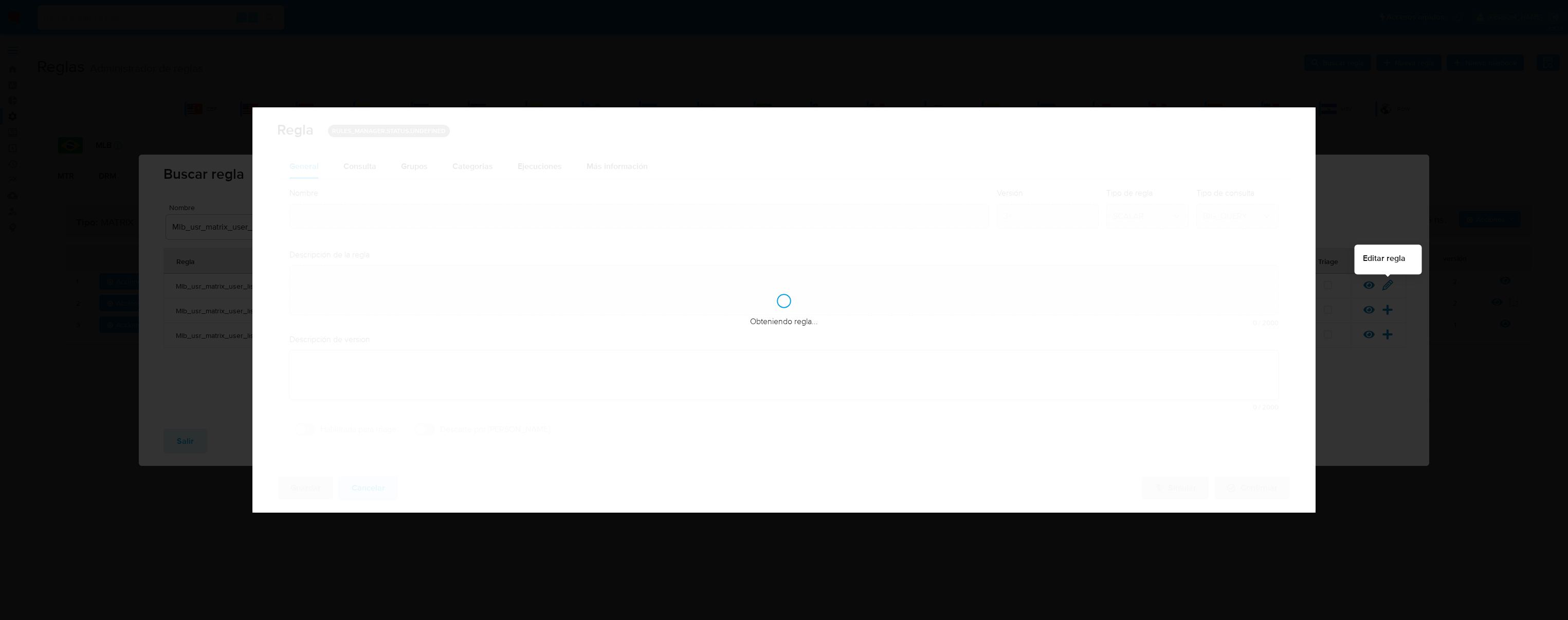
type input "Mlb_usr_matrix_user_list_etl"
type textarea "Rule que agrega en la tabla bt_ri_matrix_identity_usr_users el listado de usuar…"
type textarea "Ppld-6084 - ejecución forzada usuarios regulados sin riesgo actualizado y con d…"
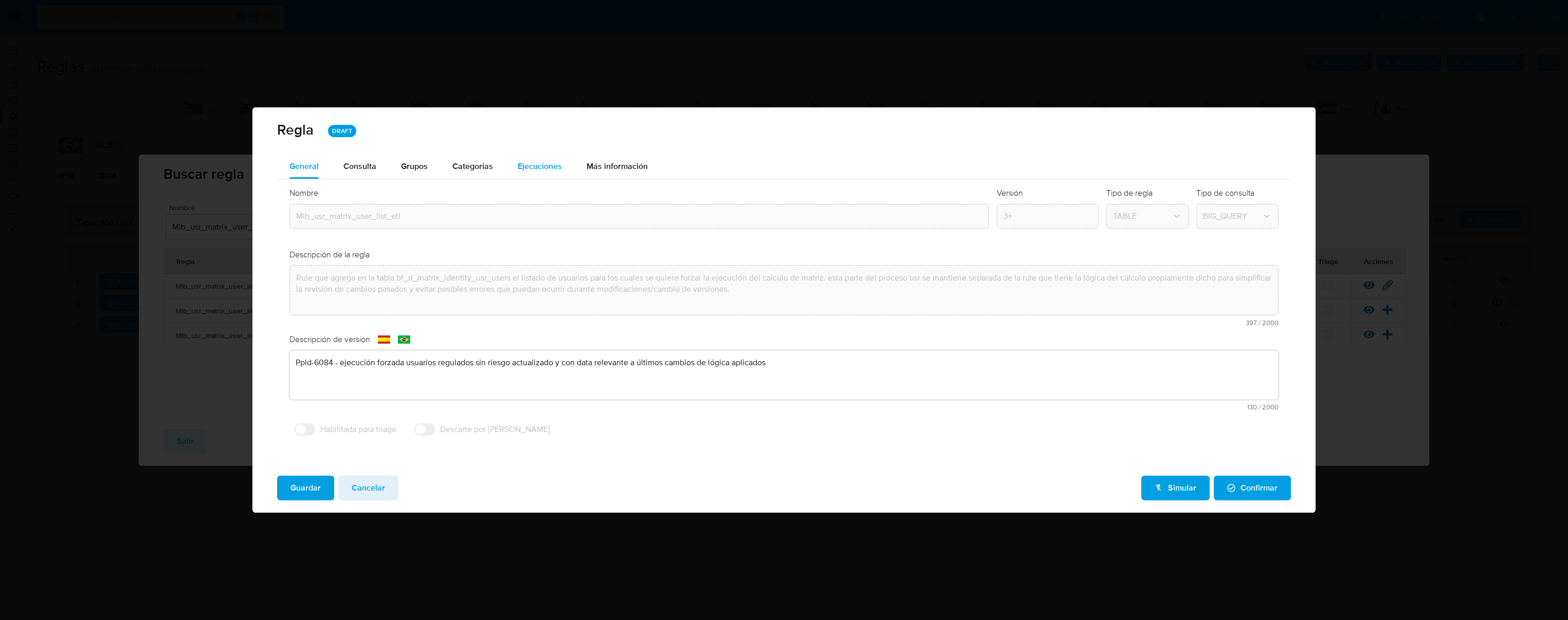
click at [519, 162] on span "Ejecuciones" at bounding box center [540, 166] width 44 height 12
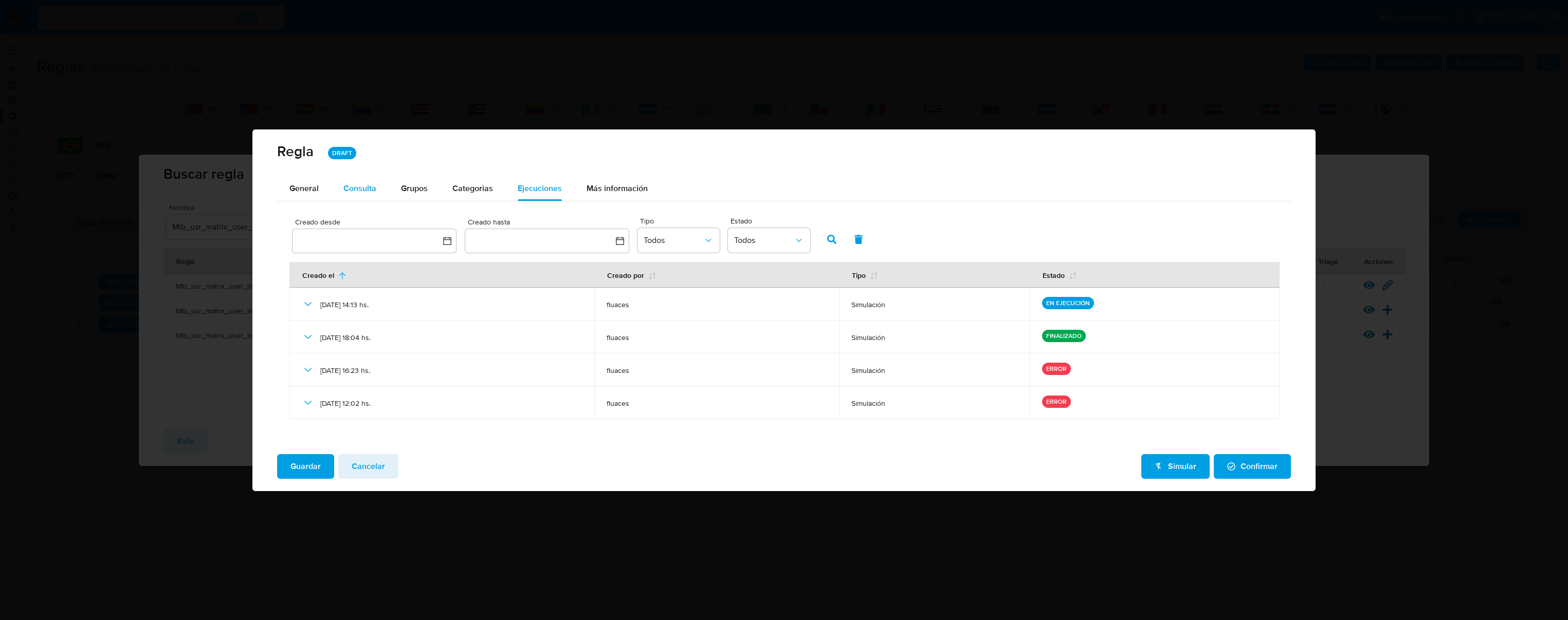
click at [369, 191] on span "Consulta" at bounding box center [359, 188] width 33 height 12
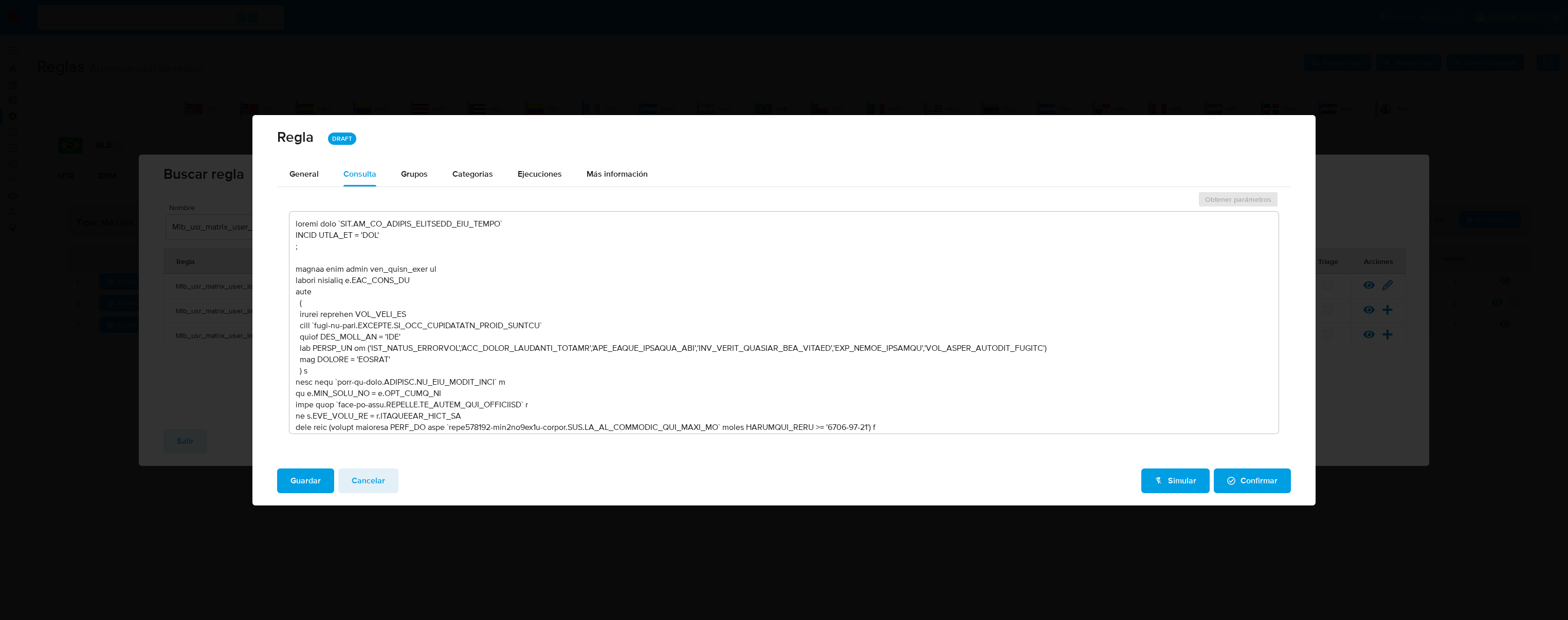
click at [385, 340] on textarea at bounding box center [784, 323] width 989 height 222
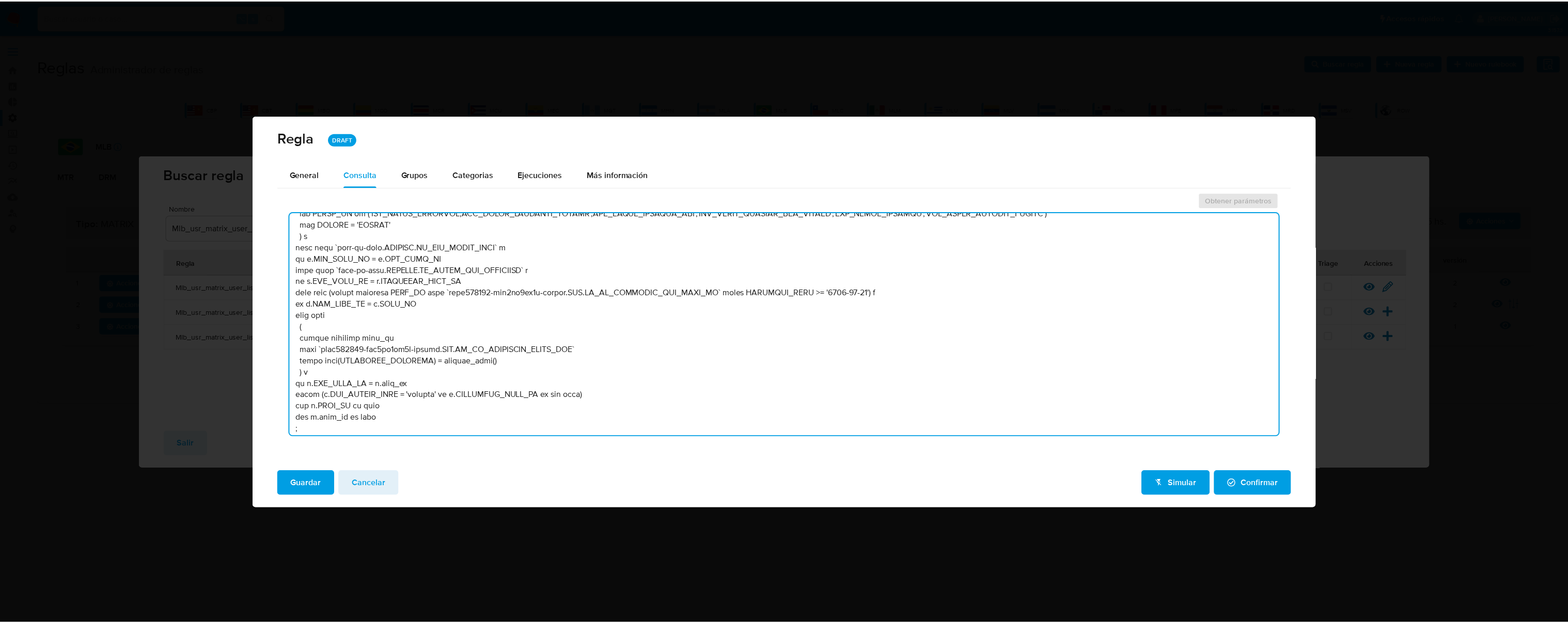
scroll to position [245, 0]
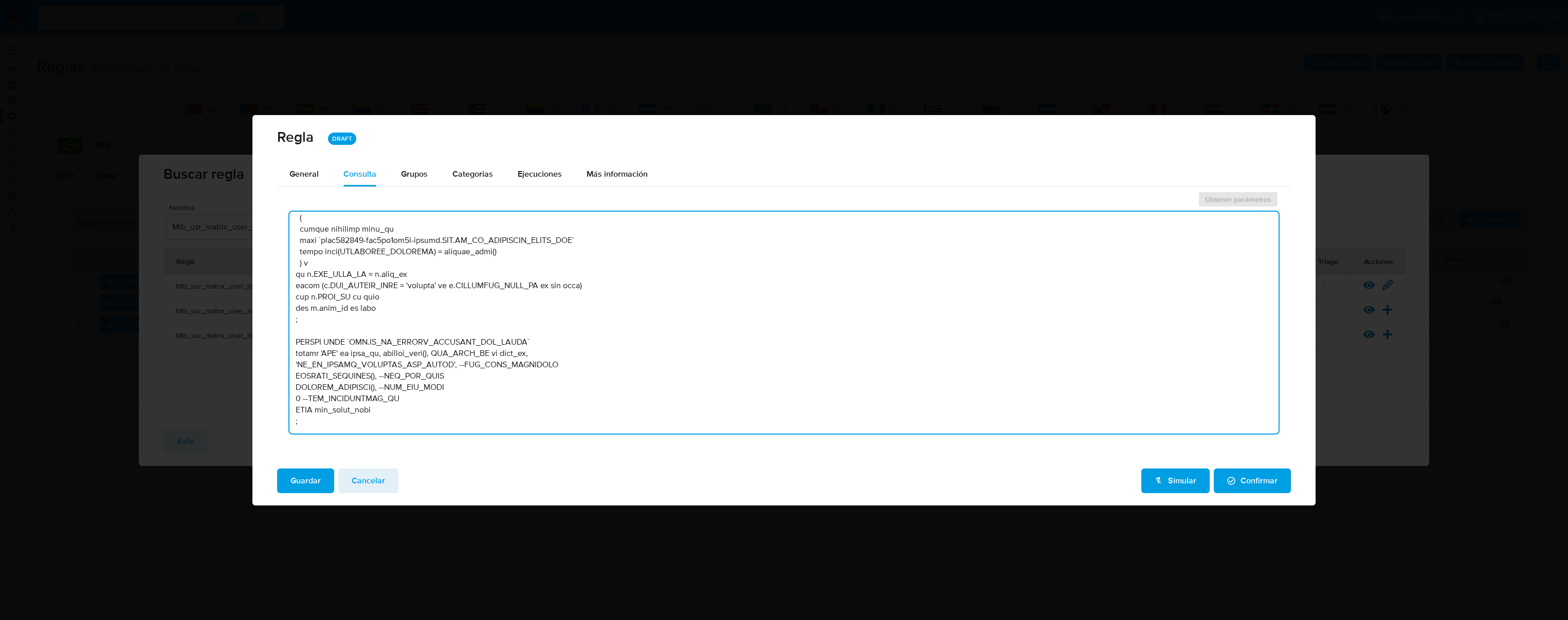
click at [485, 339] on textarea at bounding box center [784, 323] width 989 height 222
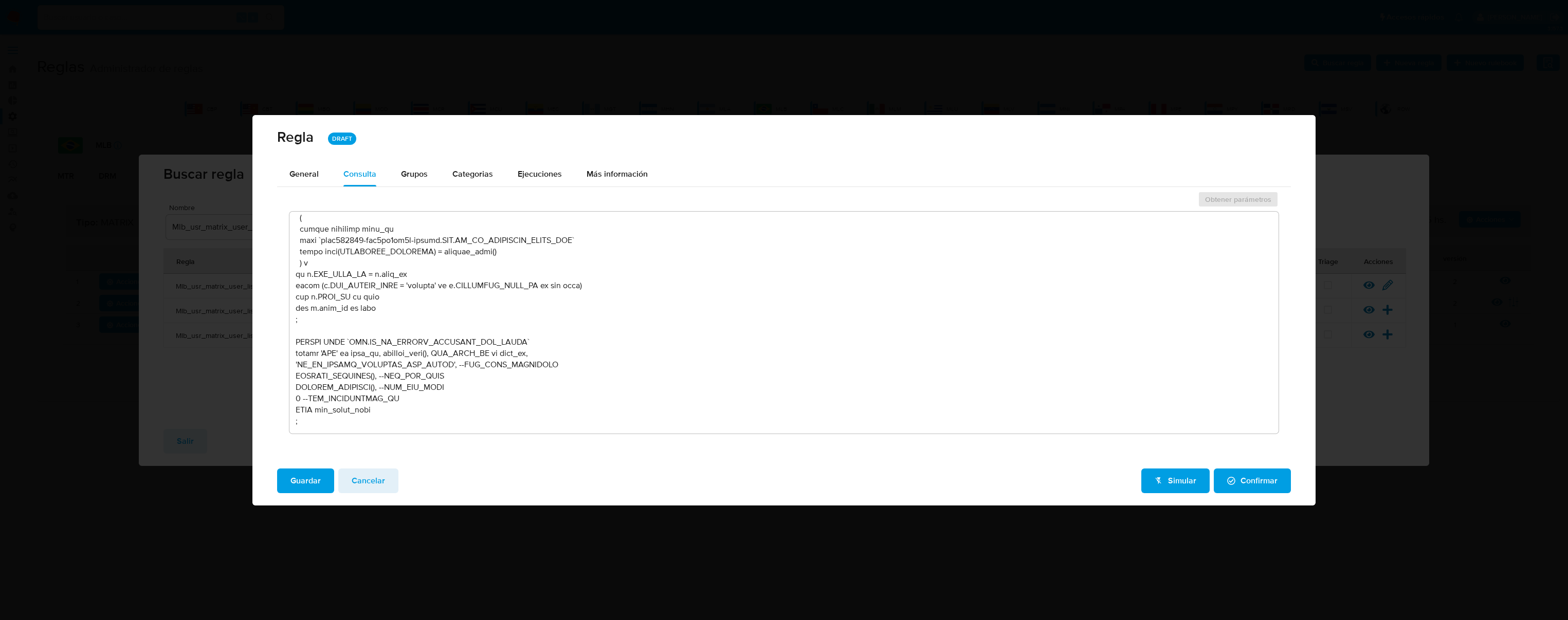
click at [512, 176] on button "Ejecuciones" at bounding box center [539, 175] width 69 height 25
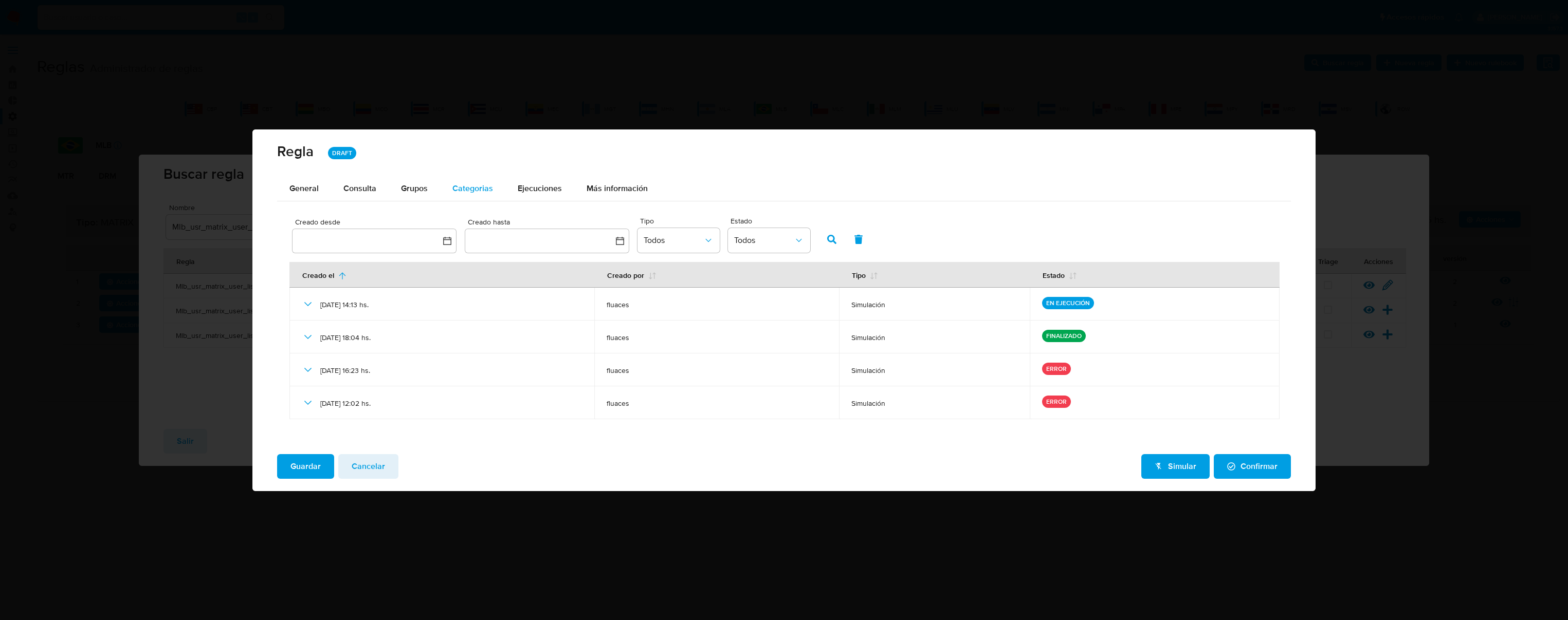
click at [482, 187] on span "Categorias" at bounding box center [473, 188] width 41 height 12
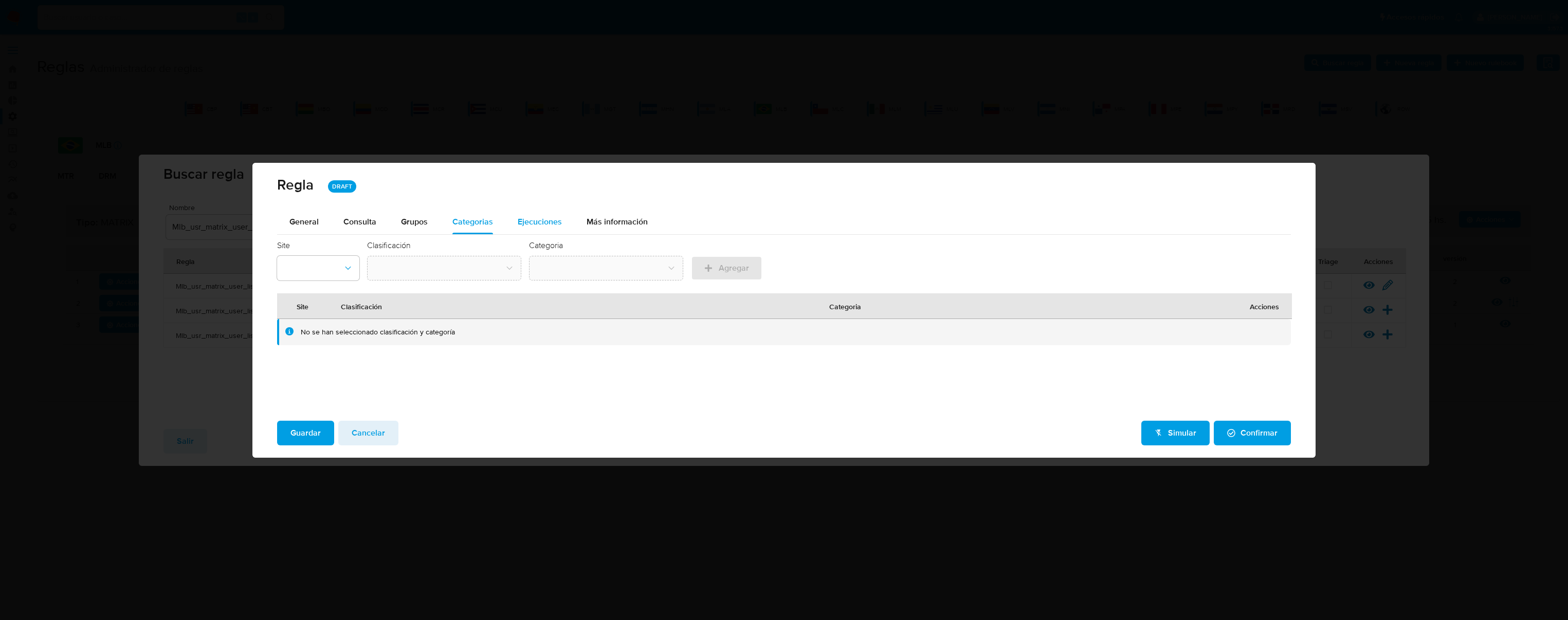
drag, startPoint x: 570, startPoint y: 200, endPoint x: 546, endPoint y: 209, distance: 25.6
click at [557, 202] on div "[PERSON_NAME] DRAFT" at bounding box center [784, 186] width 1063 height 47
click at [543, 216] on span "Ejecuciones" at bounding box center [540, 222] width 44 height 12
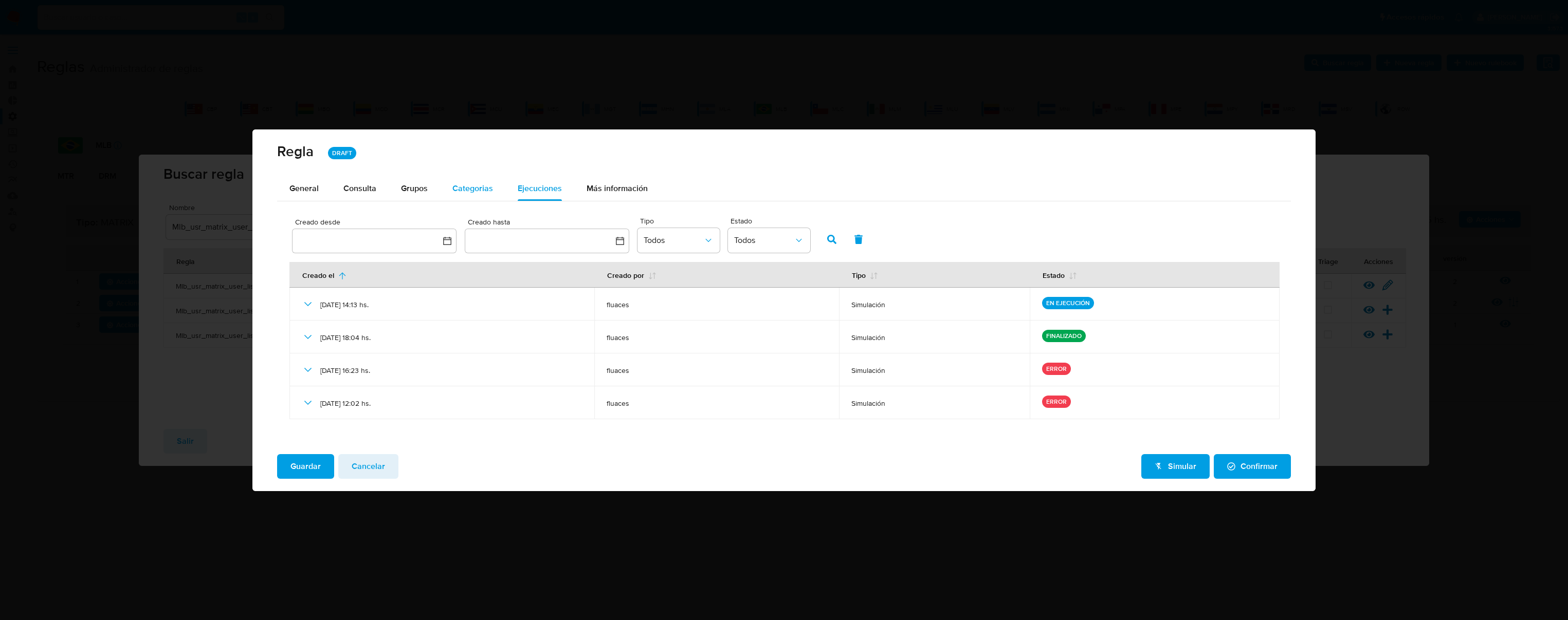
click at [463, 195] on div "Categorias" at bounding box center [473, 188] width 41 height 25
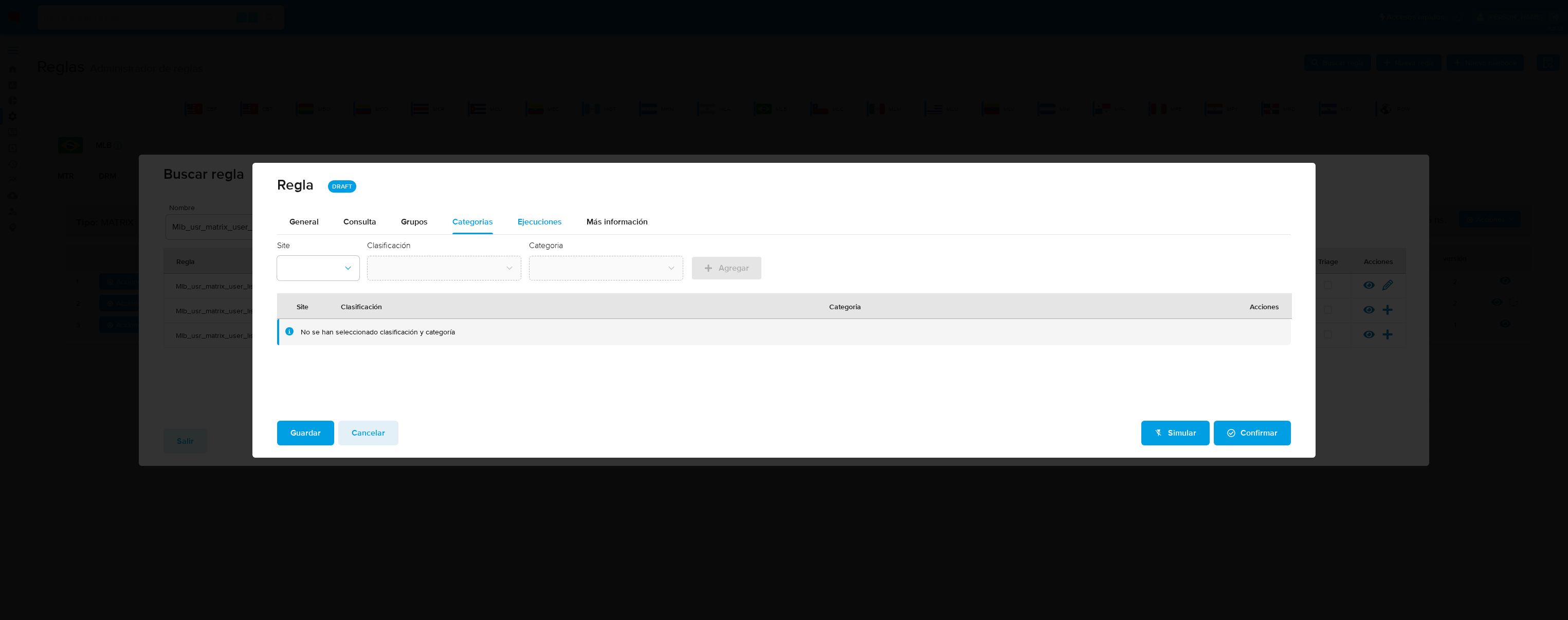
click at [530, 221] on span "Ejecuciones" at bounding box center [540, 222] width 44 height 12
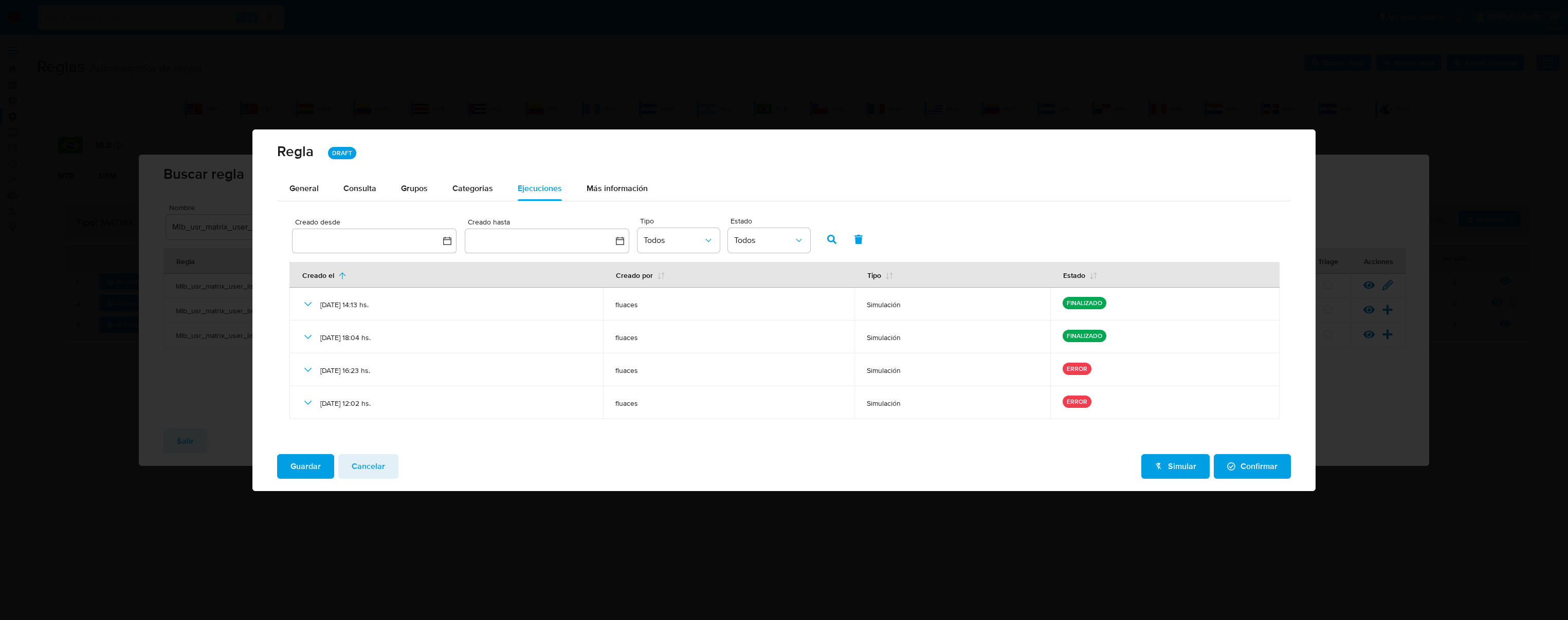
drag, startPoint x: 396, startPoint y: 474, endPoint x: 434, endPoint y: 457, distance: 41.6
click at [434, 457] on div "Guardar Cancelar Simular Confirmar" at bounding box center [784, 467] width 1014 height 25
click at [365, 469] on span "Cancelar" at bounding box center [368, 466] width 33 height 23
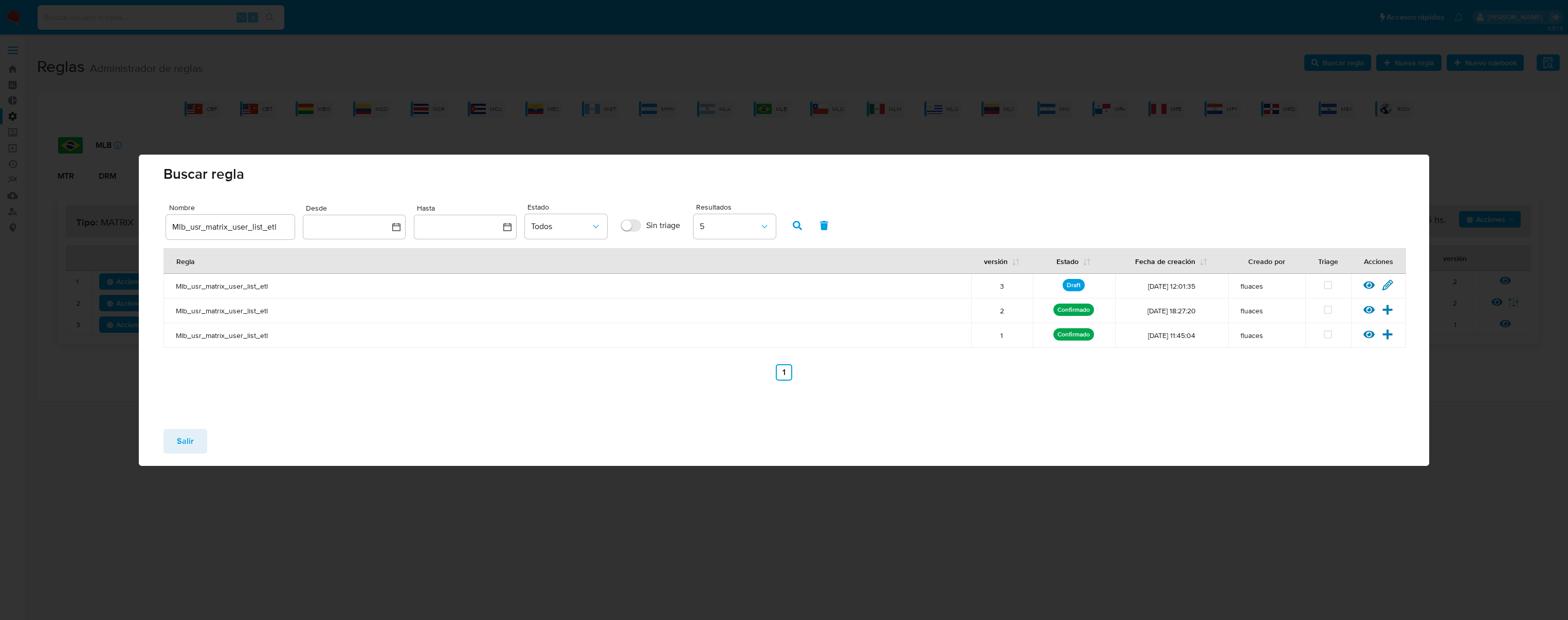
drag, startPoint x: 1370, startPoint y: 285, endPoint x: 1307, endPoint y: 289, distance: 63.1
click at [1307, 289] on tr "Mlb_usr_matrix_user_list_etl 3 Draft [DATE] 12:01:35 fluaces Ver [PERSON_NAME] …" at bounding box center [785, 286] width 1243 height 25
click at [1386, 286] on icon at bounding box center [1388, 285] width 10 height 10
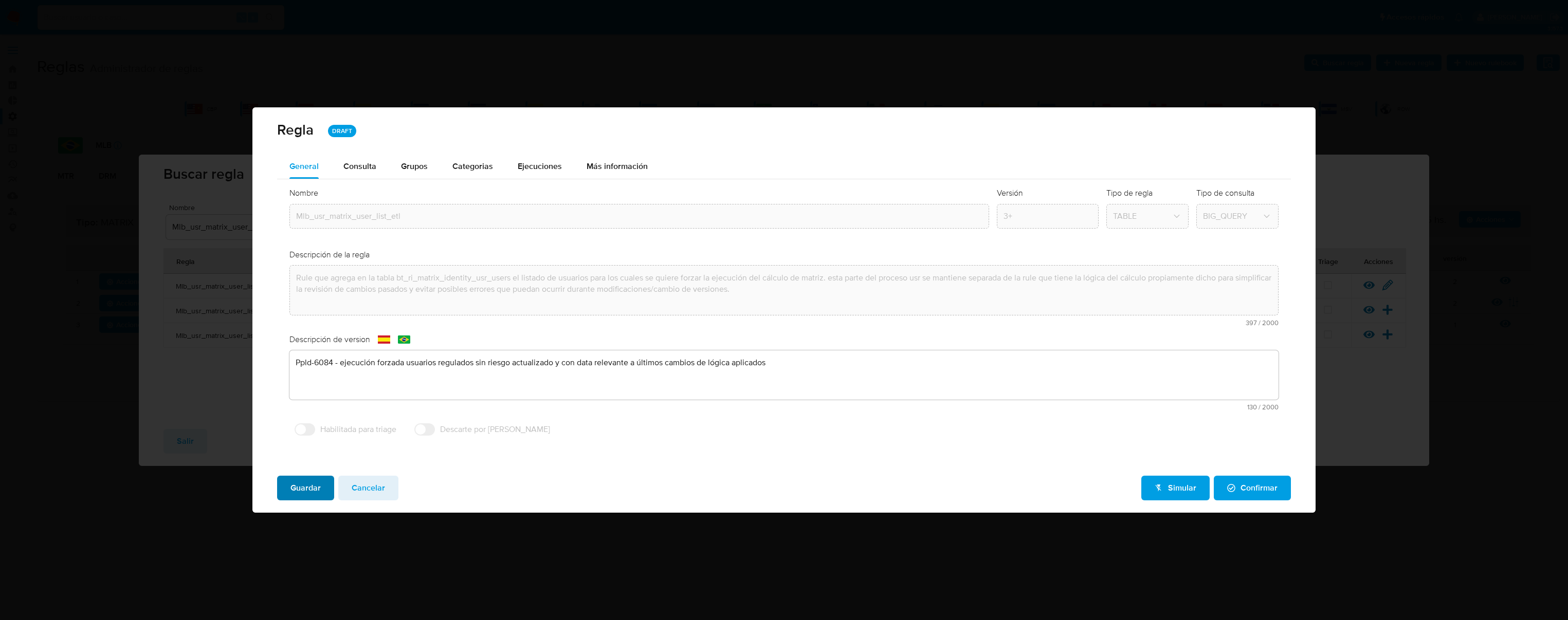
click at [306, 493] on span "Guardar" at bounding box center [306, 488] width 31 height 23
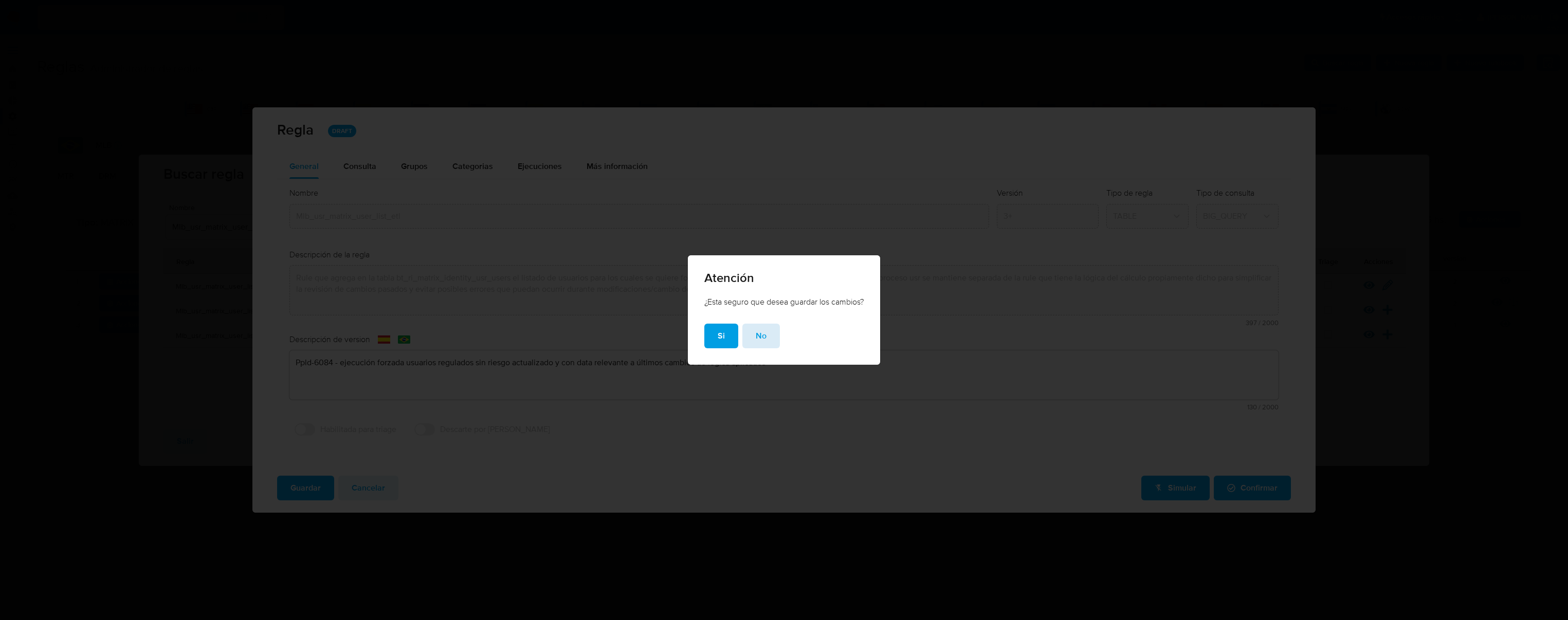
click at [765, 333] on button "No" at bounding box center [761, 336] width 37 height 25
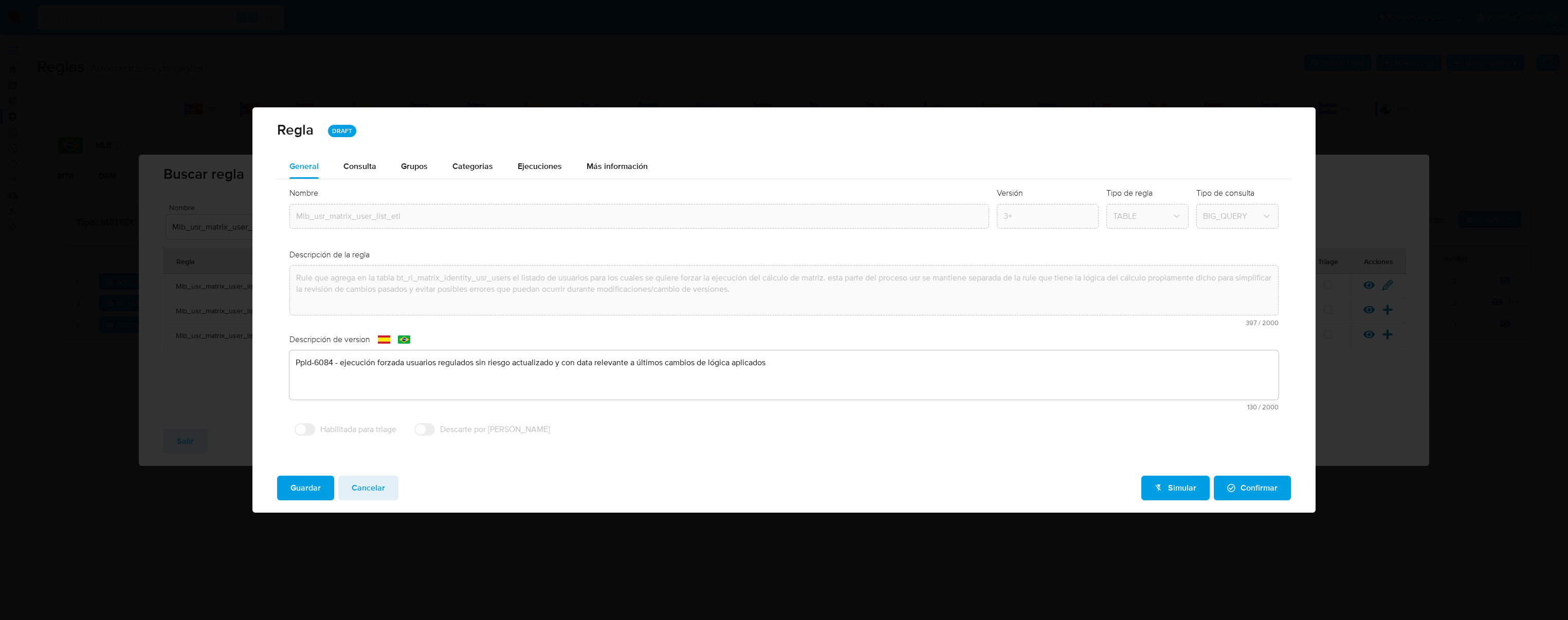
click at [1258, 488] on span "Confirmar" at bounding box center [1253, 488] width 51 height 23
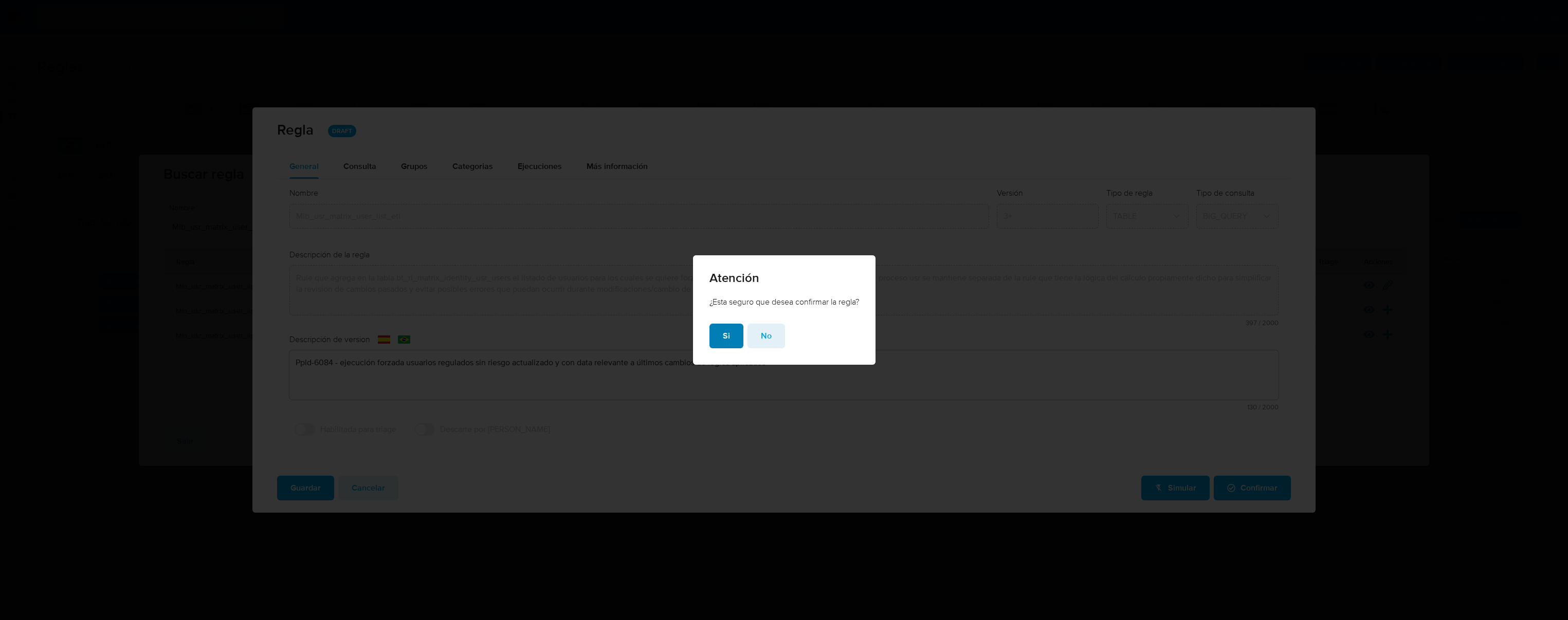
click at [725, 337] on span "Si" at bounding box center [726, 336] width 7 height 23
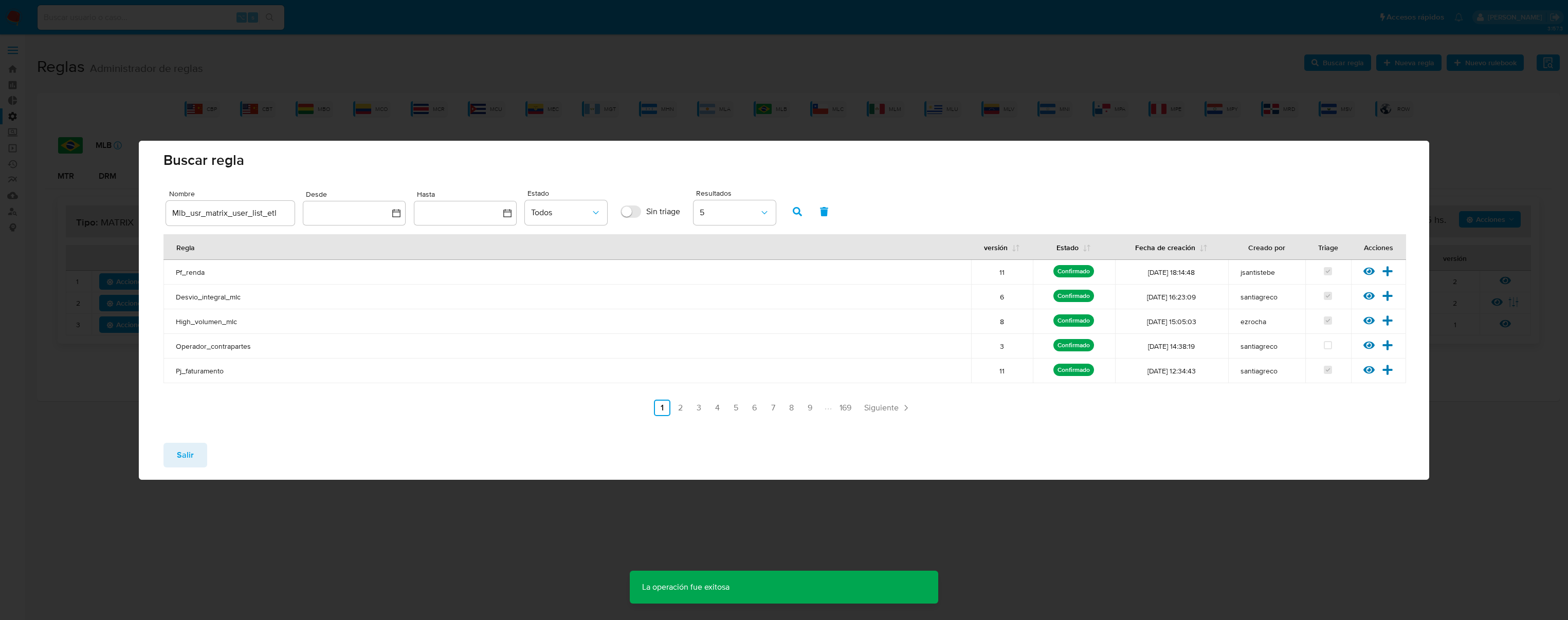
click at [230, 213] on input "Mlb_usr_matrix_user_list_etl" at bounding box center [230, 213] width 128 height 13
drag, startPoint x: 230, startPoint y: 213, endPoint x: 280, endPoint y: 222, distance: 50.8
click at [230, 213] on input "Mlb_usr_matrix_user_list_etl" at bounding box center [230, 213] width 128 height 13
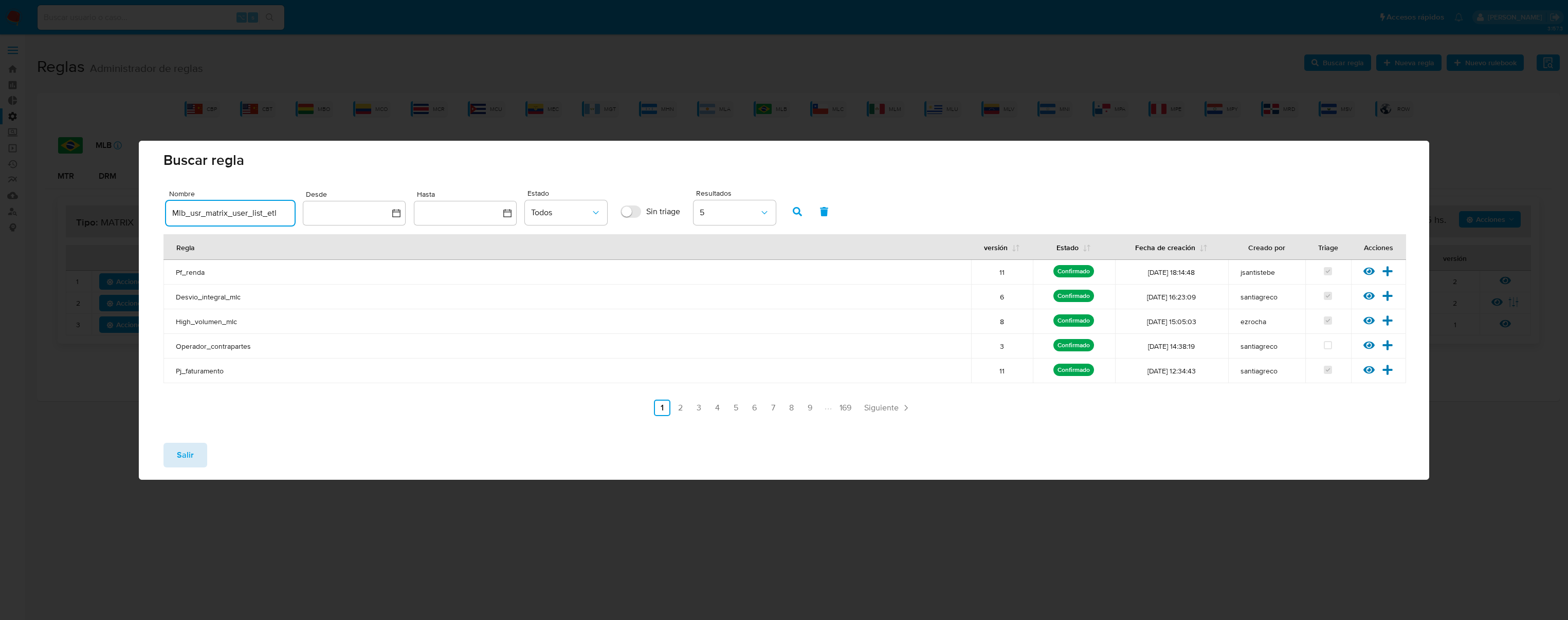
click at [189, 450] on span "Salir" at bounding box center [185, 455] width 17 height 23
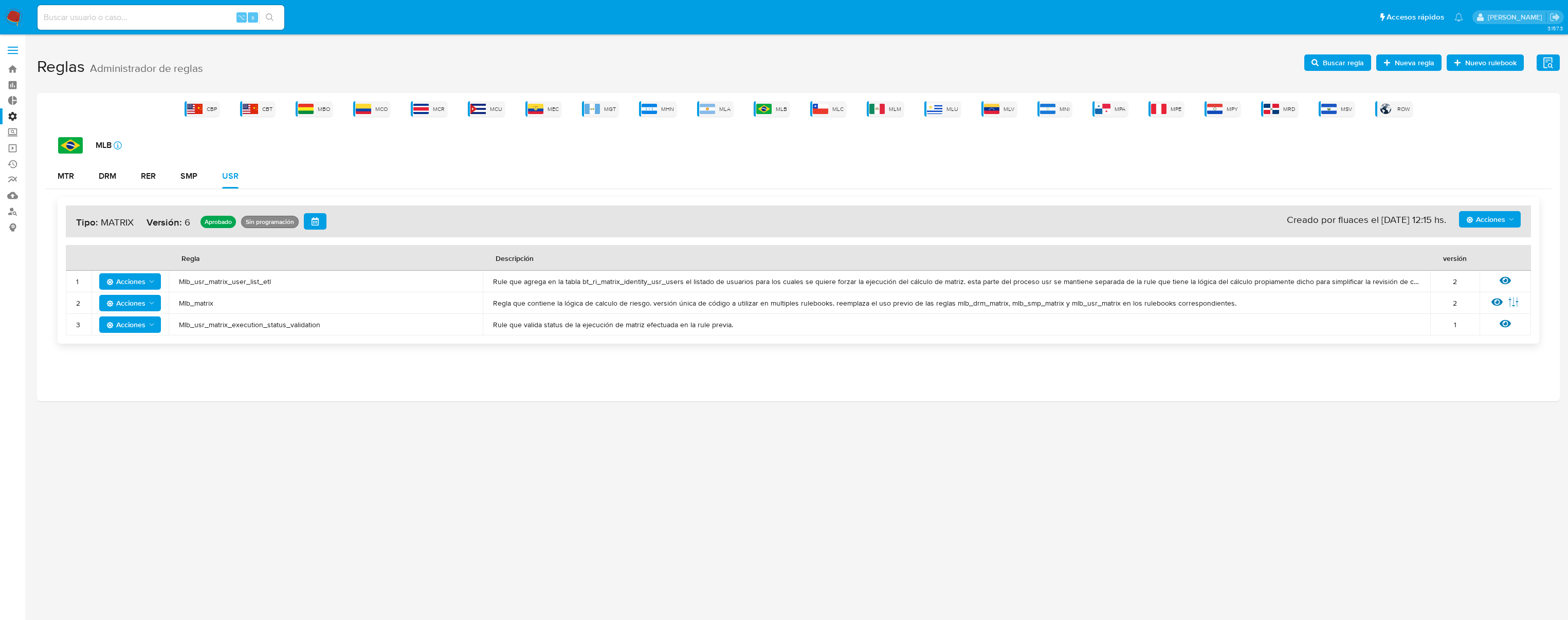
click at [142, 276] on span "Acciones" at bounding box center [126, 282] width 39 height 17
click at [119, 303] on button "Deshabilitar" at bounding box center [130, 308] width 93 height 25
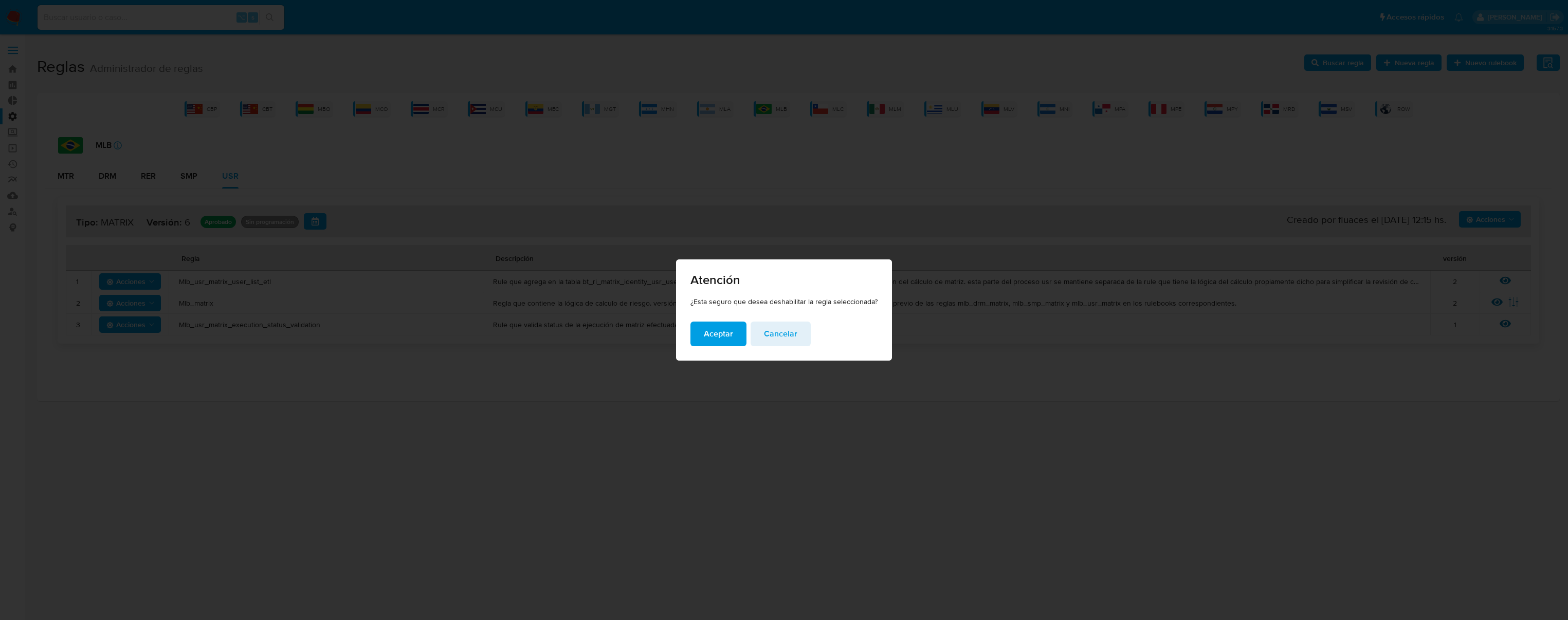
click at [723, 328] on span "Aceptar" at bounding box center [718, 334] width 29 height 23
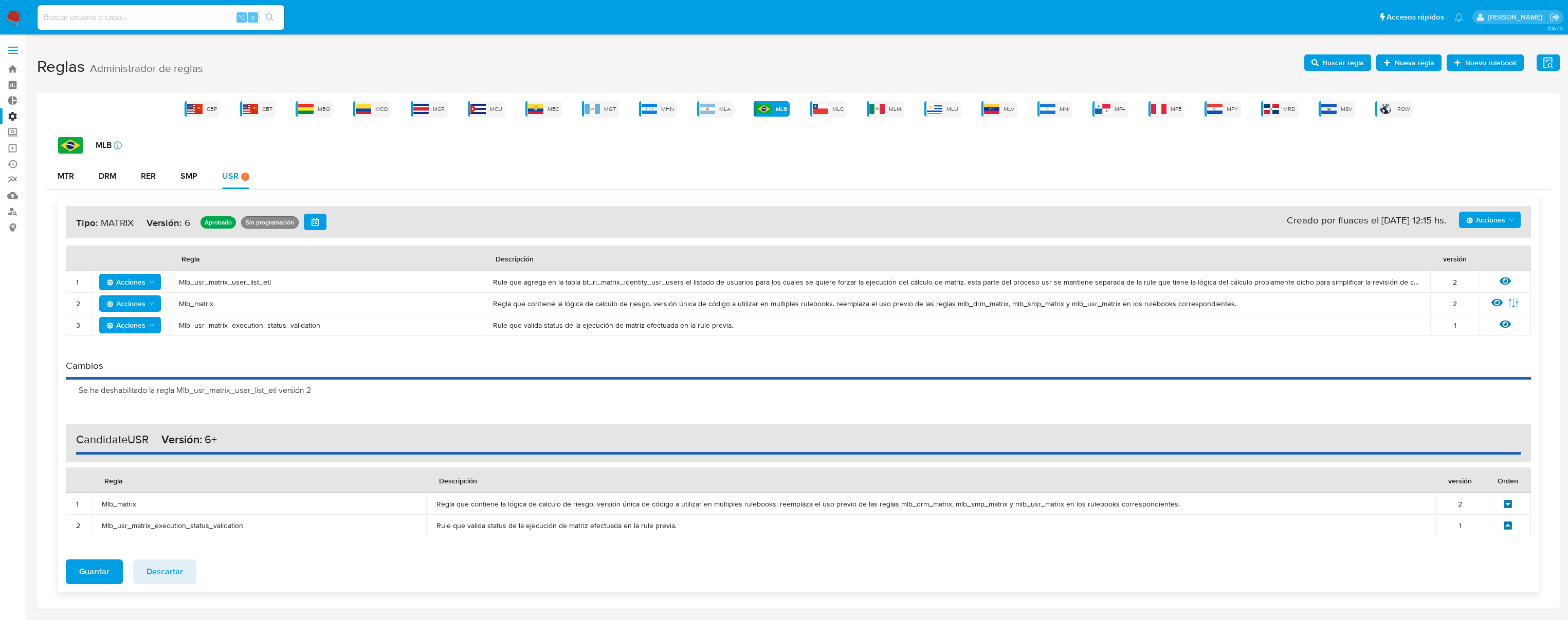
click at [1467, 220] on icon "Acciones" at bounding box center [1470, 220] width 7 height 7
click at [1476, 248] on button "Agregar reglas" at bounding box center [1490, 246] width 93 height 25
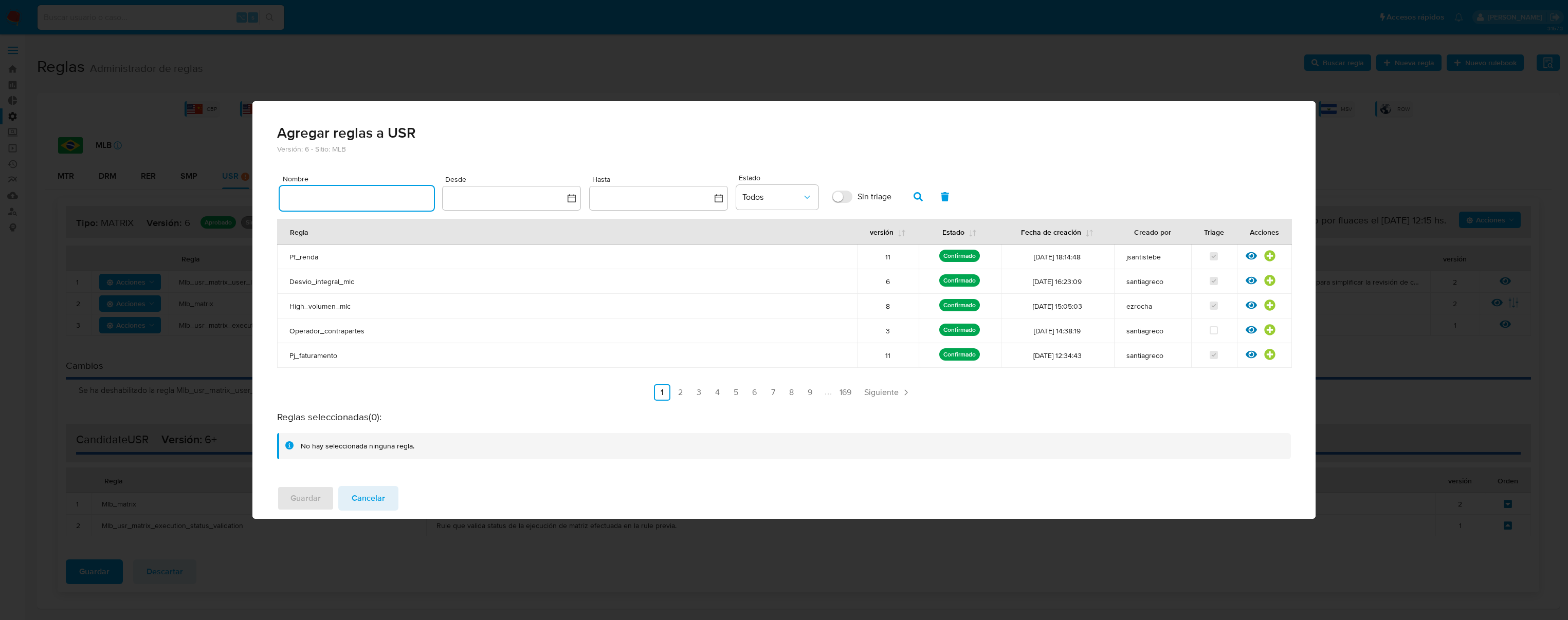
click at [356, 198] on input "text" at bounding box center [357, 198] width 155 height 13
type input "Mlb_usr_matrix_user_list_etl"
click at [915, 194] on icon "button" at bounding box center [918, 196] width 9 height 9
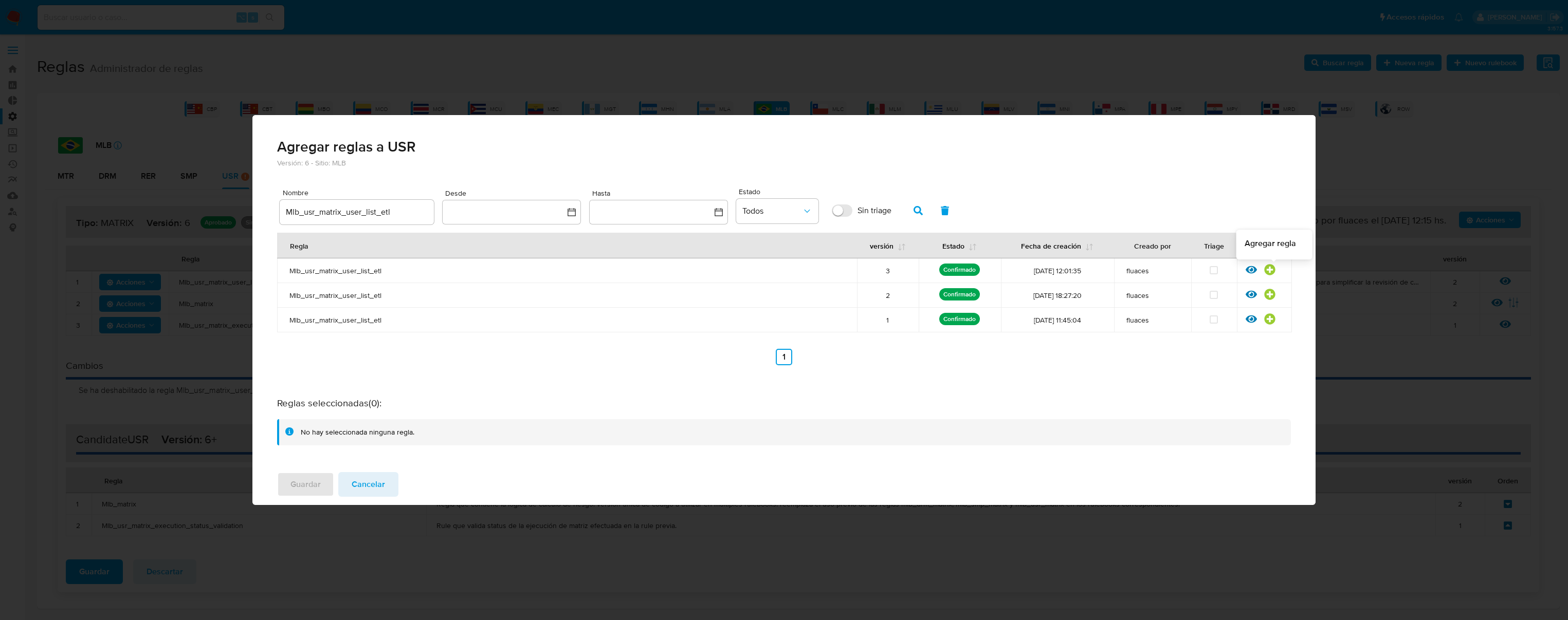
click at [1273, 269] on icon at bounding box center [1271, 270] width 11 height 11
click at [314, 489] on span "Guardar" at bounding box center [306, 484] width 31 height 23
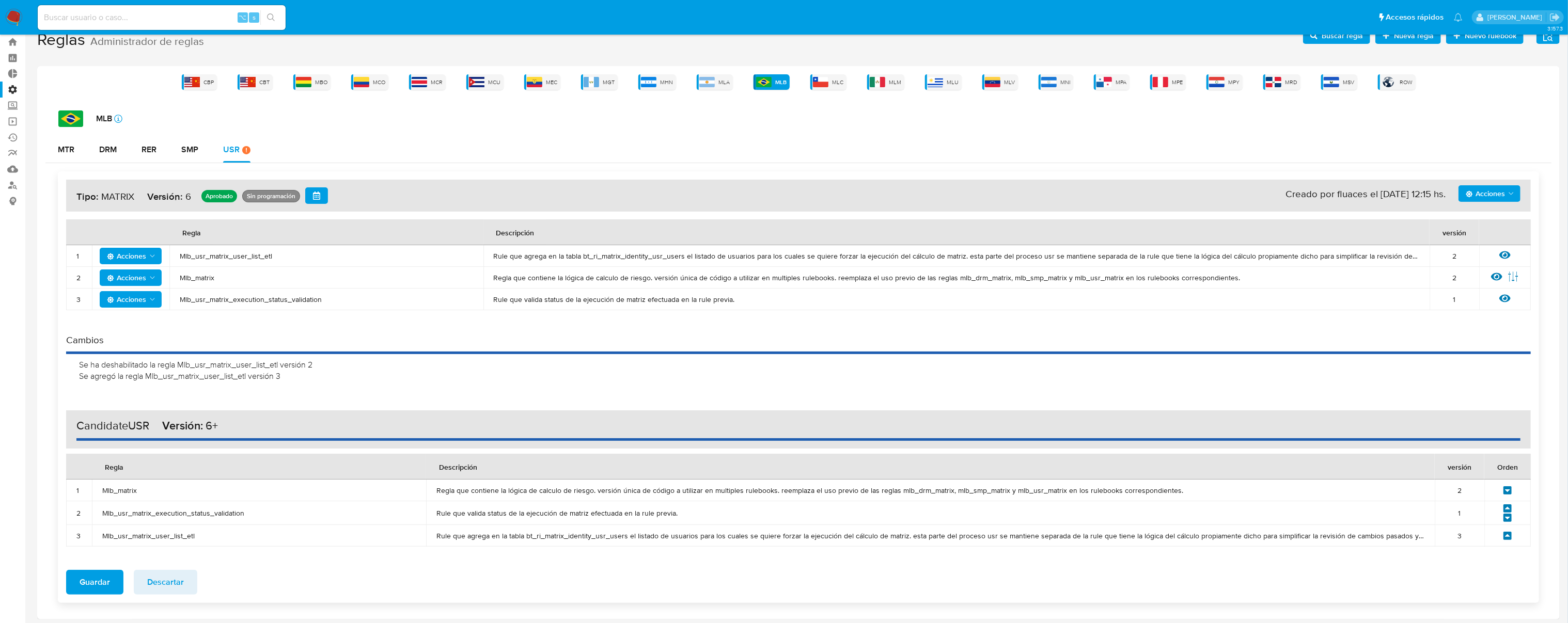
scroll to position [29, 0]
click at [1506, 533] on icon at bounding box center [1507, 535] width 9 height 9
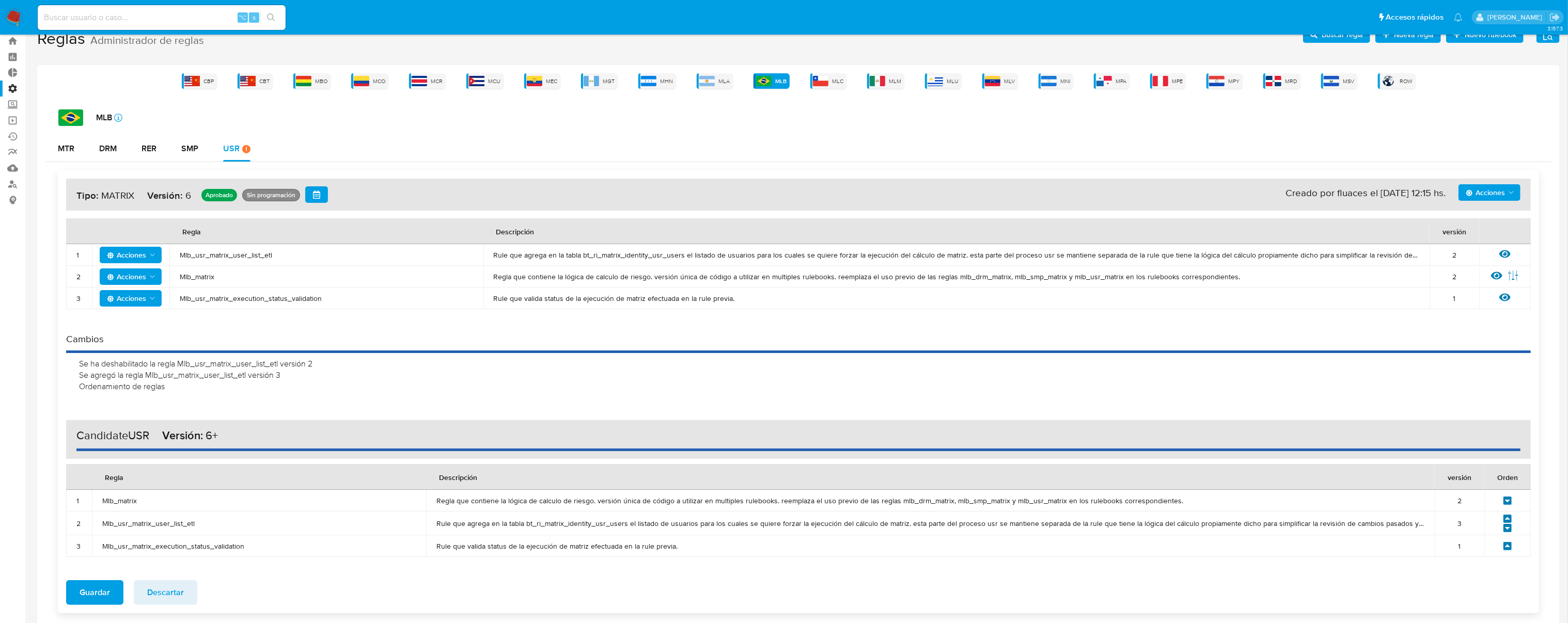
click at [1507, 516] on icon at bounding box center [1507, 519] width 9 height 9
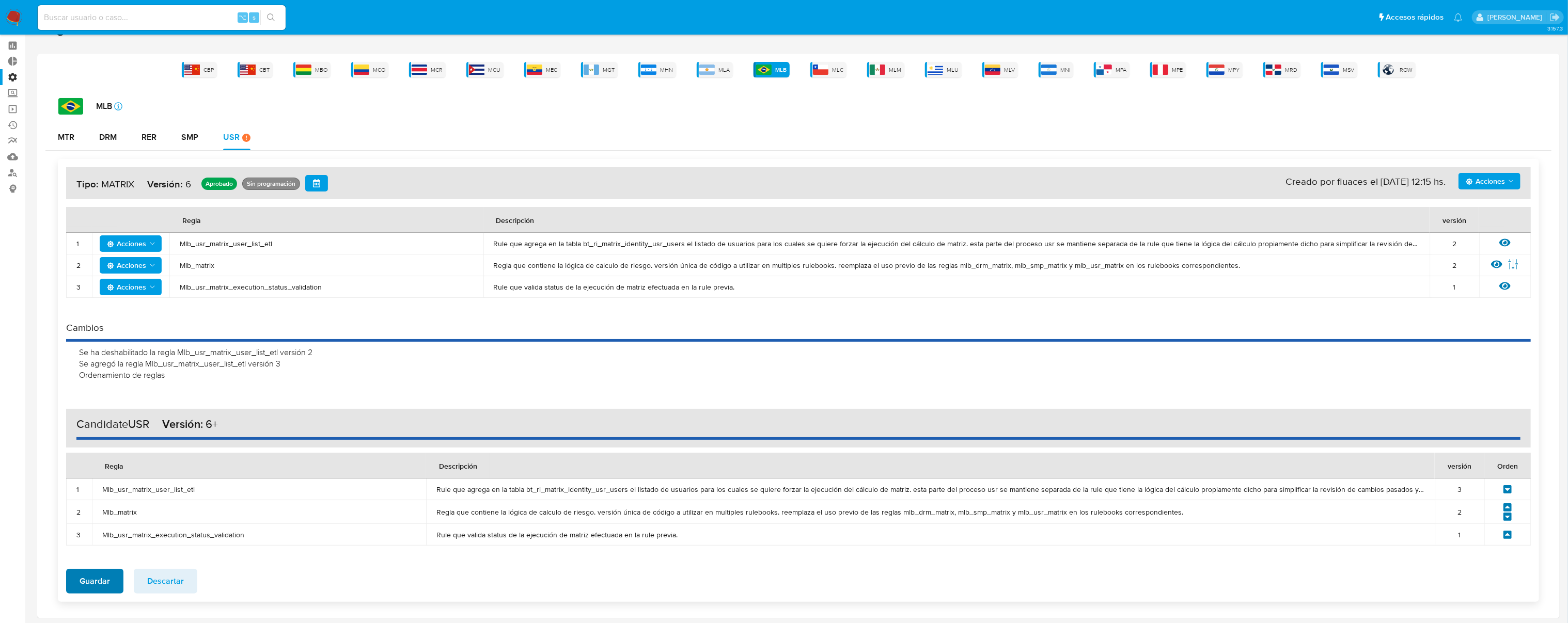
click at [97, 577] on span "Guardar" at bounding box center [95, 581] width 31 height 23
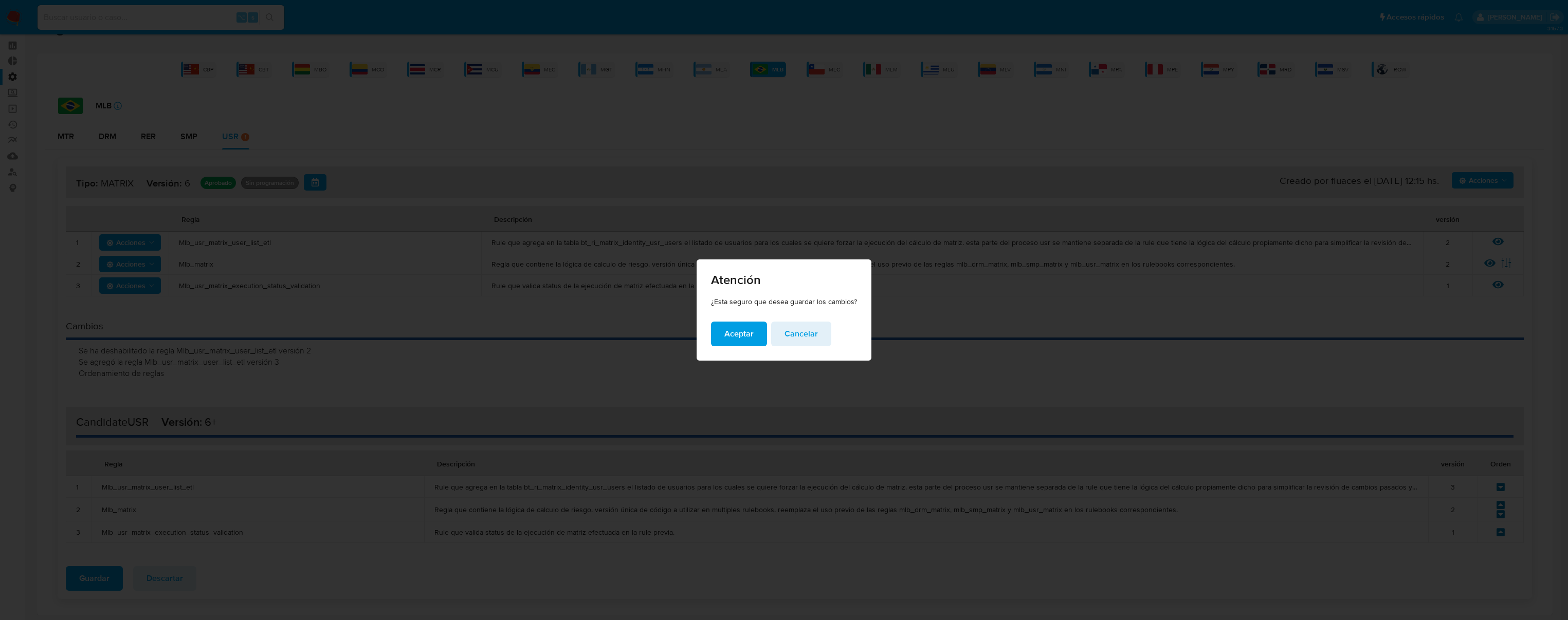
click at [742, 335] on span "Aceptar" at bounding box center [739, 334] width 29 height 23
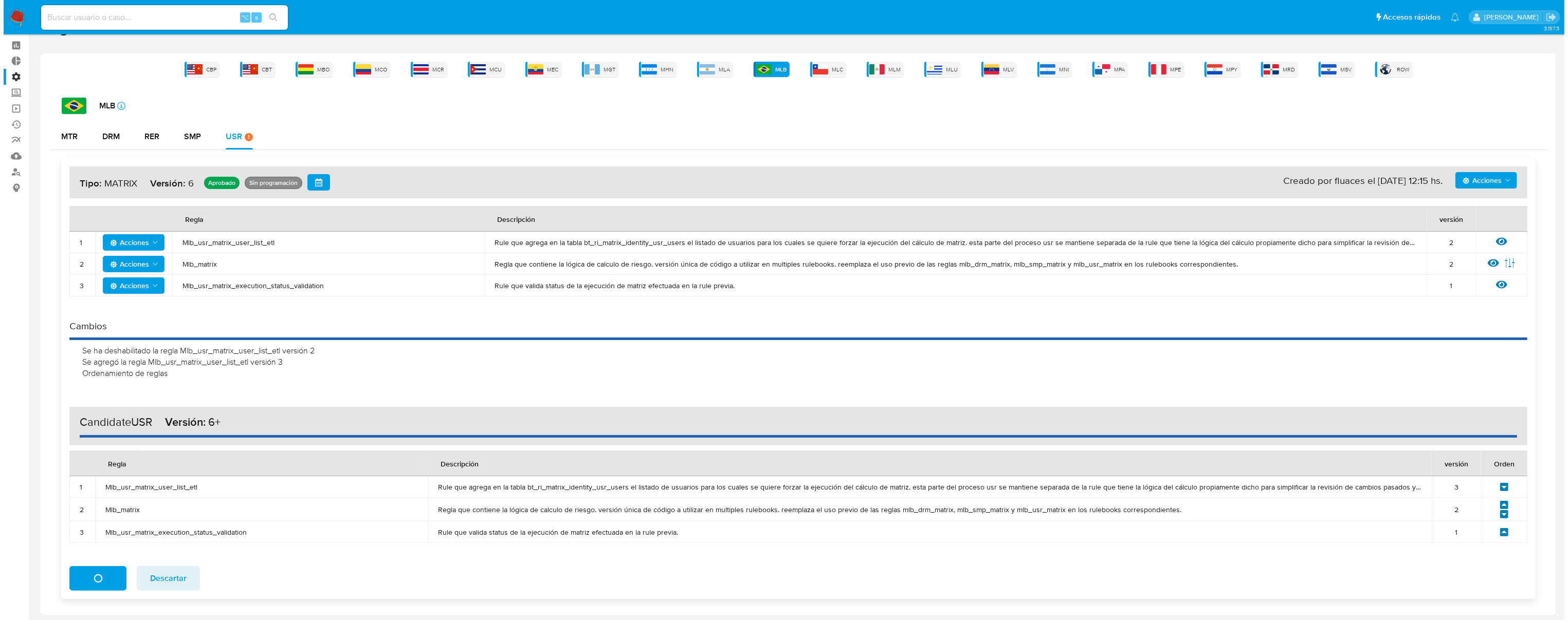
scroll to position [0, 0]
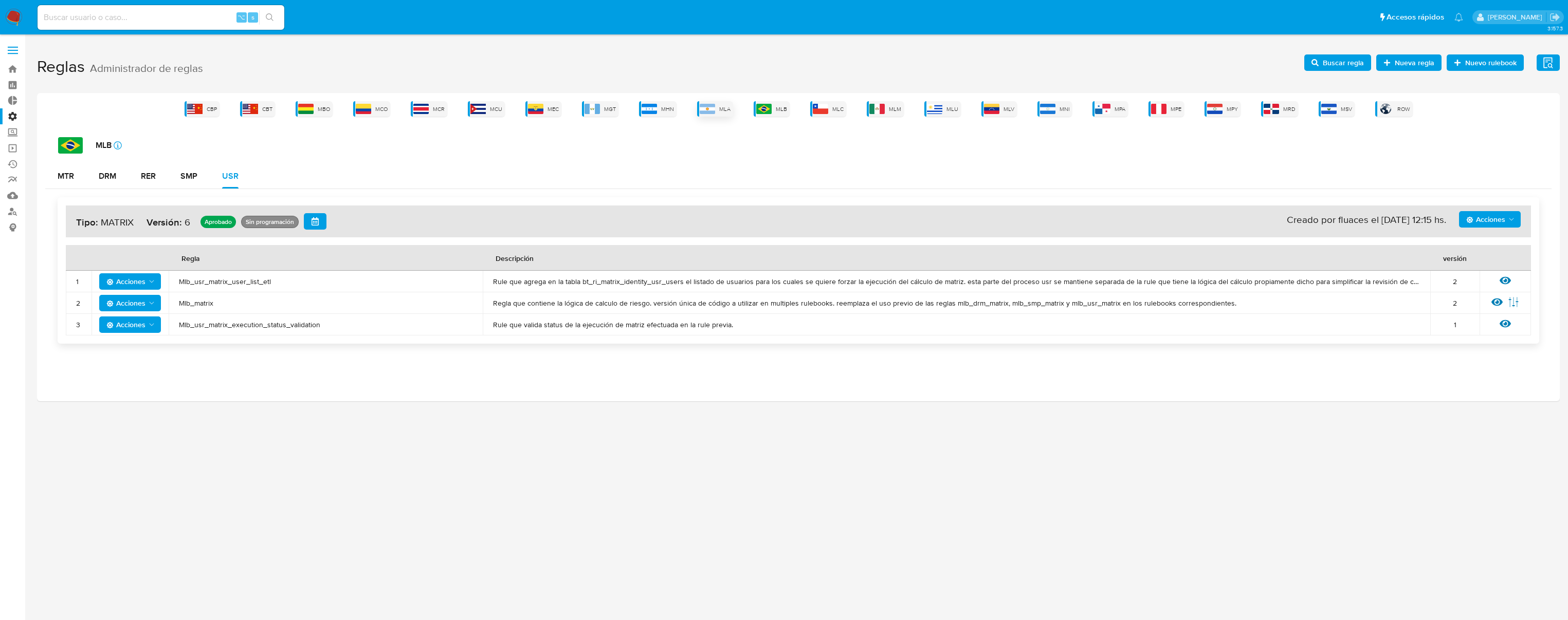
click at [726, 109] on span "MLA" at bounding box center [725, 109] width 11 height 8
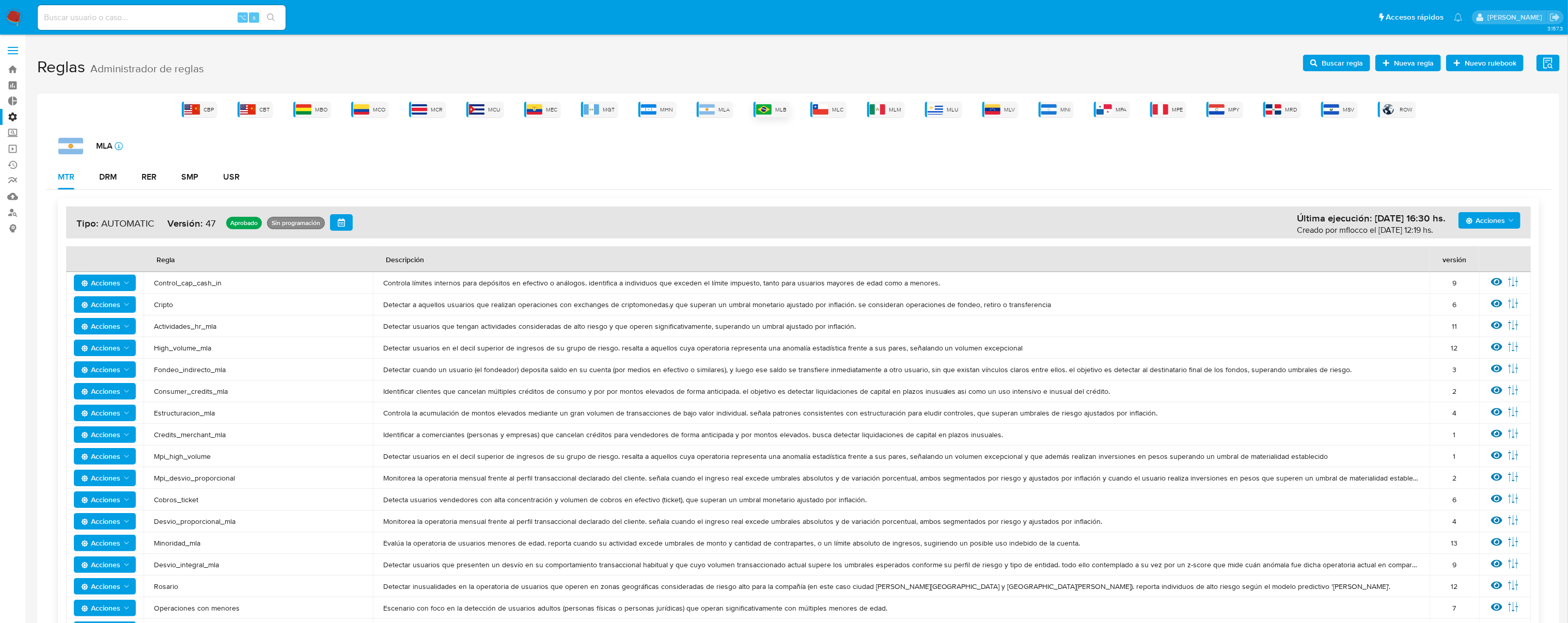
click at [774, 111] on div "MLB" at bounding box center [771, 109] width 36 height 15
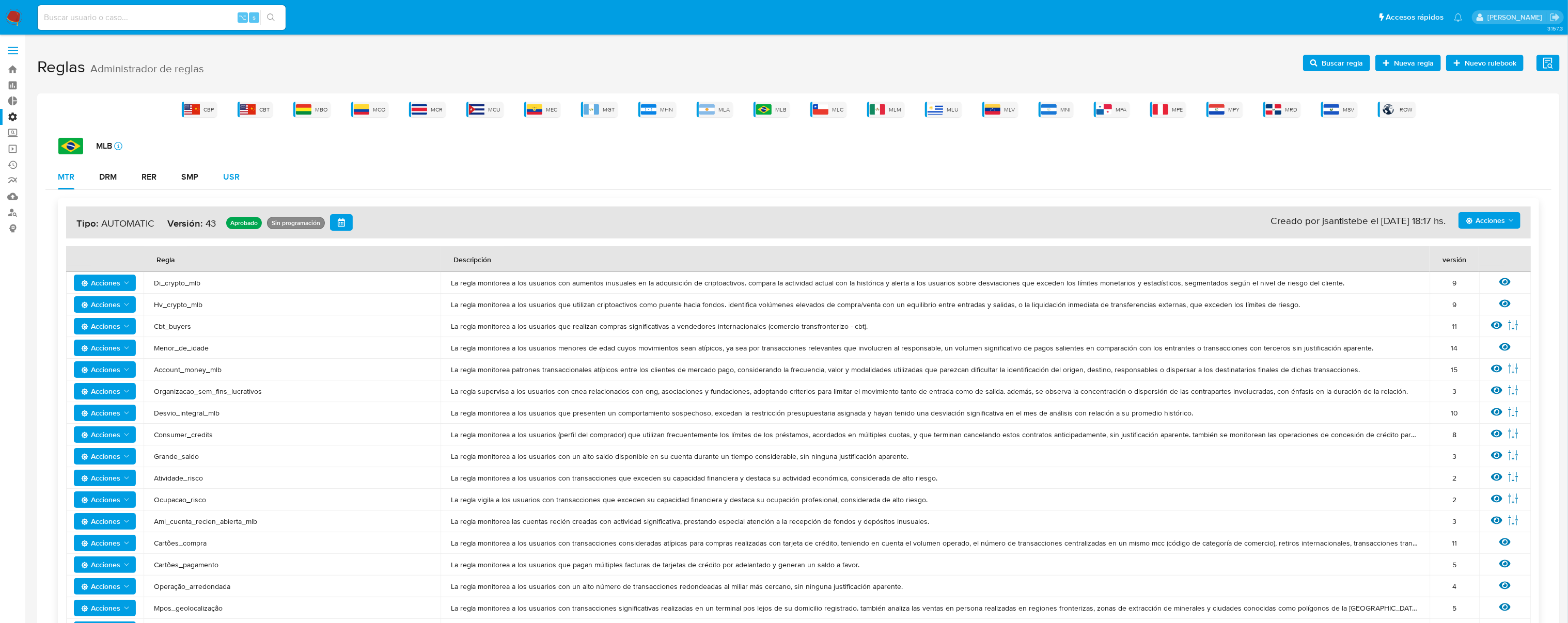
click at [230, 179] on div "USR" at bounding box center [231, 177] width 17 height 8
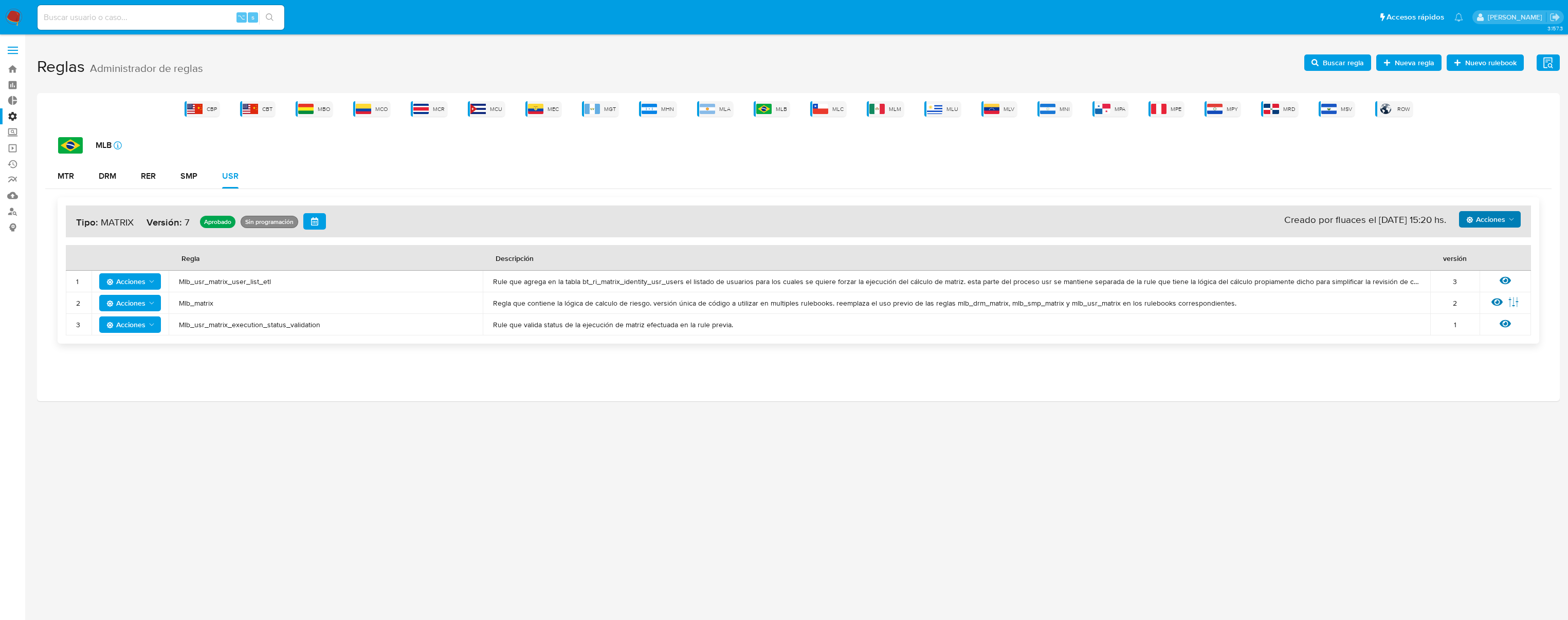
click at [1487, 226] on span "Acciones" at bounding box center [1486, 220] width 39 height 17
click at [1488, 266] on button "Ver historico" at bounding box center [1490, 270] width 93 height 25
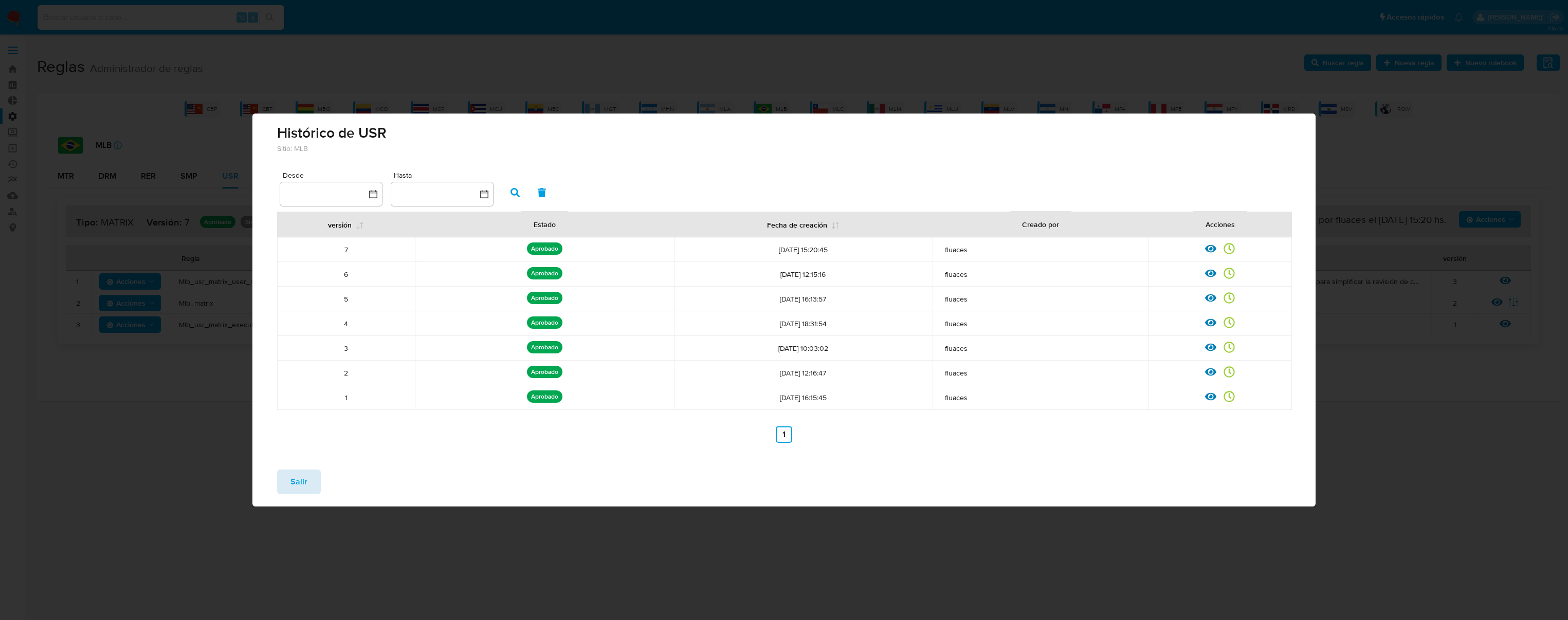
click at [300, 481] on span "Salir" at bounding box center [299, 481] width 17 height 23
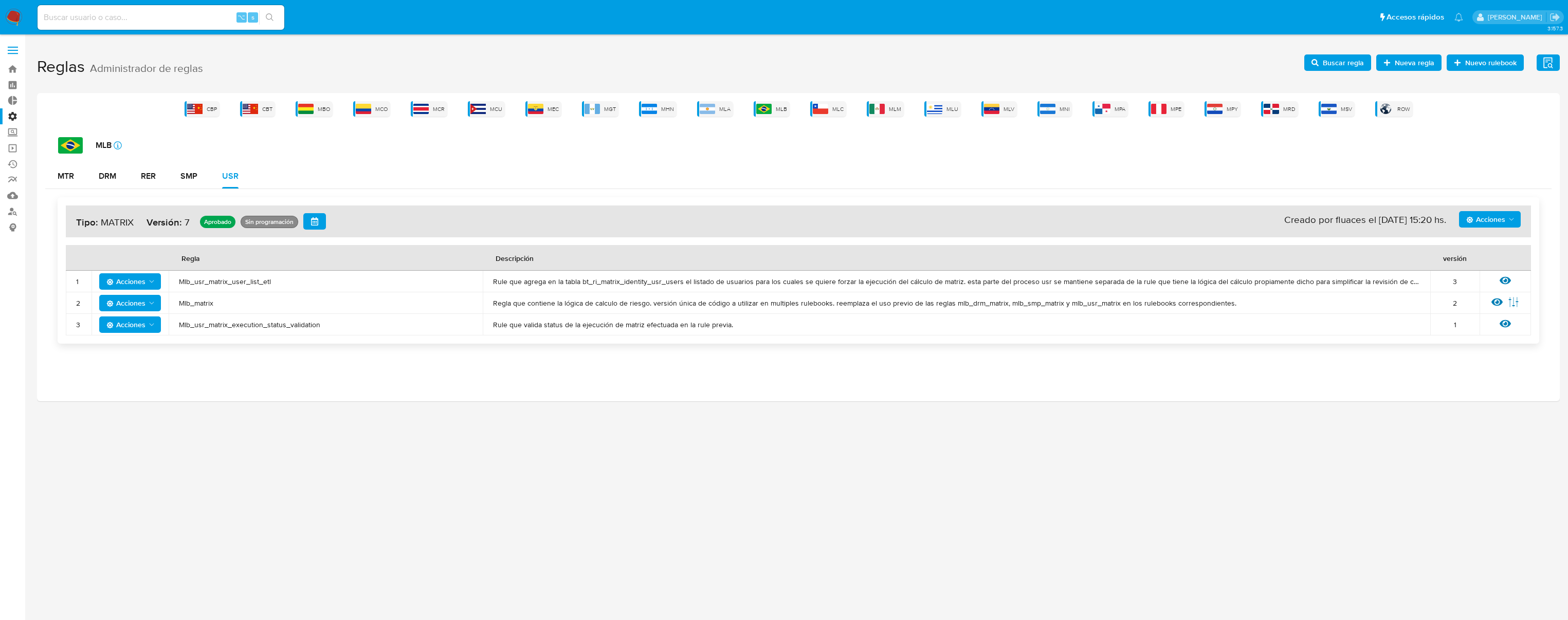
click at [1506, 218] on span "Acciones" at bounding box center [1491, 219] width 49 height 15
click at [1027, 387] on div "CBP CBT MBO MCO MCR MCU MEC MGT MHN MLA MLB MLC MLM MLU MLV MNI MPA MPE MPY MRD…" at bounding box center [798, 247] width 1523 height 308
click at [313, 222] on icon "button" at bounding box center [315, 222] width 7 height 8
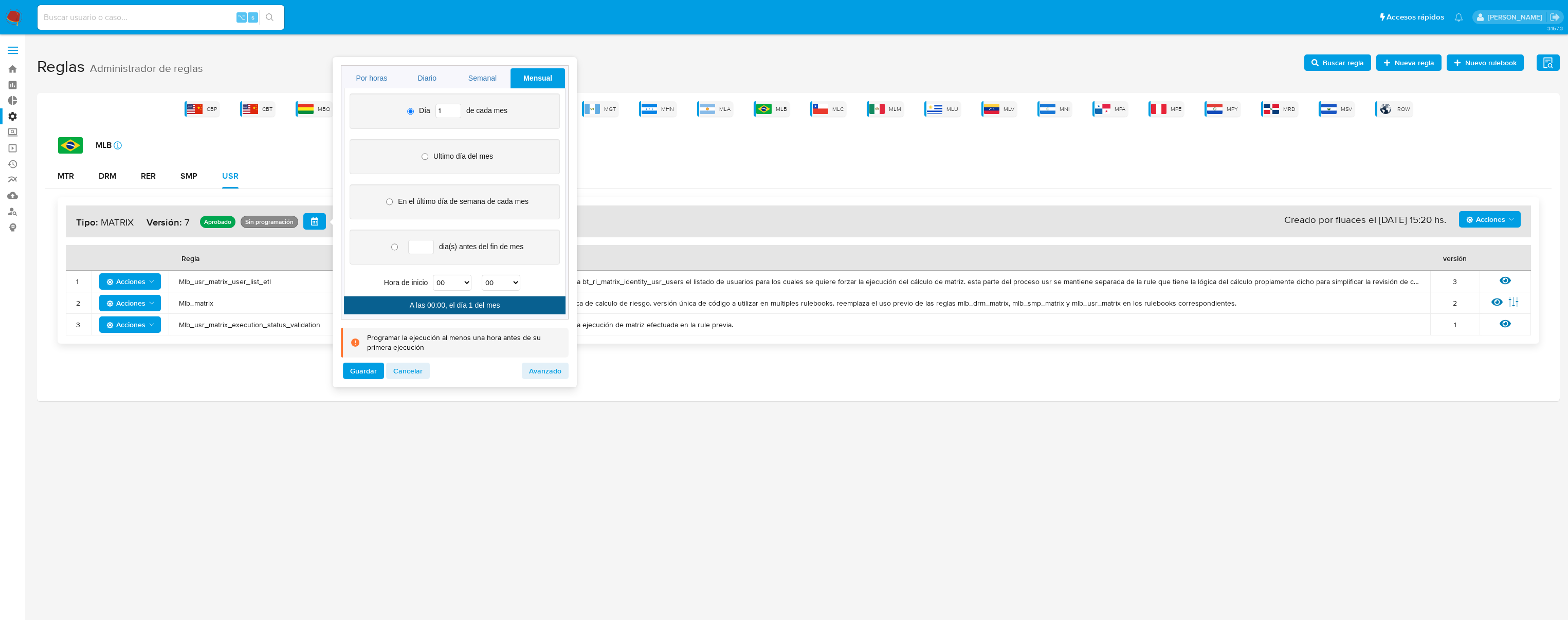
click at [533, 76] on link "Mensual" at bounding box center [538, 78] width 55 height 20
click at [451, 108] on input "2" at bounding box center [448, 111] width 26 height 15
click at [448, 109] on input "2" at bounding box center [448, 111] width 26 height 15
click at [459, 109] on input "2" at bounding box center [448, 111] width 26 height 15
click at [453, 109] on input "3" at bounding box center [448, 111] width 26 height 15
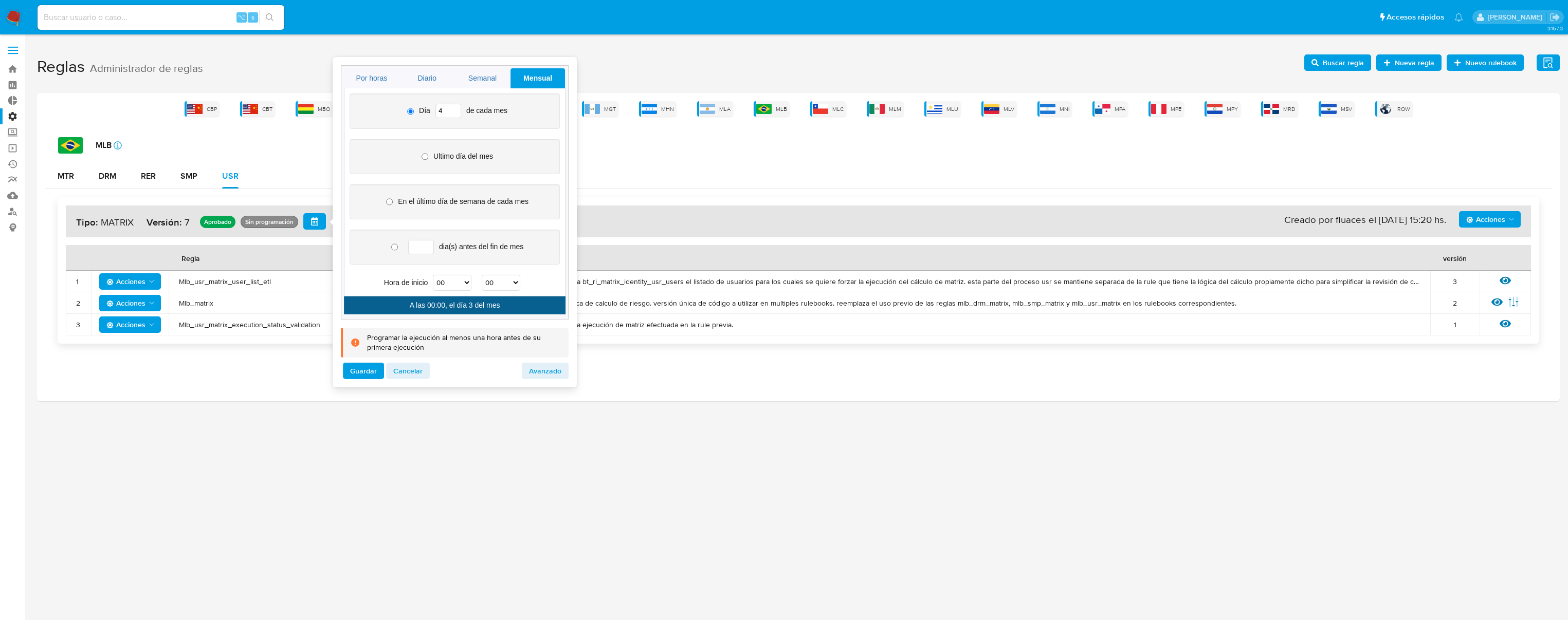
click at [453, 108] on input "4" at bounding box center [448, 111] width 26 height 15
click at [453, 108] on input "5" at bounding box center [448, 111] width 26 height 15
click at [453, 108] on input "6" at bounding box center [448, 111] width 26 height 15
click at [453, 108] on input "7" at bounding box center [448, 111] width 26 height 15
click at [454, 107] on input "8" at bounding box center [448, 111] width 26 height 15
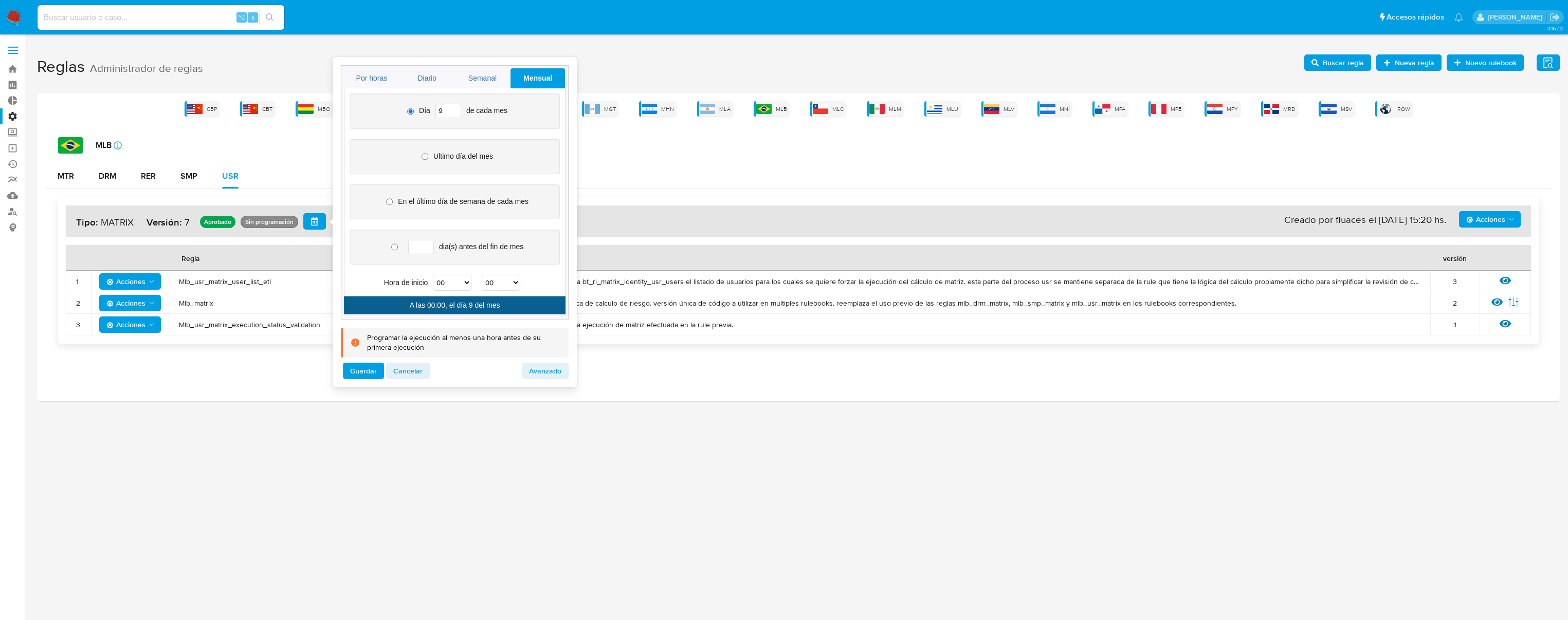
type input "9"
click at [455, 109] on input "9" at bounding box center [448, 111] width 26 height 15
click at [455, 282] on select "00 01 02 03 04 05 06 07 08 09 10 11 12 13 14 15 16 17 18 19 20 21 22 23" at bounding box center [453, 283] width 39 height 16
select select "20"
click at [433, 275] on select "00 01 02 03 04 05 06 07 08 09 10 11 12 13 14 15 16 17 18 19 20 21 22 23" at bounding box center [453, 283] width 39 height 16
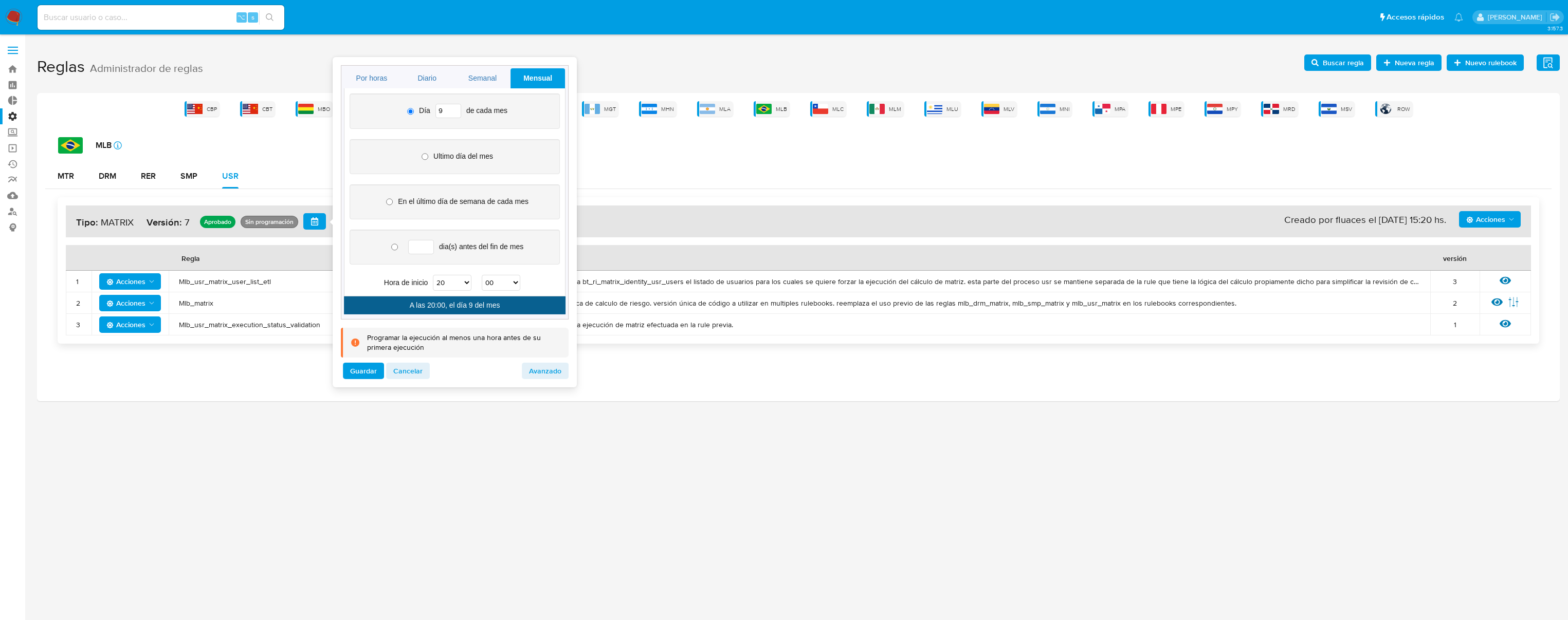
click at [1205, 42] on div "3.157.3" at bounding box center [798, 327] width 1523 height 572
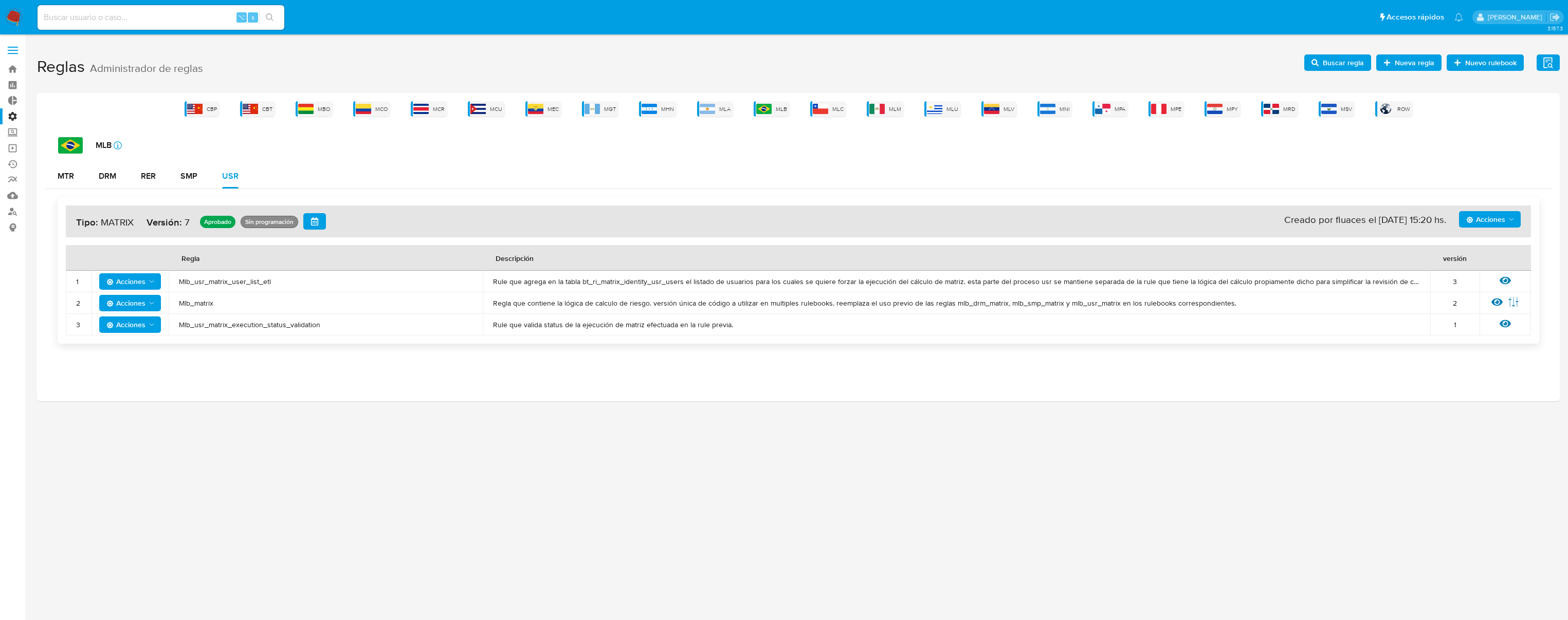
click at [311, 221] on icon "button" at bounding box center [315, 222] width 8 height 8
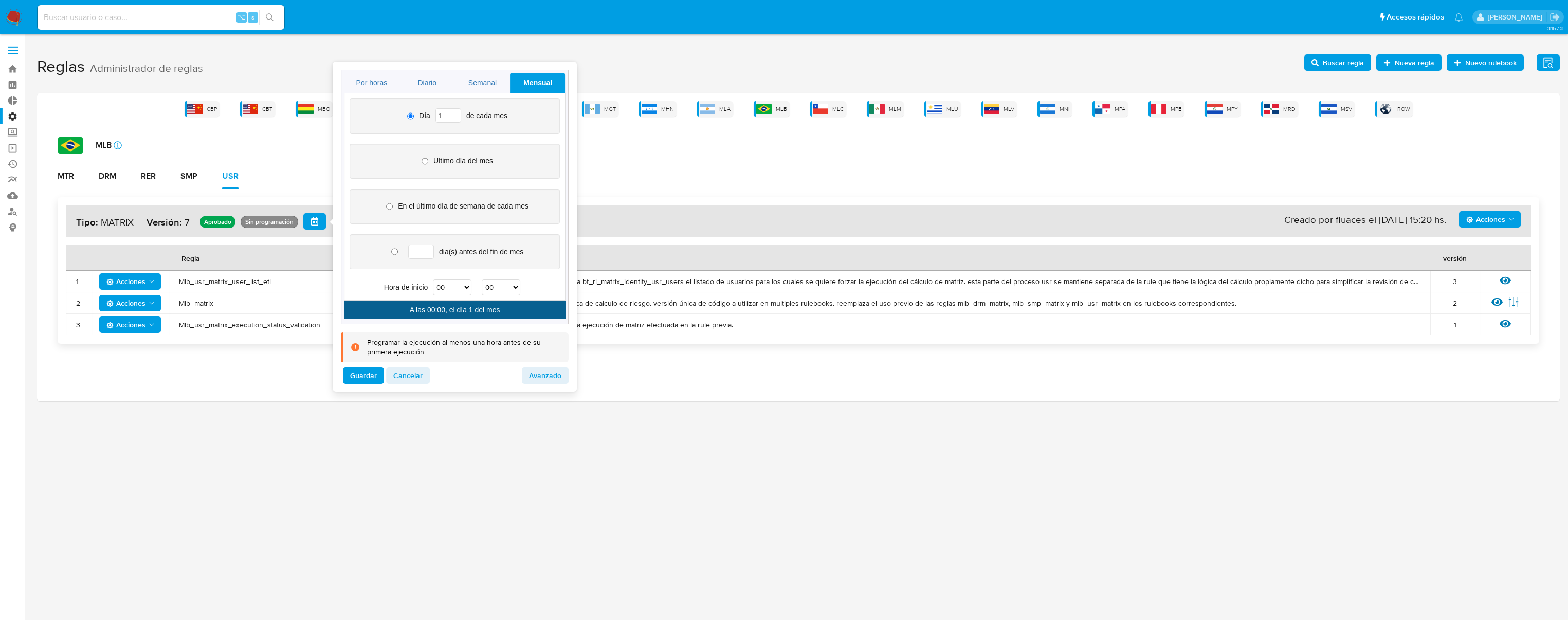
click at [445, 112] on input "1" at bounding box center [448, 116] width 26 height 15
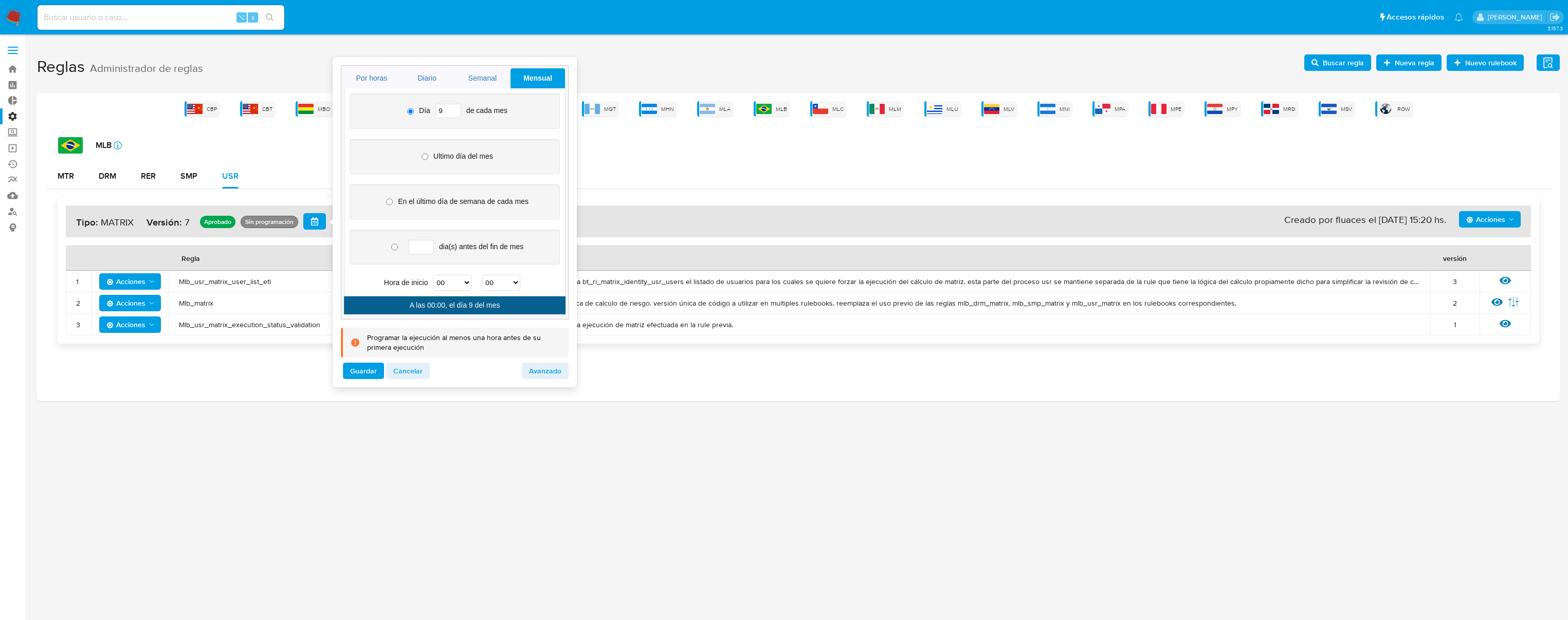
type input "9"
click at [457, 283] on select "00 01 02 03 04 05 06 07 08 09 10 11 12 13 14 15 16 17 18 19 20 21 22 23" at bounding box center [453, 283] width 39 height 16
select select "20"
click at [433, 275] on select "00 01 02 03 04 05 06 07 08 09 10 11 12 13 14 15 16 17 18 19 20 21 22 23" at bounding box center [453, 283] width 39 height 16
click at [363, 371] on span "Guardar" at bounding box center [363, 371] width 27 height 15
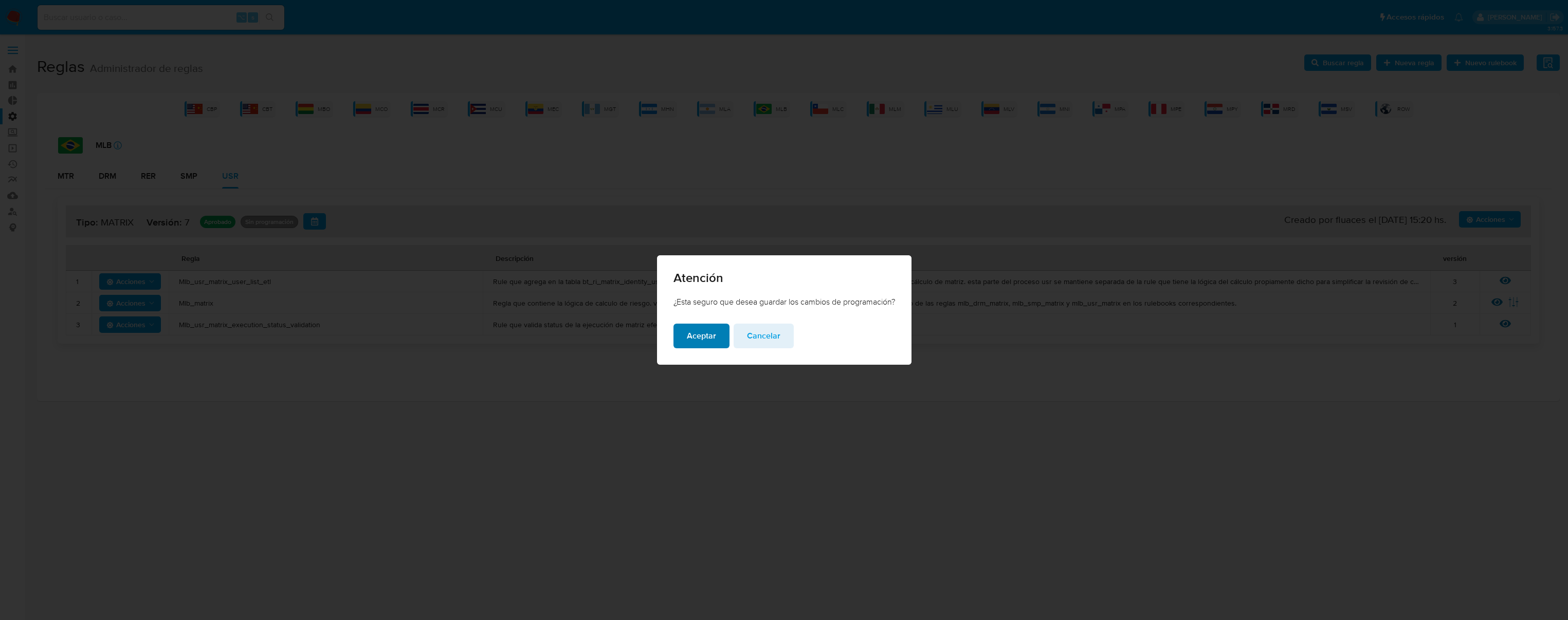
click at [704, 336] on span "Aceptar" at bounding box center [702, 336] width 29 height 23
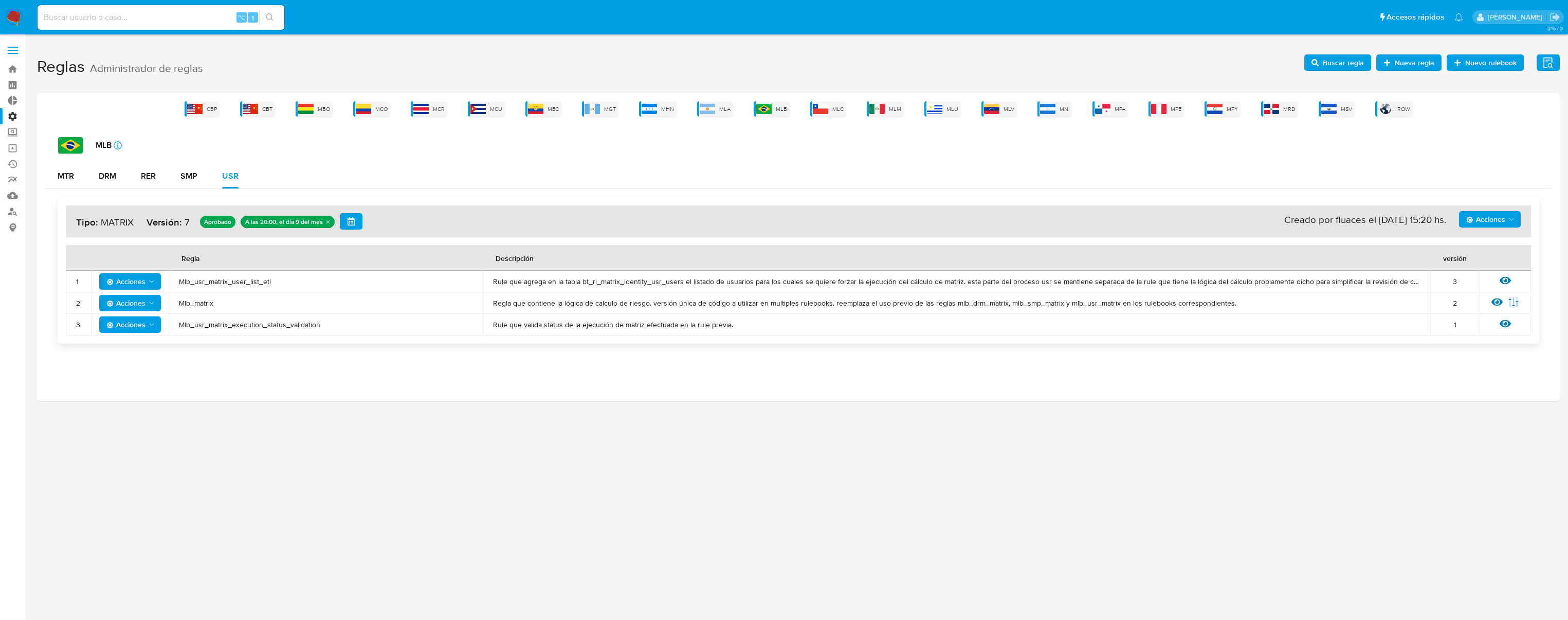
click at [1506, 216] on span "Acciones" at bounding box center [1491, 219] width 49 height 15
click at [758, 303] on span "Regla que contiene la lógica de calculo de riesgo. versión única de código a ut…" at bounding box center [956, 303] width 927 height 9
click at [781, 105] on span "MLB" at bounding box center [781, 109] width 11 height 8
click at [1493, 301] on icon at bounding box center [1497, 302] width 11 height 8
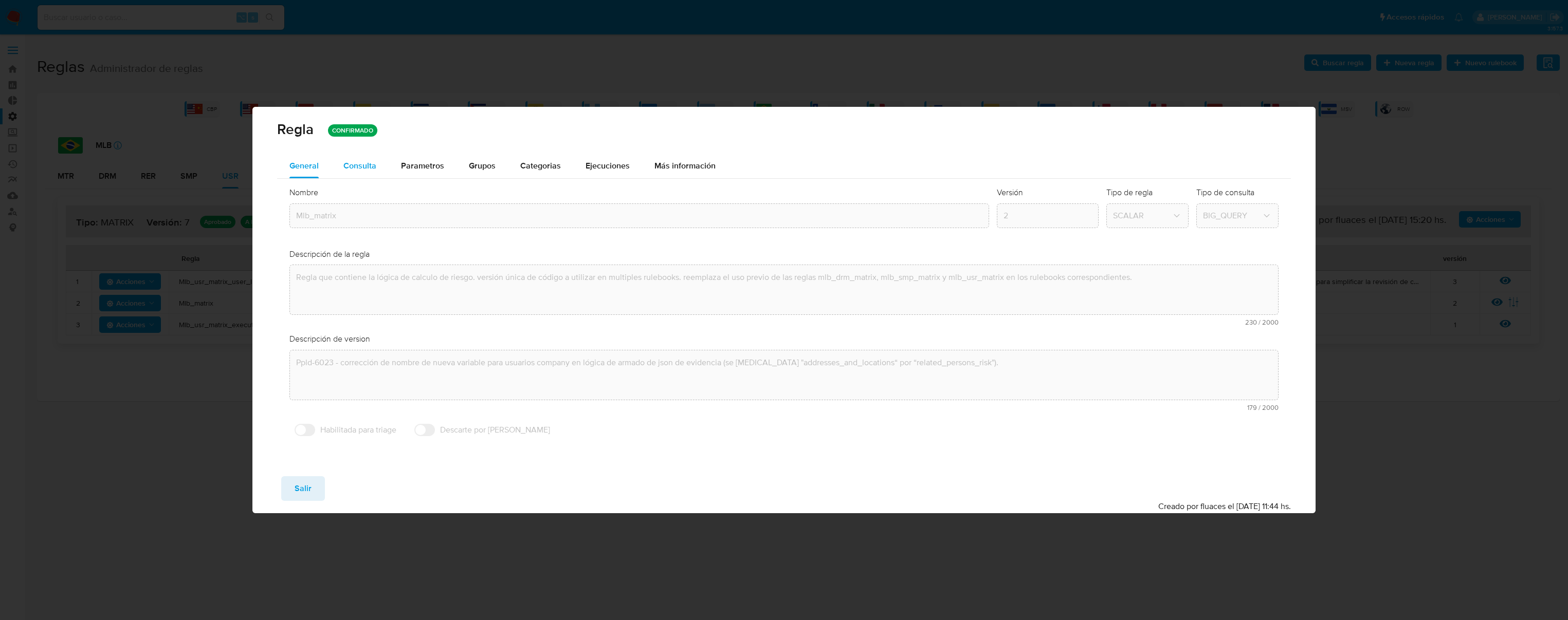
click at [372, 168] on span "Consulta" at bounding box center [359, 166] width 33 height 12
click at [1269, 333] on div "Descripción de version text-es Ppld-6023 - corrección de nombre de nueva variab…" at bounding box center [784, 375] width 989 height 85
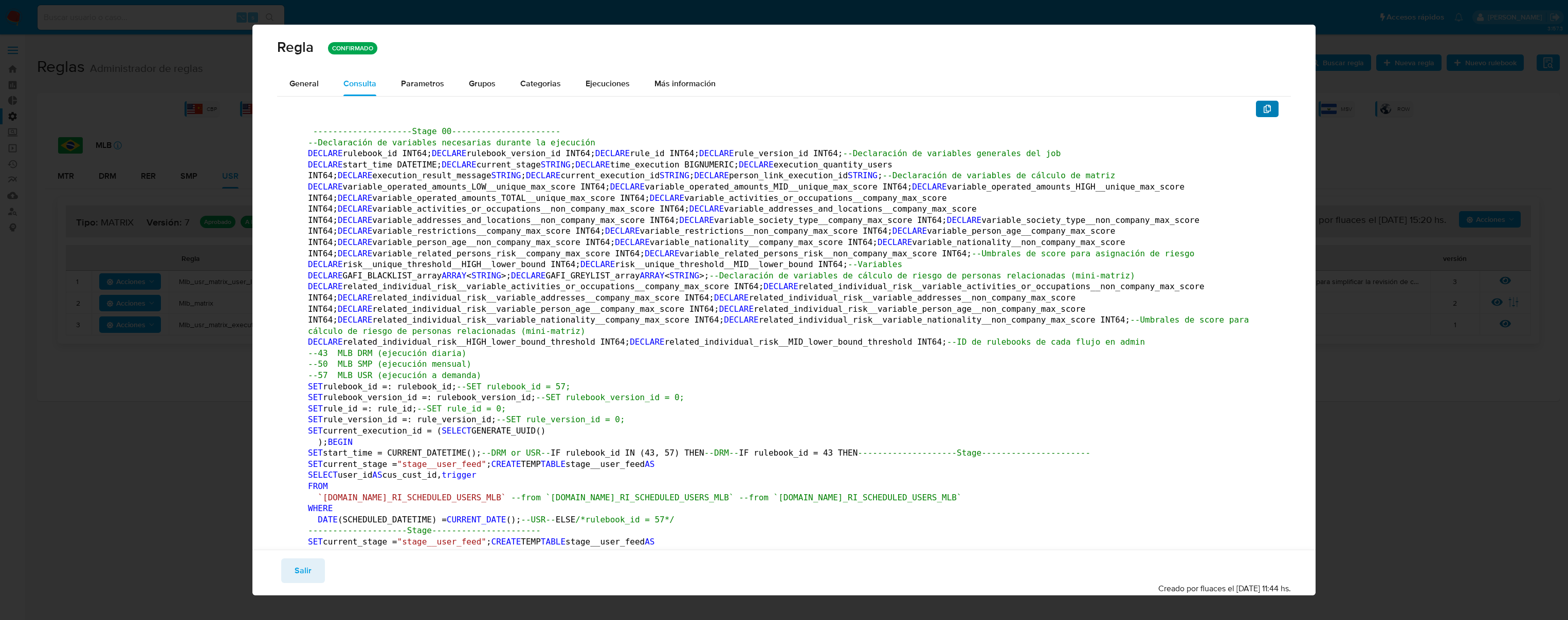
click at [1264, 112] on icon "button" at bounding box center [1268, 109] width 8 height 8
